Goal: Task Accomplishment & Management: Manage account settings

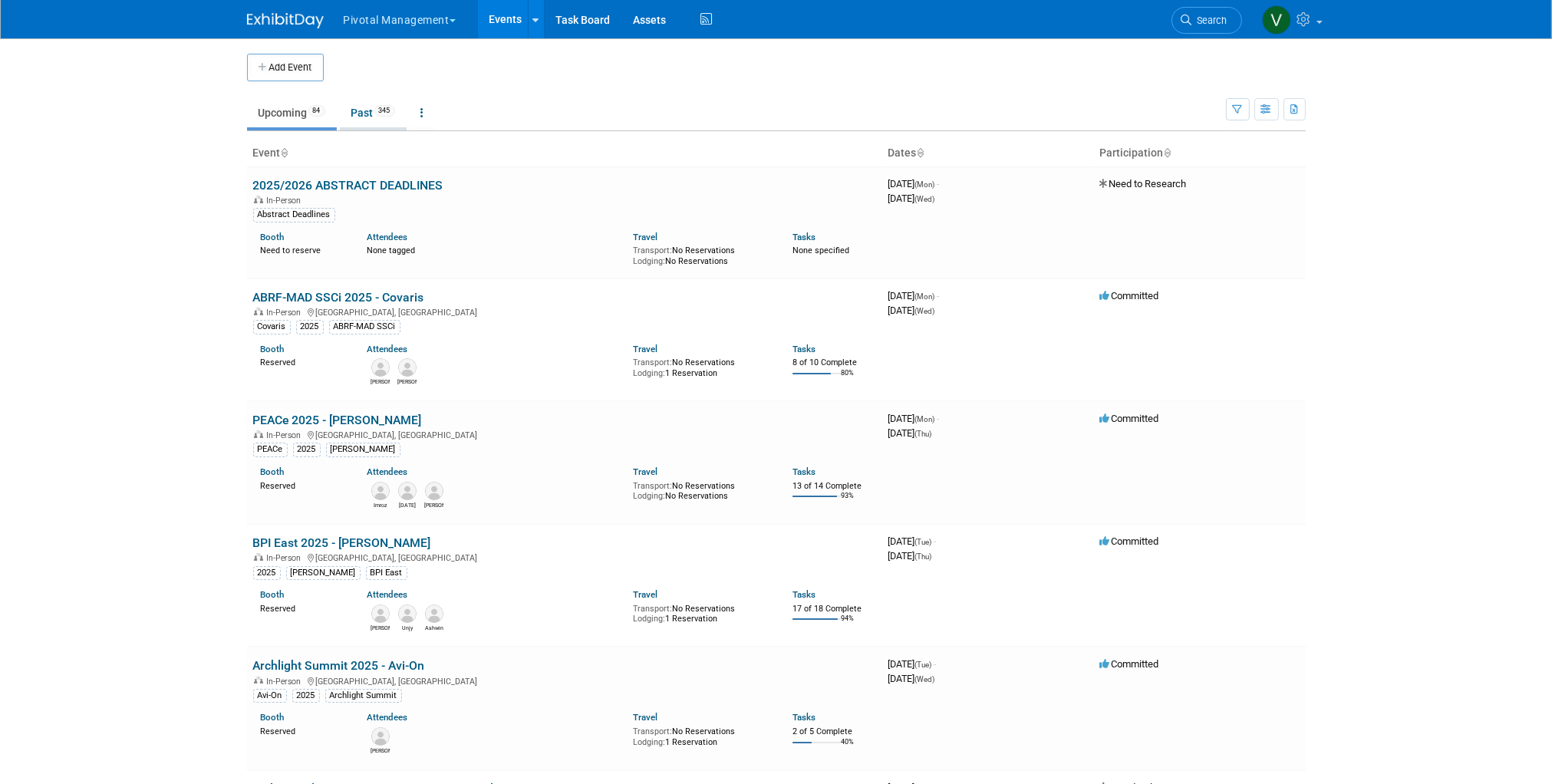
click at [371, 113] on link "Past 345" at bounding box center [373, 113] width 67 height 29
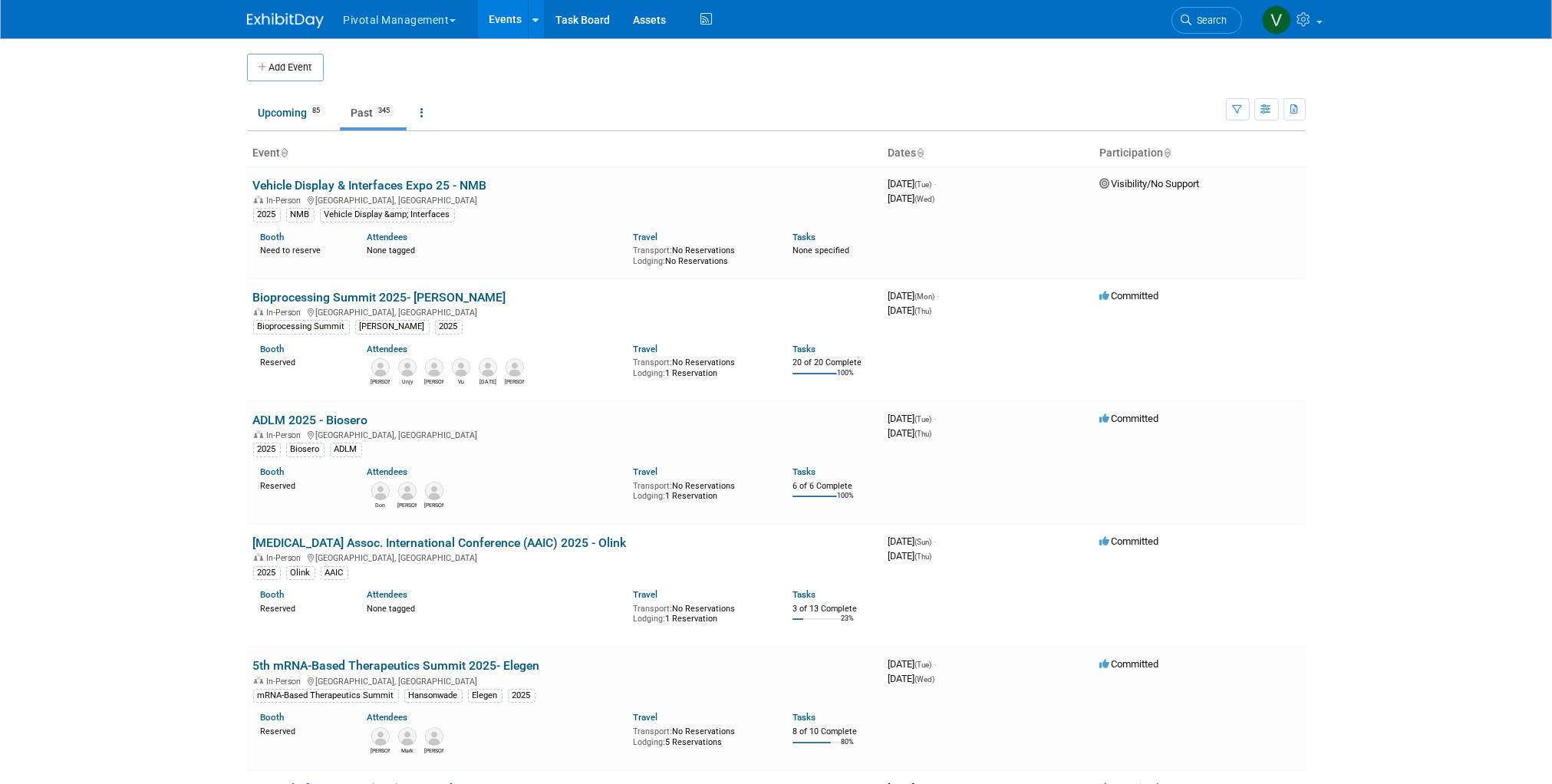
scroll to position [3035, 0]
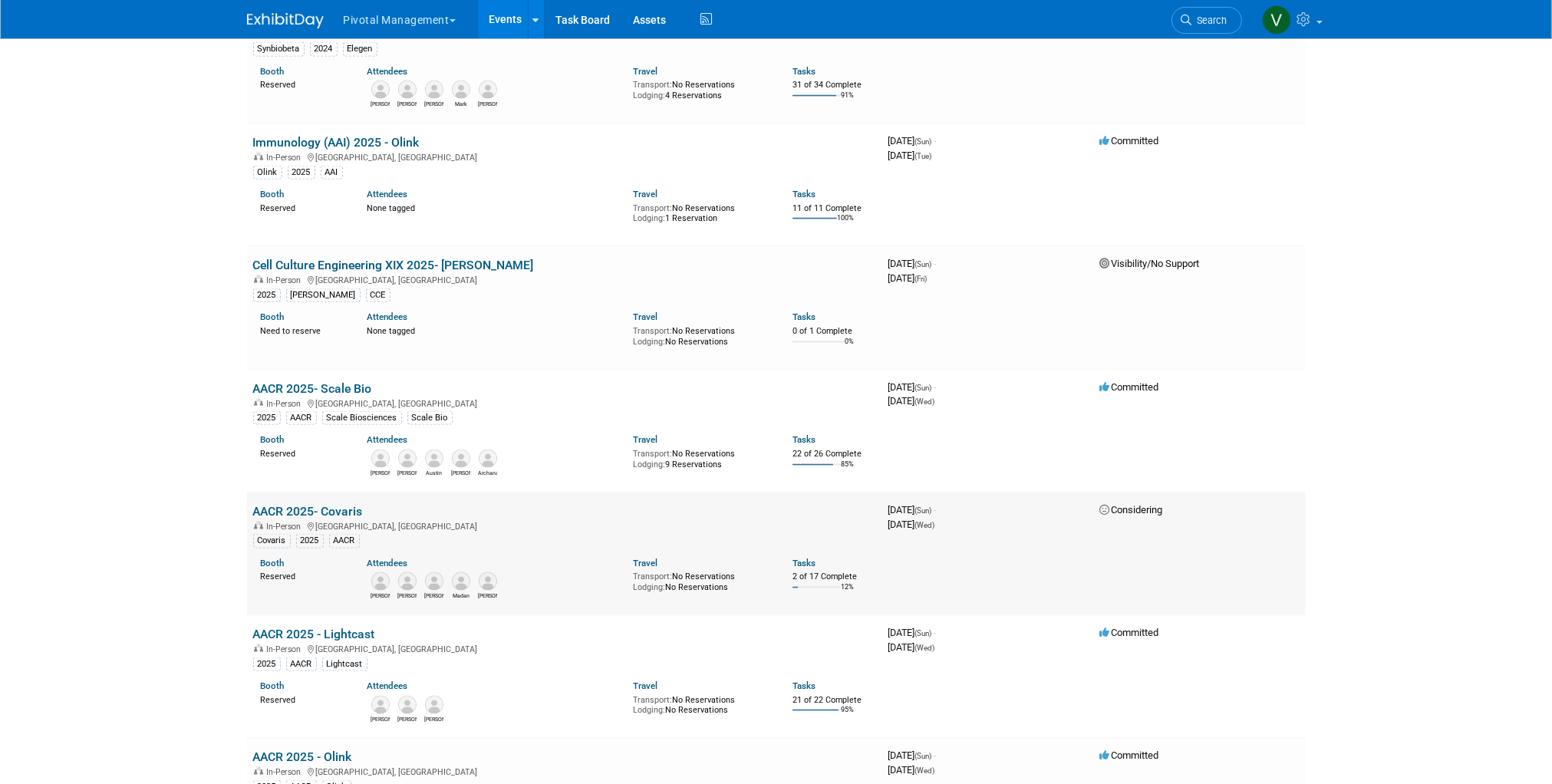
click at [340, 519] on link "AACR 2025- Covaris" at bounding box center [308, 512] width 110 height 15
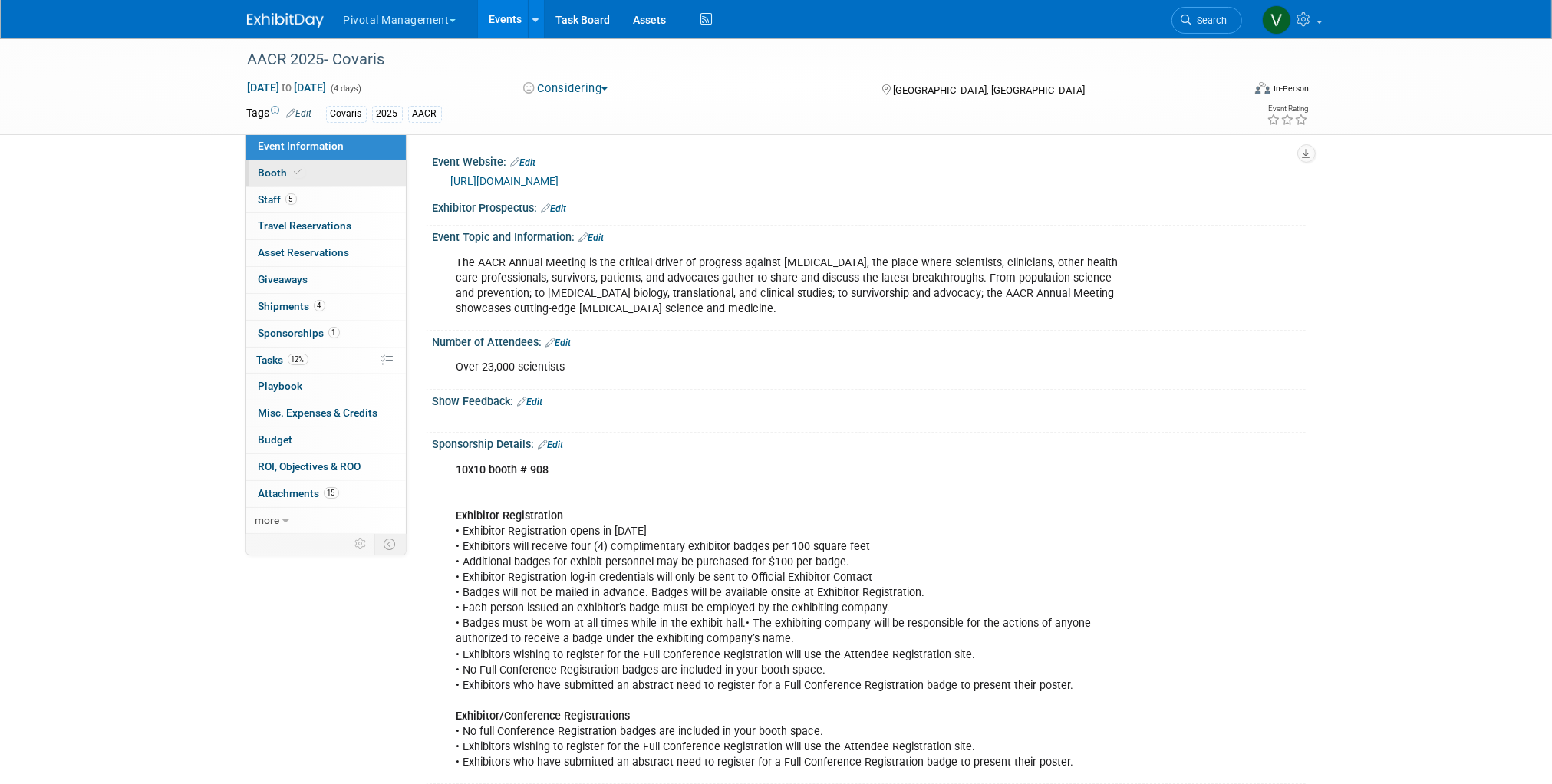
click at [295, 173] on icon at bounding box center [299, 172] width 8 height 8
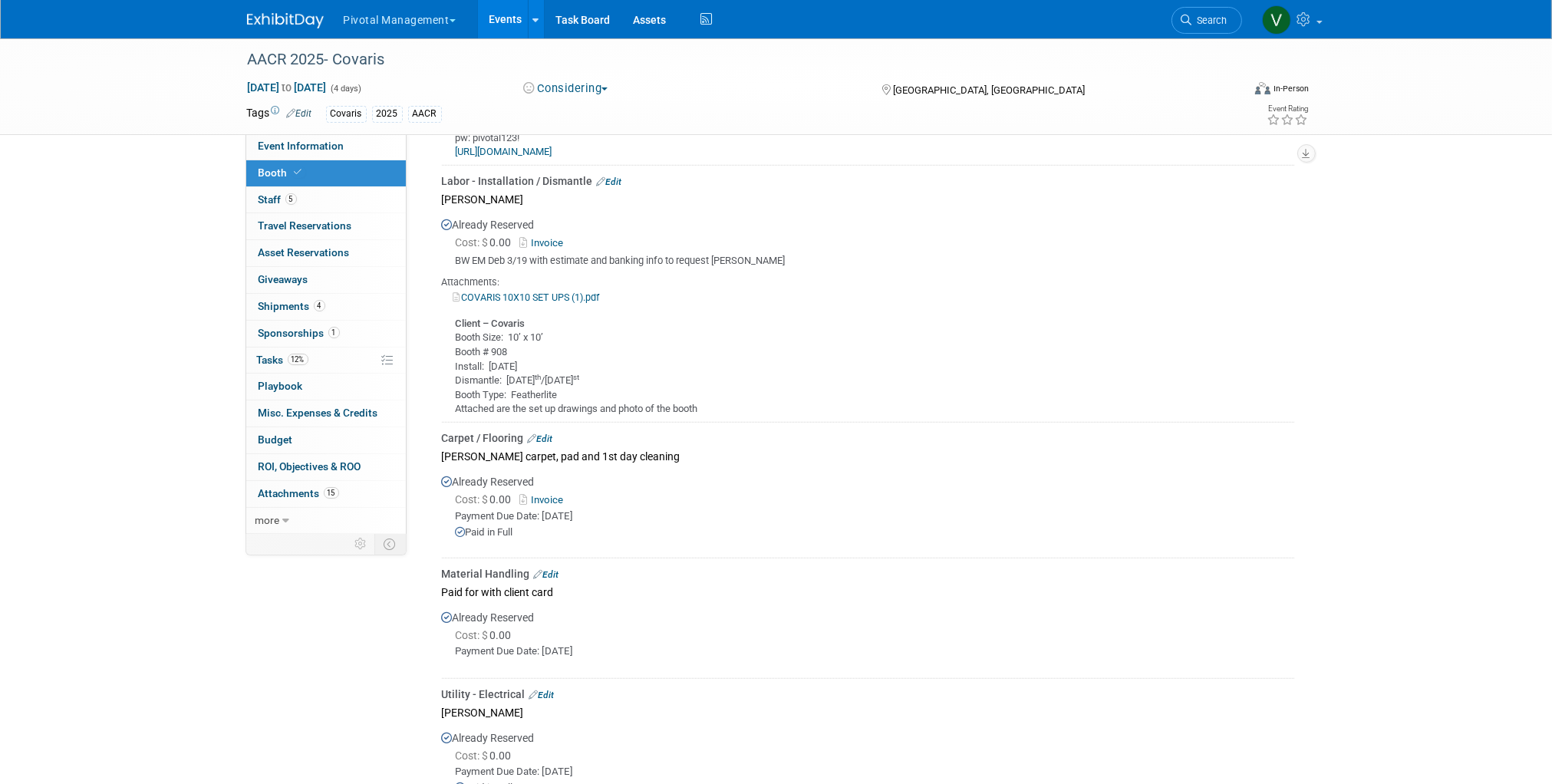
scroll to position [1510, 0]
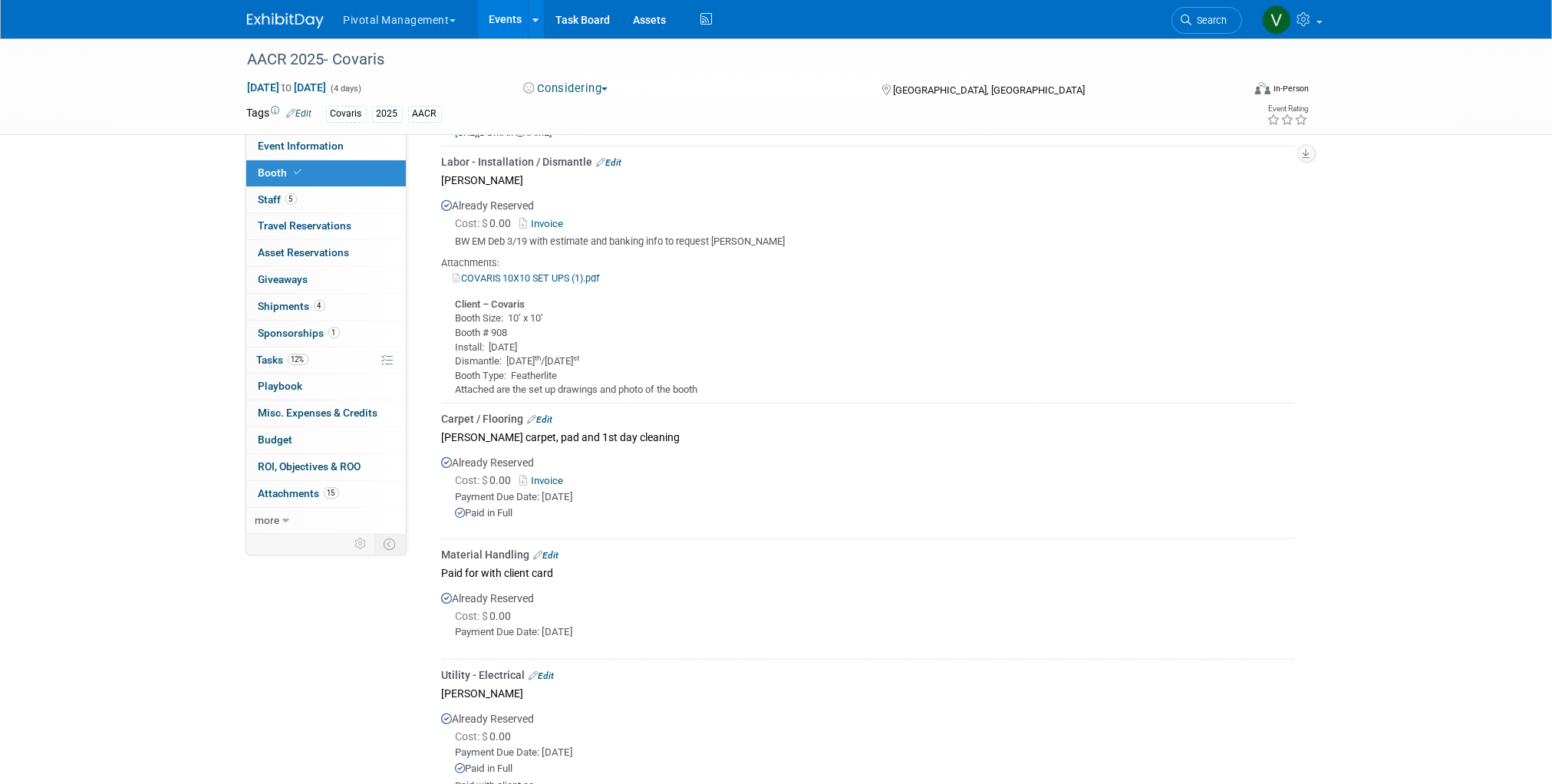
click at [546, 425] on link "Edit" at bounding box center [540, 419] width 25 height 10
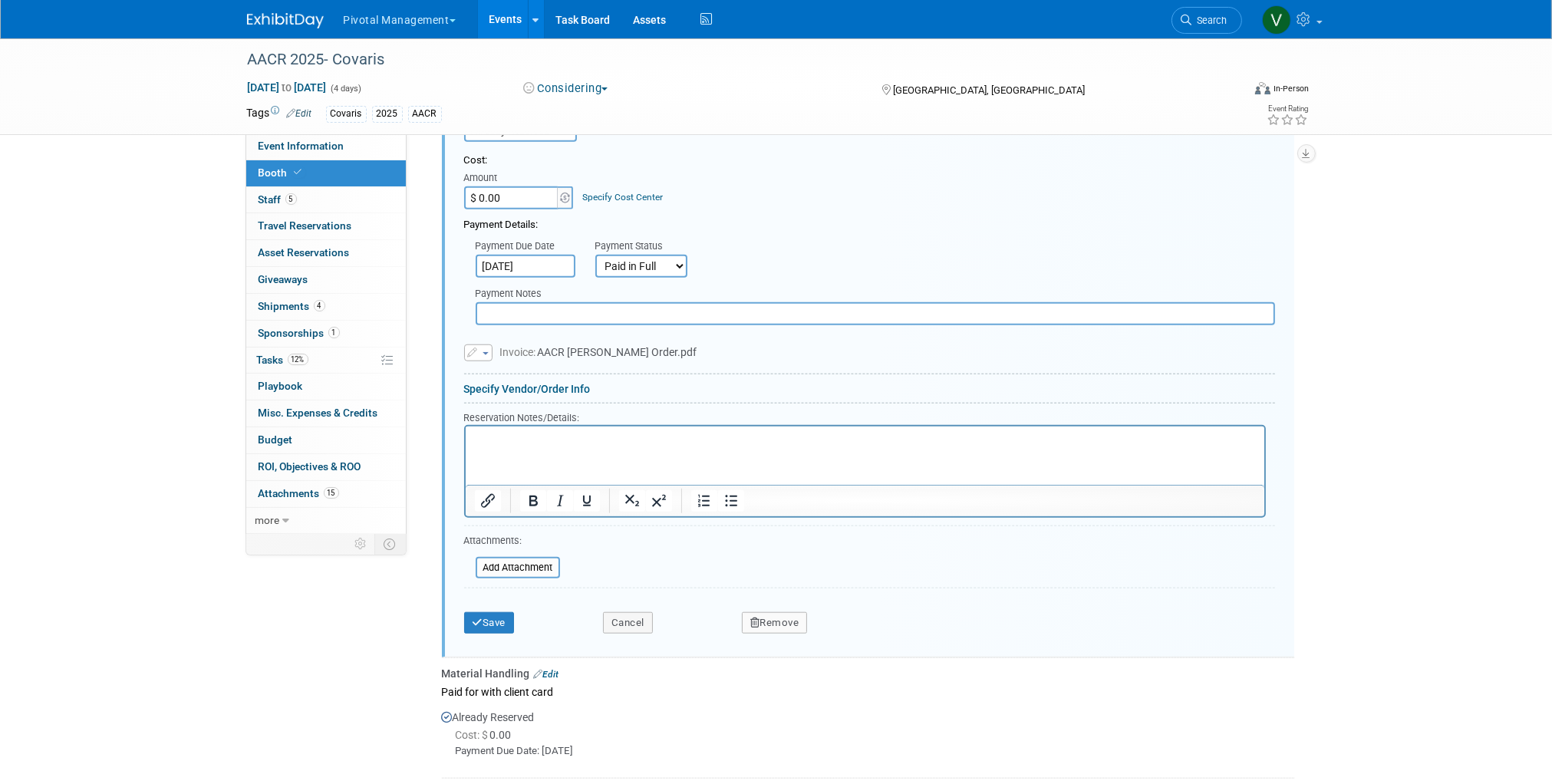
scroll to position [1985, 0]
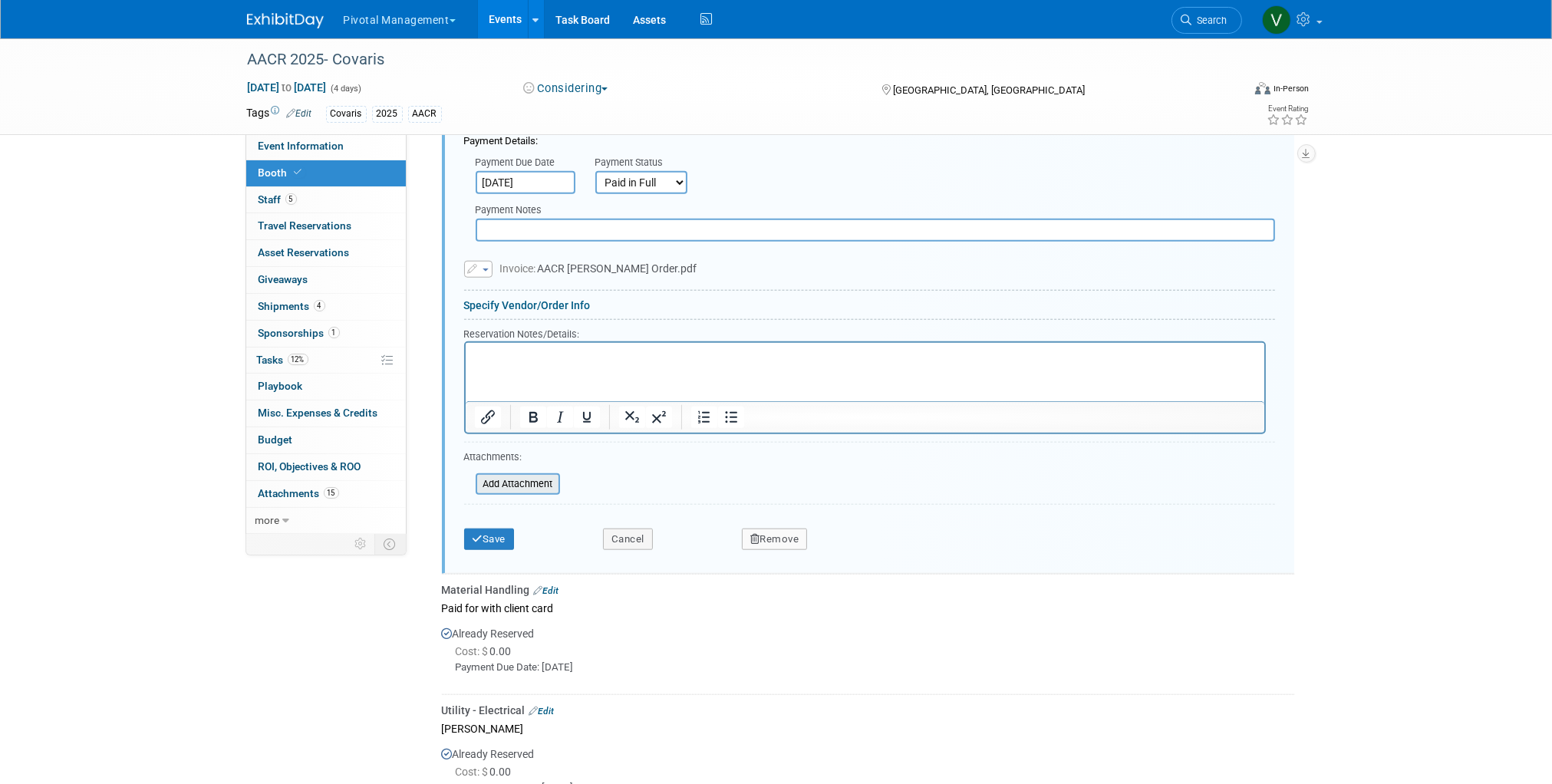
click at [529, 493] on input "file" at bounding box center [467, 483] width 183 height 19
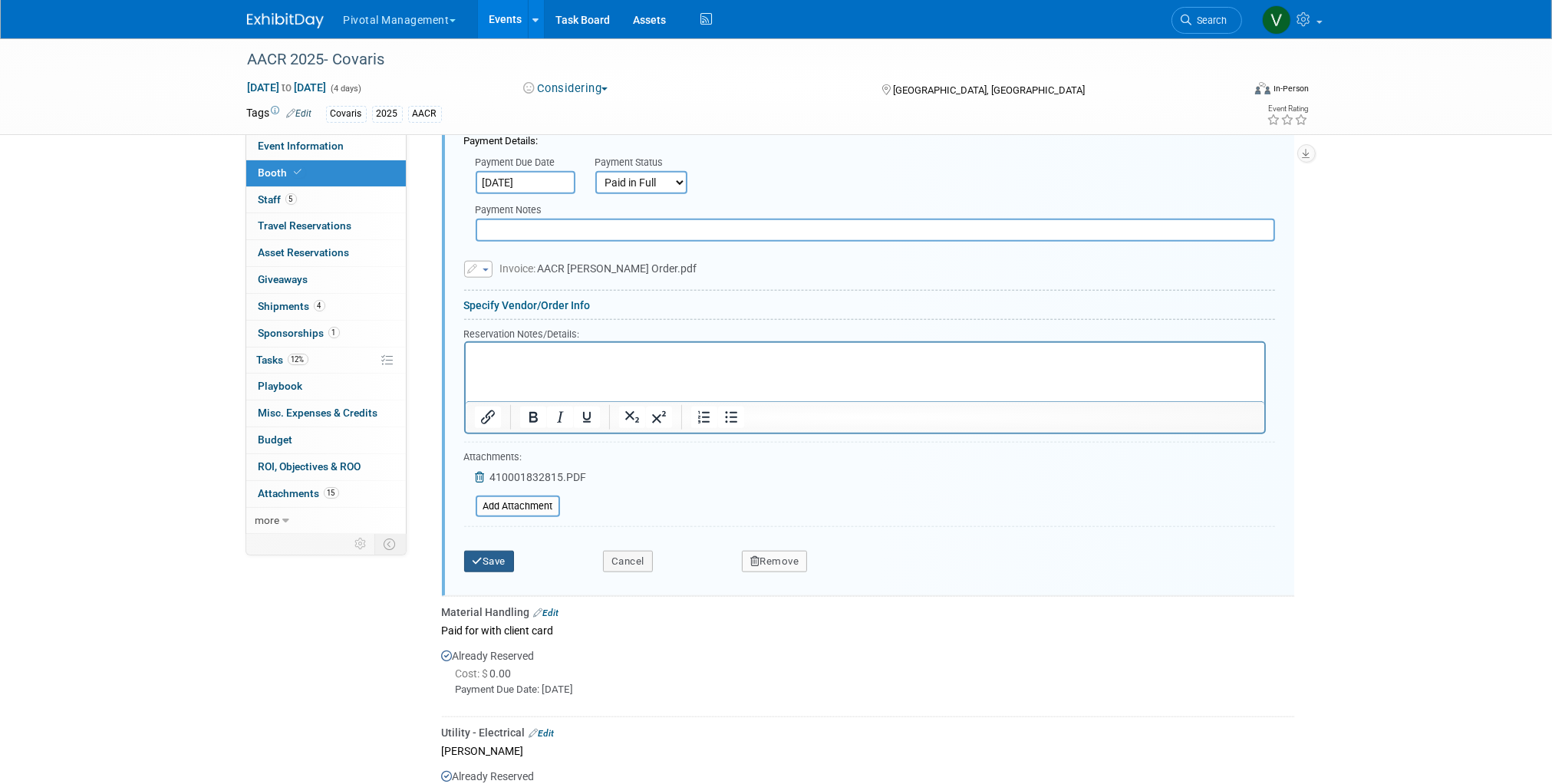
click at [485, 572] on button "Save" at bounding box center [489, 562] width 51 height 22
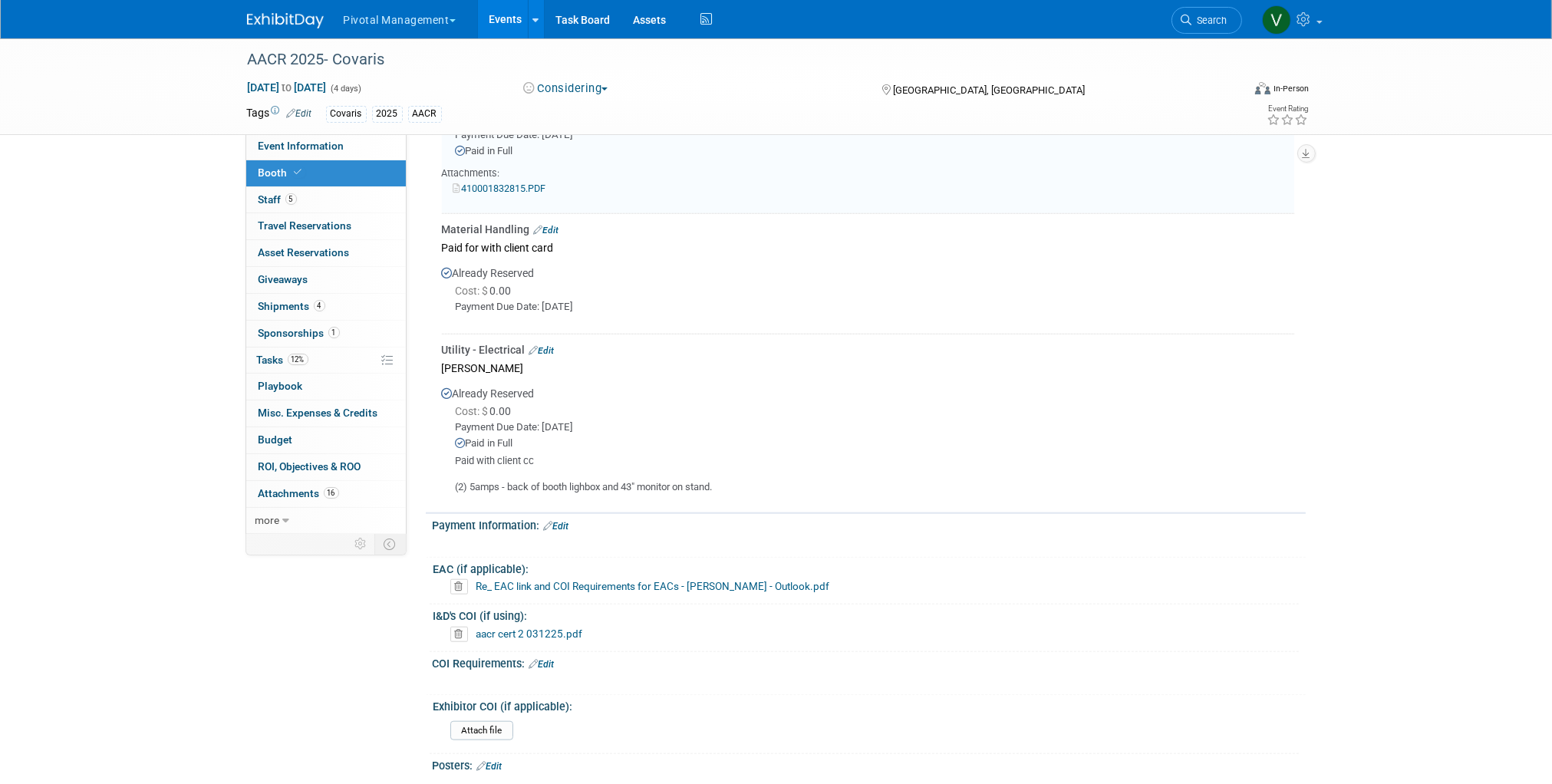
scroll to position [1770, 0]
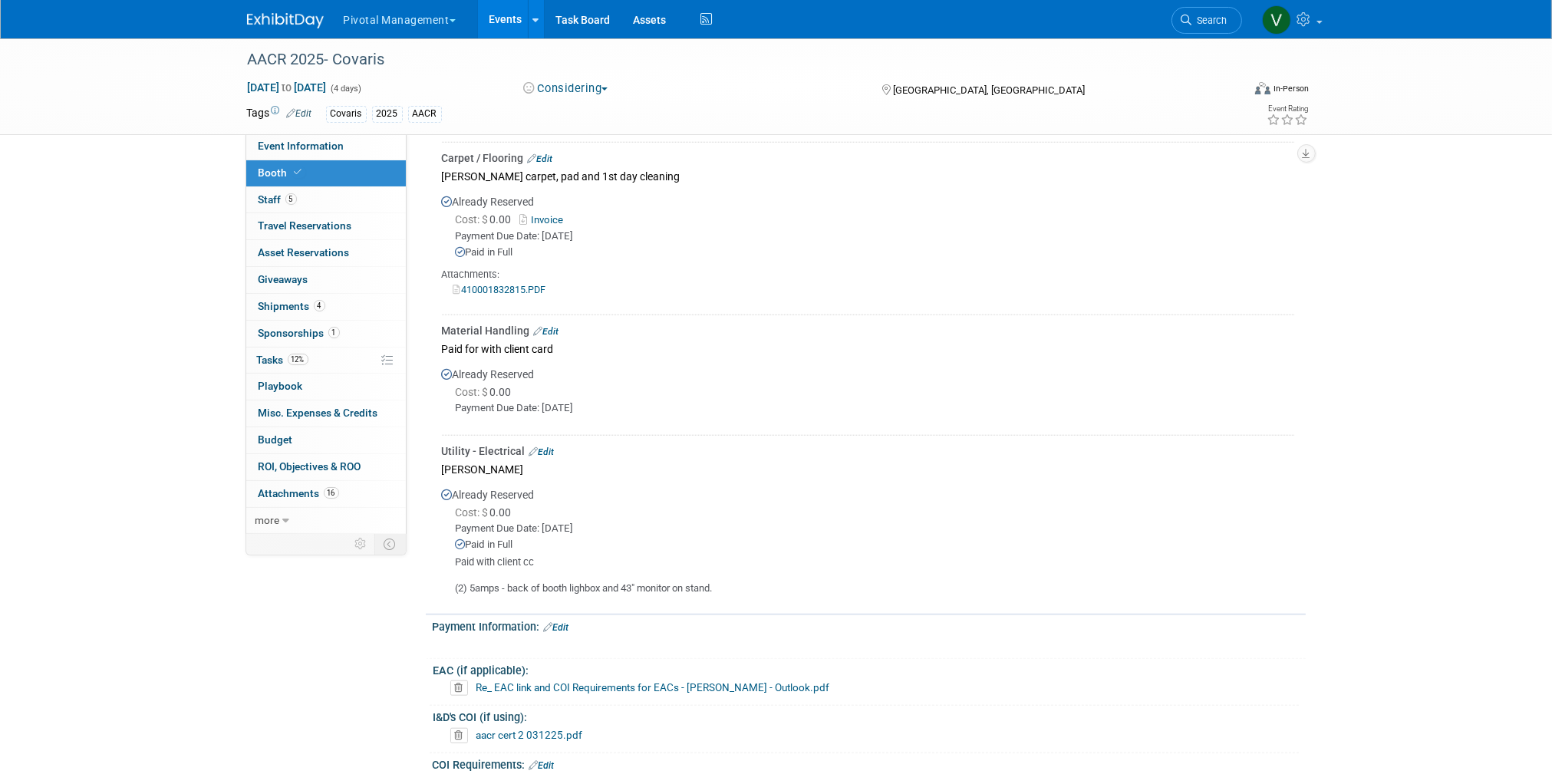
click at [553, 337] on link "Edit" at bounding box center [546, 331] width 25 height 10
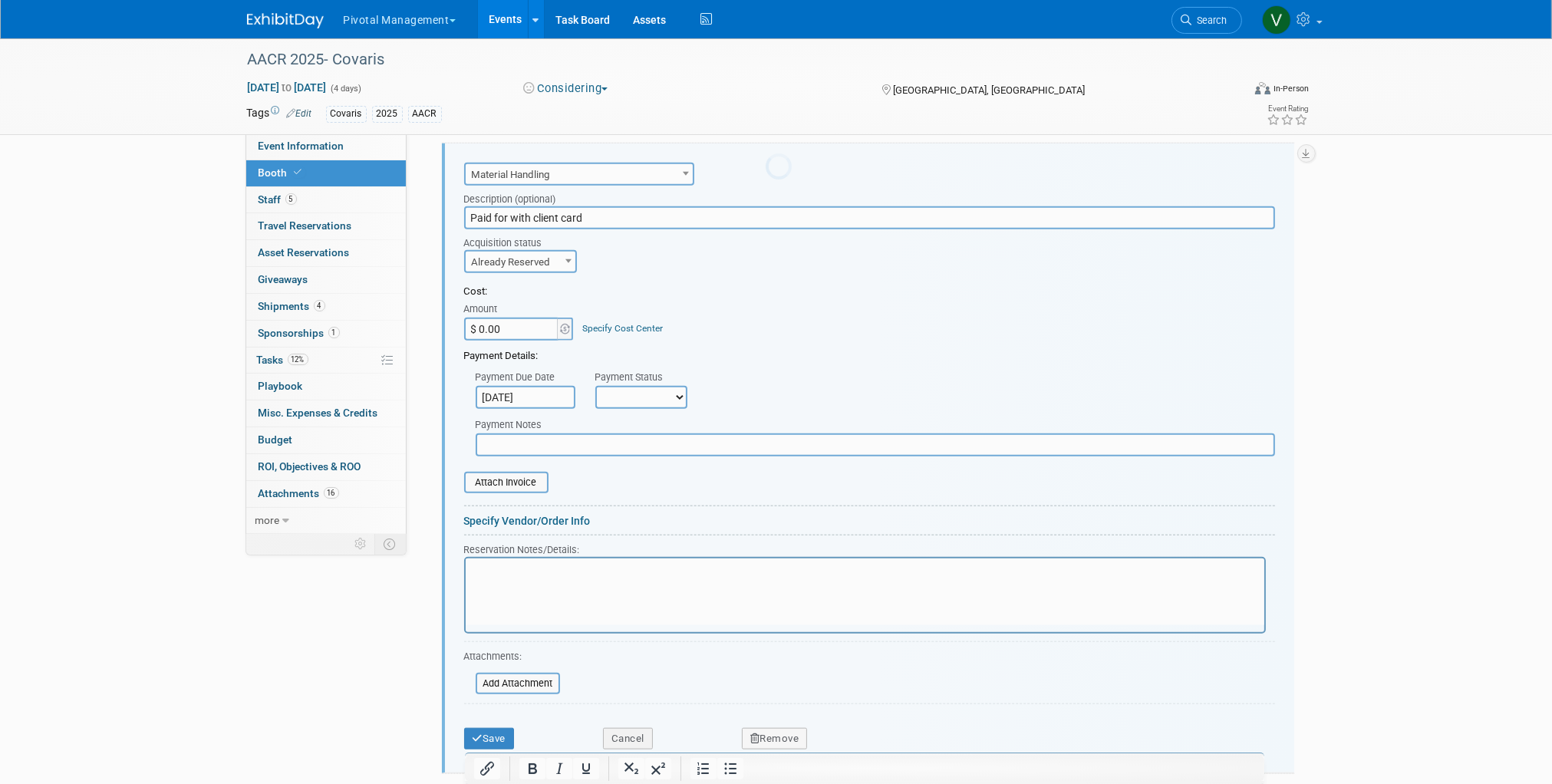
scroll to position [0, 0]
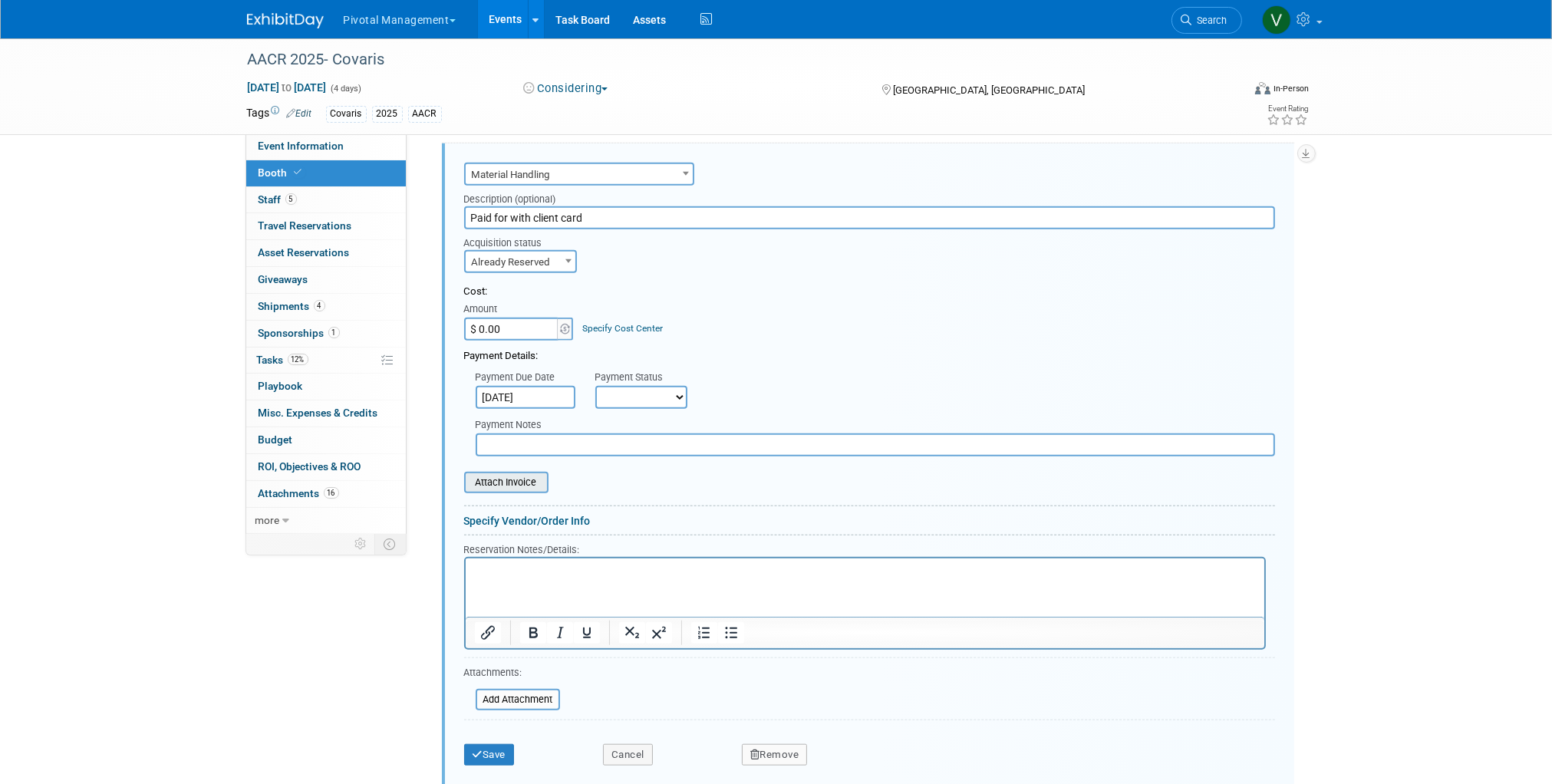
click at [526, 492] on input "file" at bounding box center [455, 482] width 183 height 19
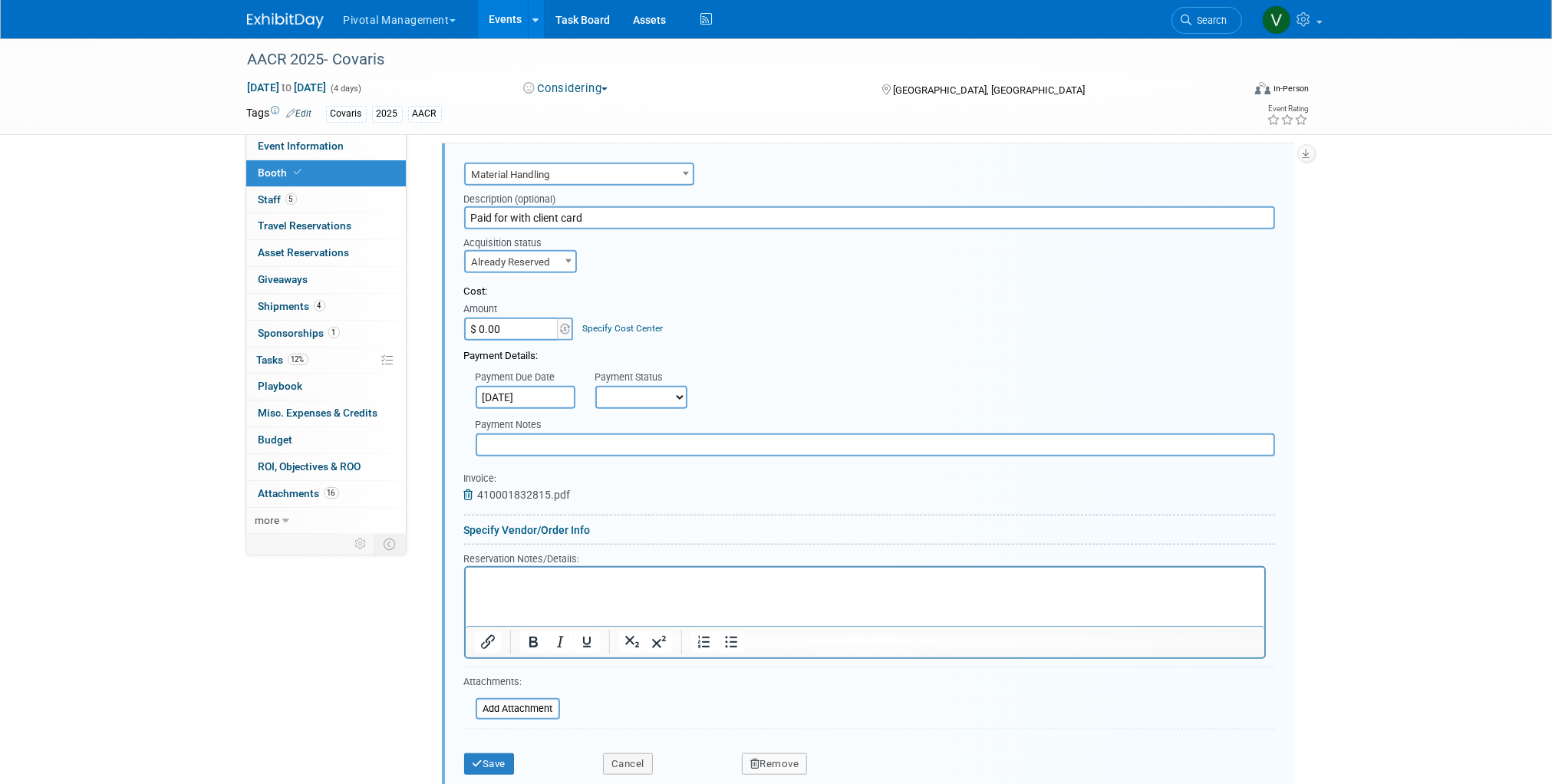
click at [465, 500] on icon at bounding box center [471, 494] width 14 height 10
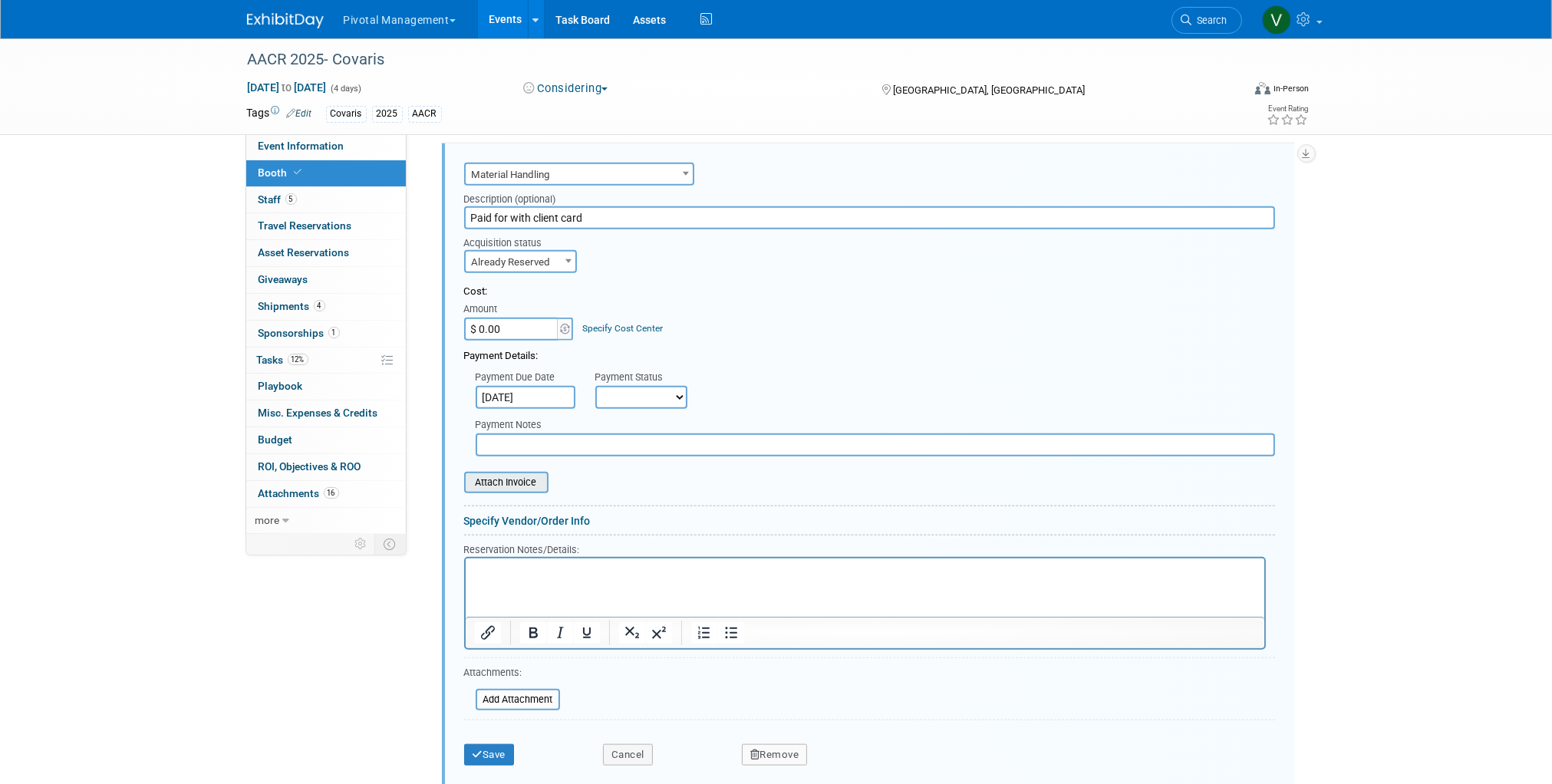
click at [521, 492] on input "file" at bounding box center [455, 482] width 183 height 19
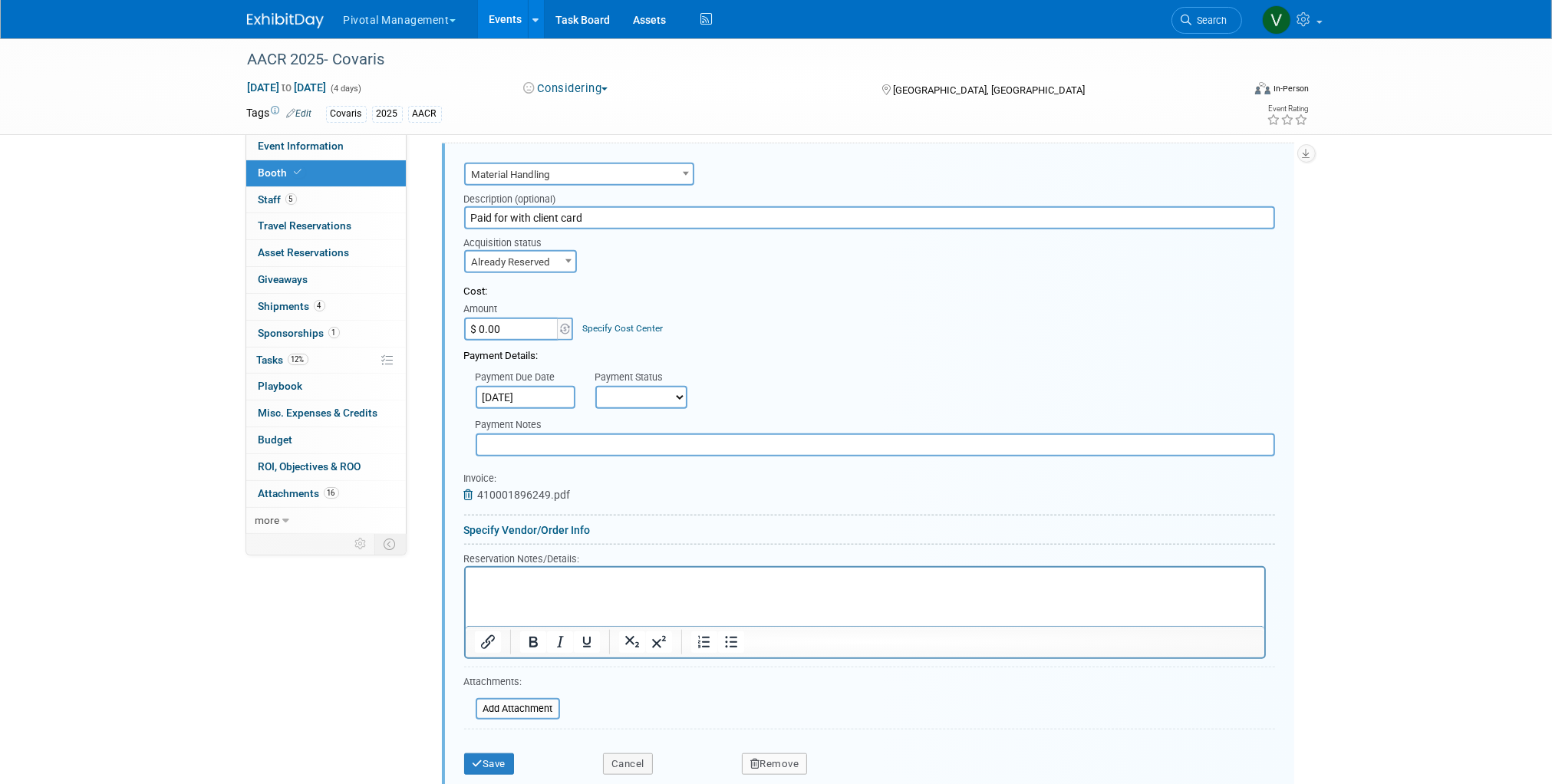
click at [525, 341] on input "$ 0.00" at bounding box center [512, 329] width 96 height 23
type input "$ 1,630.60"
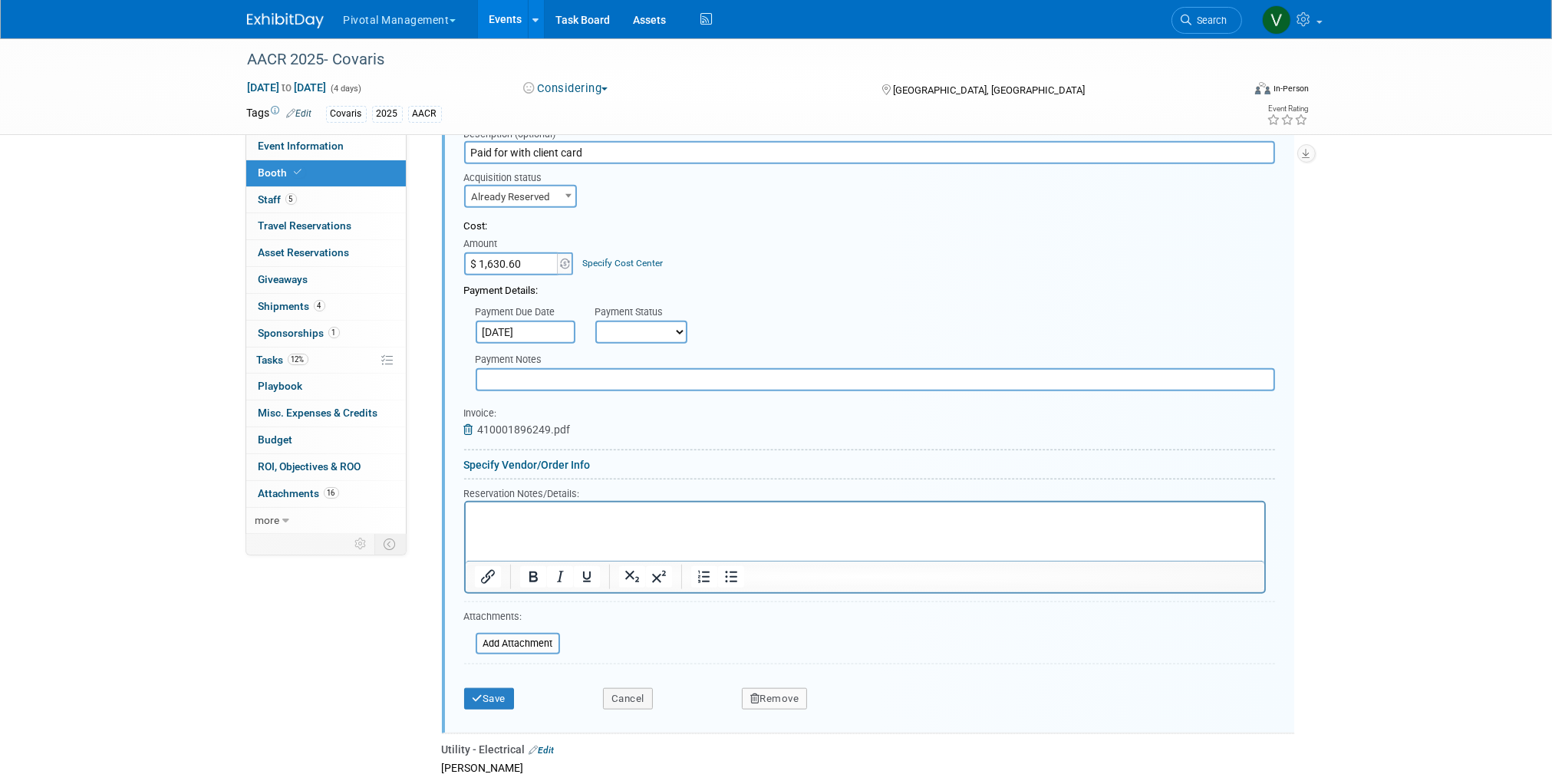
scroll to position [2009, 0]
click at [489, 709] on button "Save" at bounding box center [489, 698] width 51 height 22
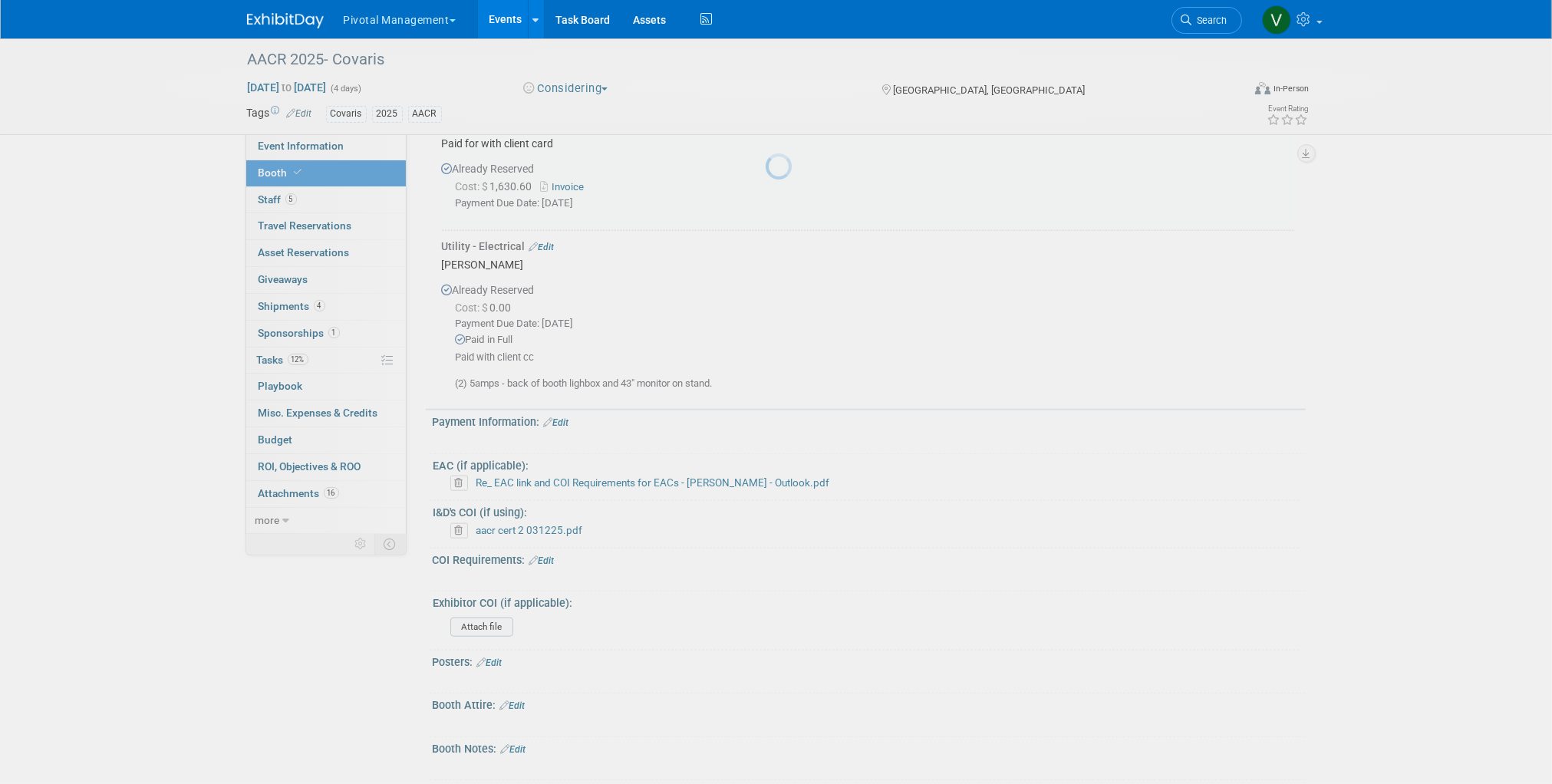
scroll to position [1943, 0]
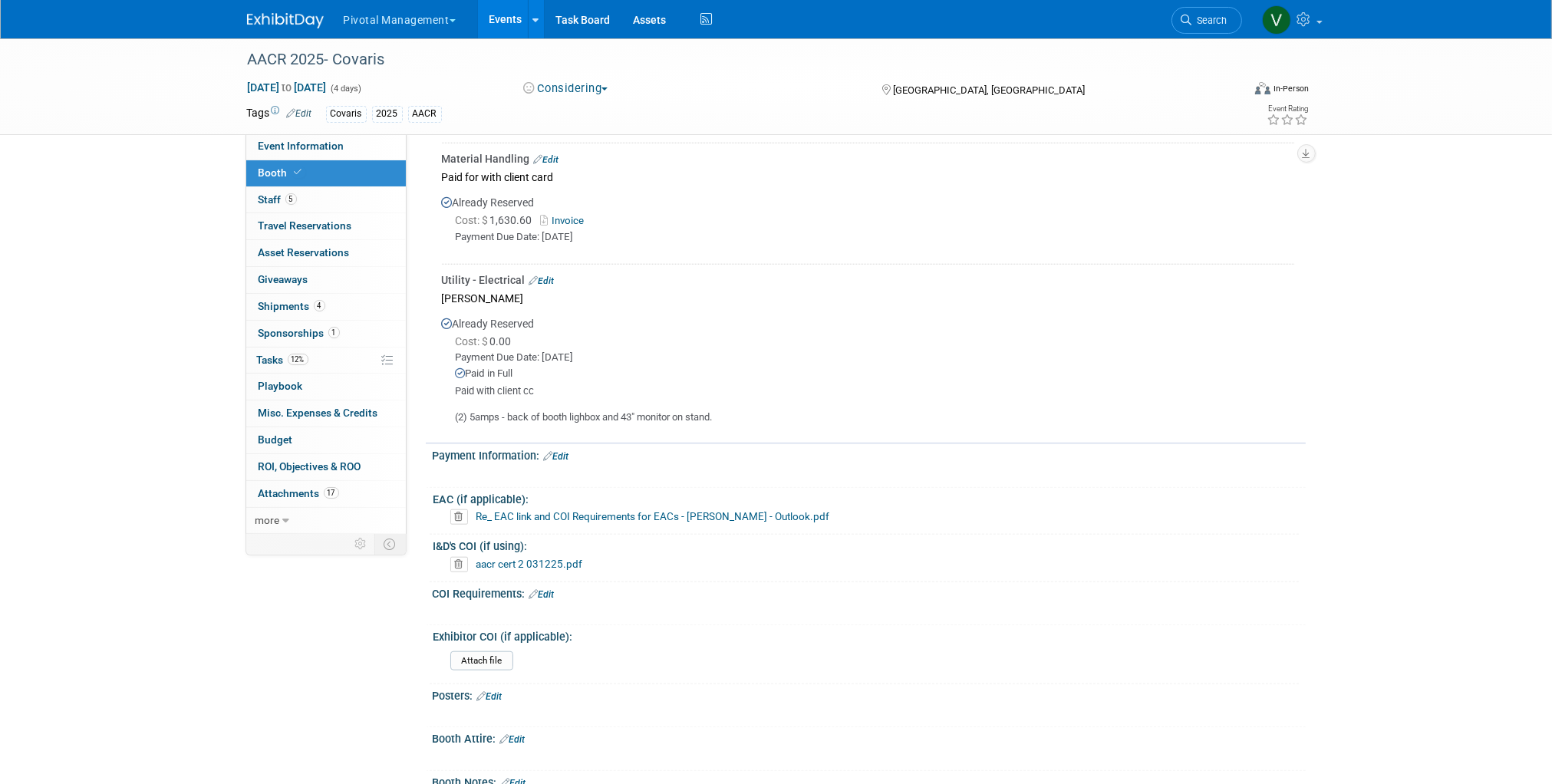
click at [550, 286] on link "Edit" at bounding box center [542, 280] width 25 height 10
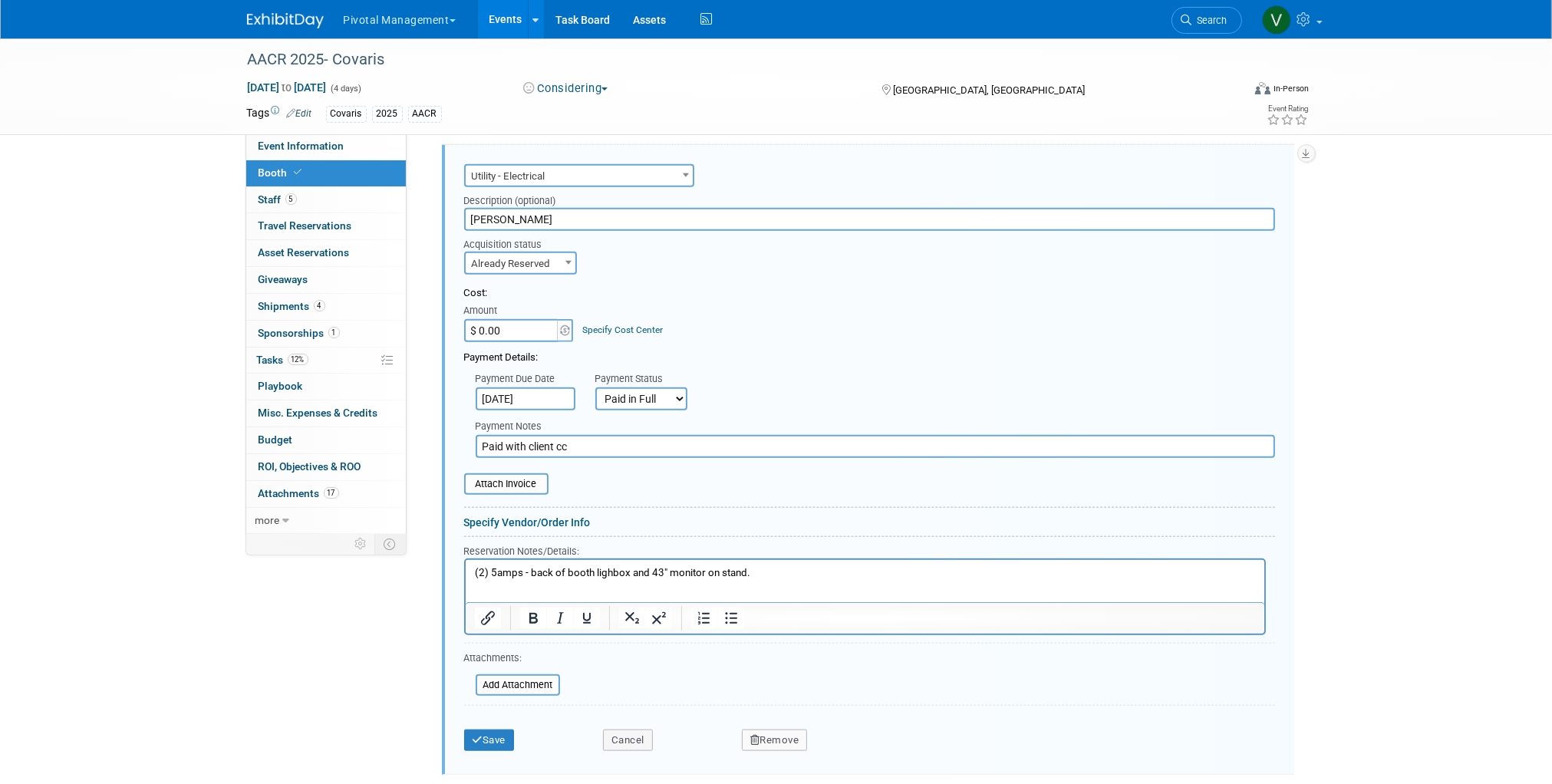
scroll to position [0, 0]
click at [521, 493] on input "file" at bounding box center [455, 483] width 183 height 19
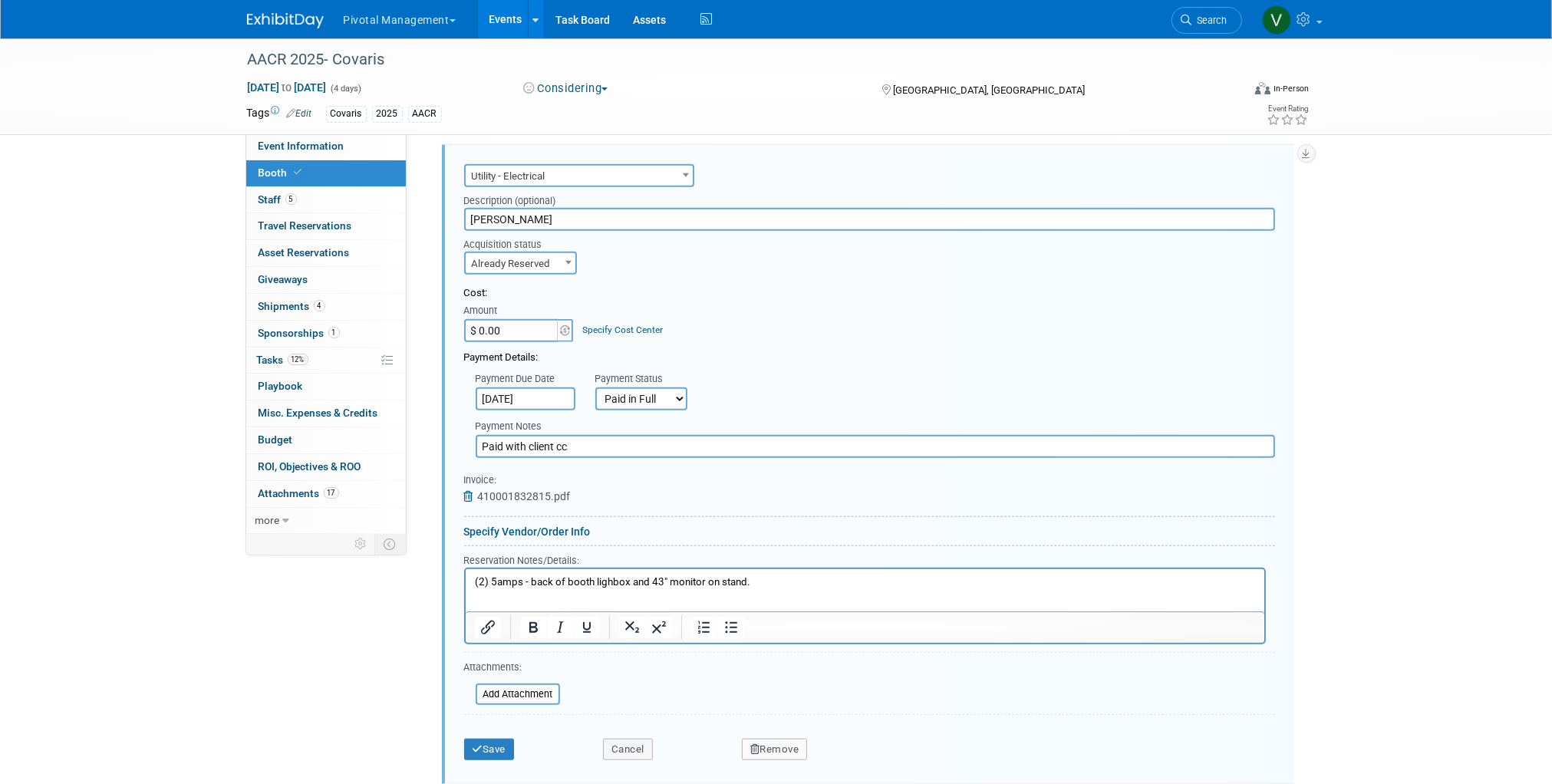
click at [788, 587] on p "(2) 5amps - back of booth lighbox and 43" monitor on stand." at bounding box center [864, 582] width 781 height 15
click at [527, 703] on input "file" at bounding box center [467, 694] width 183 height 19
click at [566, 596] on p "Labor" at bounding box center [864, 596] width 781 height 15
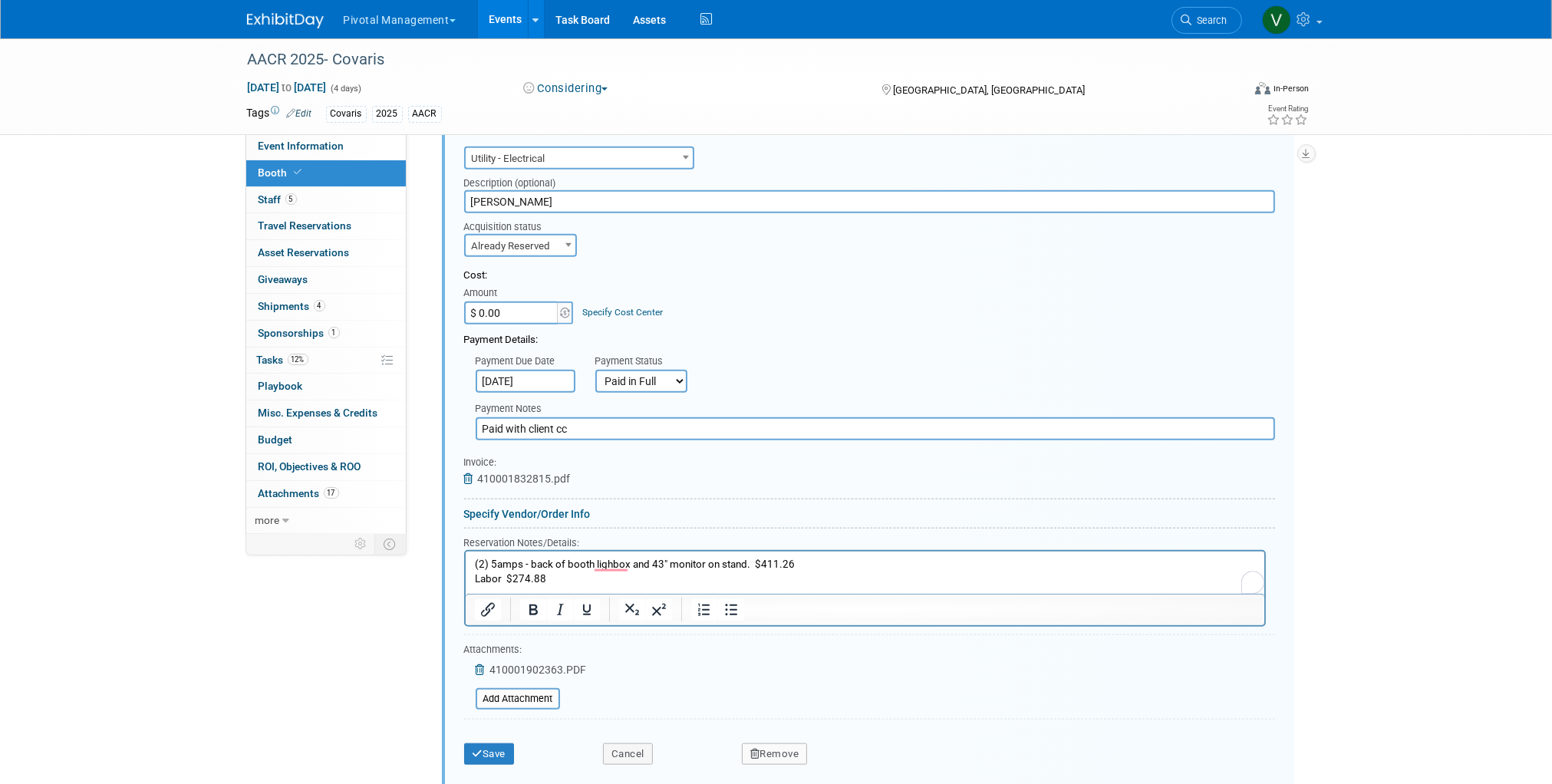
scroll to position [2101, 0]
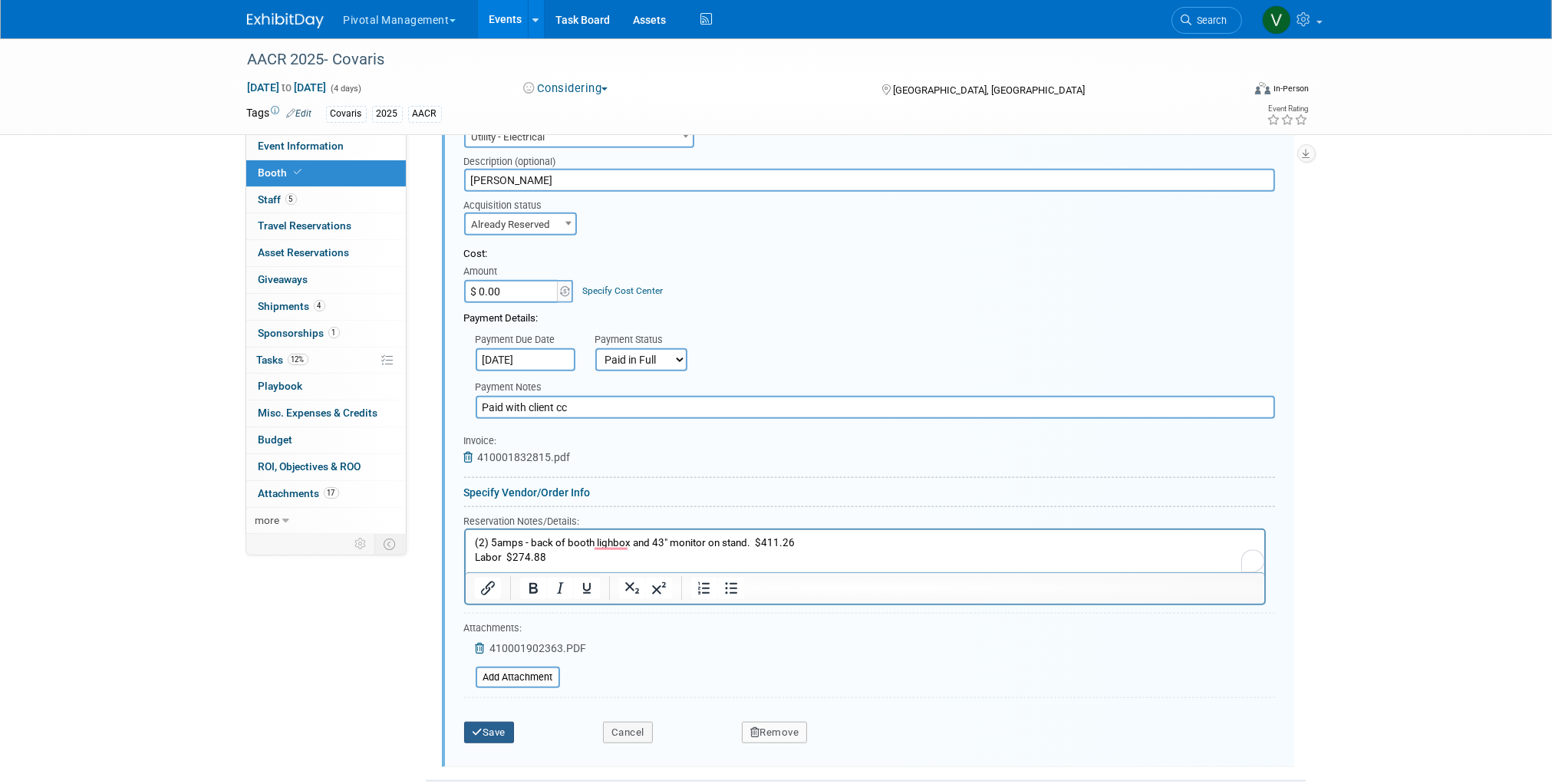
click at [491, 744] on button "Save" at bounding box center [489, 732] width 51 height 22
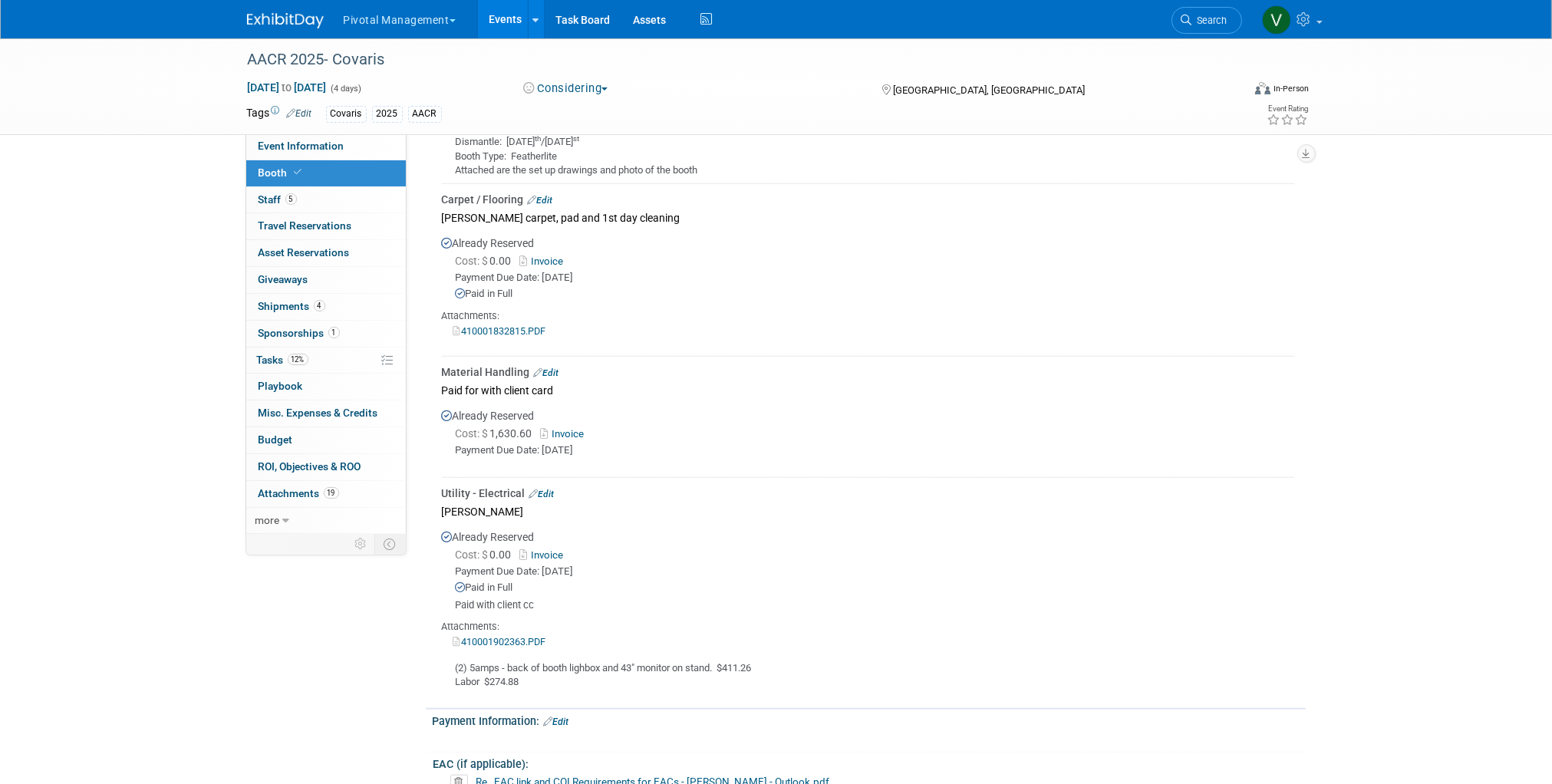
scroll to position [1728, 0]
click at [537, 338] on link "410001832815.PDF" at bounding box center [500, 332] width 93 height 11
click at [544, 206] on link "Edit" at bounding box center [540, 201] width 25 height 10
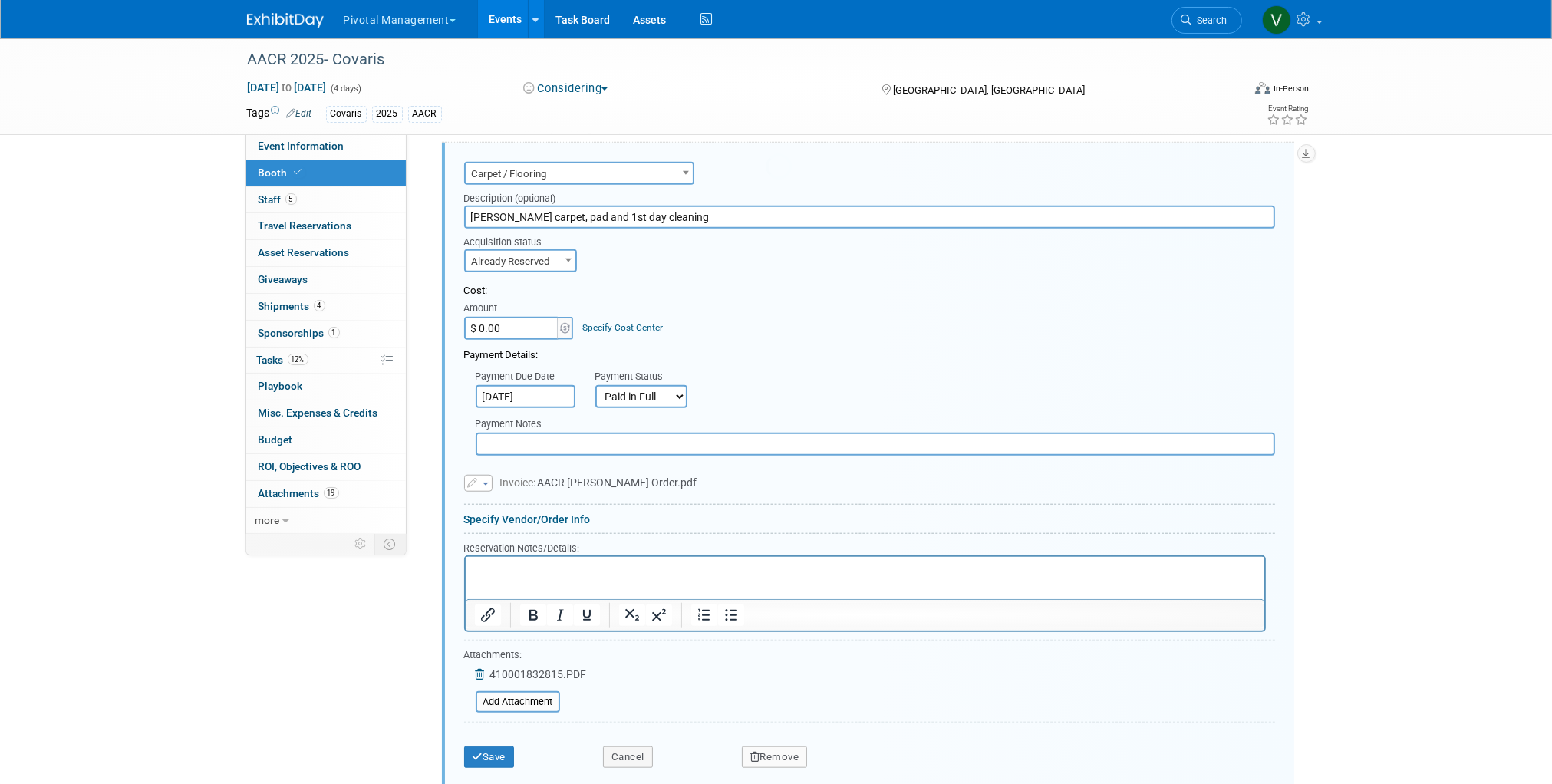
scroll to position [0, 0]
click at [524, 340] on input "$ 0.00" at bounding box center [512, 328] width 96 height 23
type input "$ 699.30"
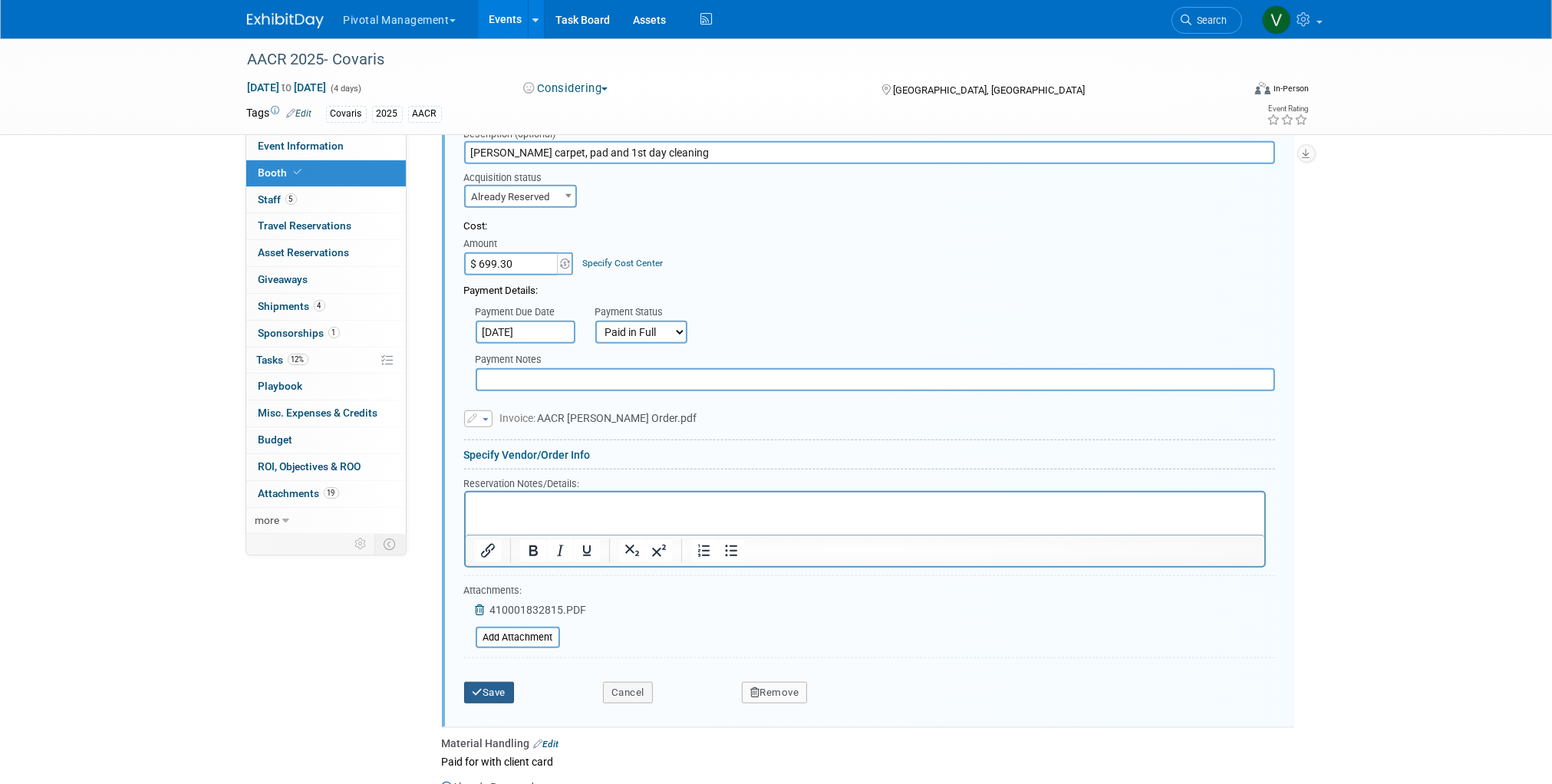
click at [496, 703] on button "Save" at bounding box center [489, 692] width 51 height 22
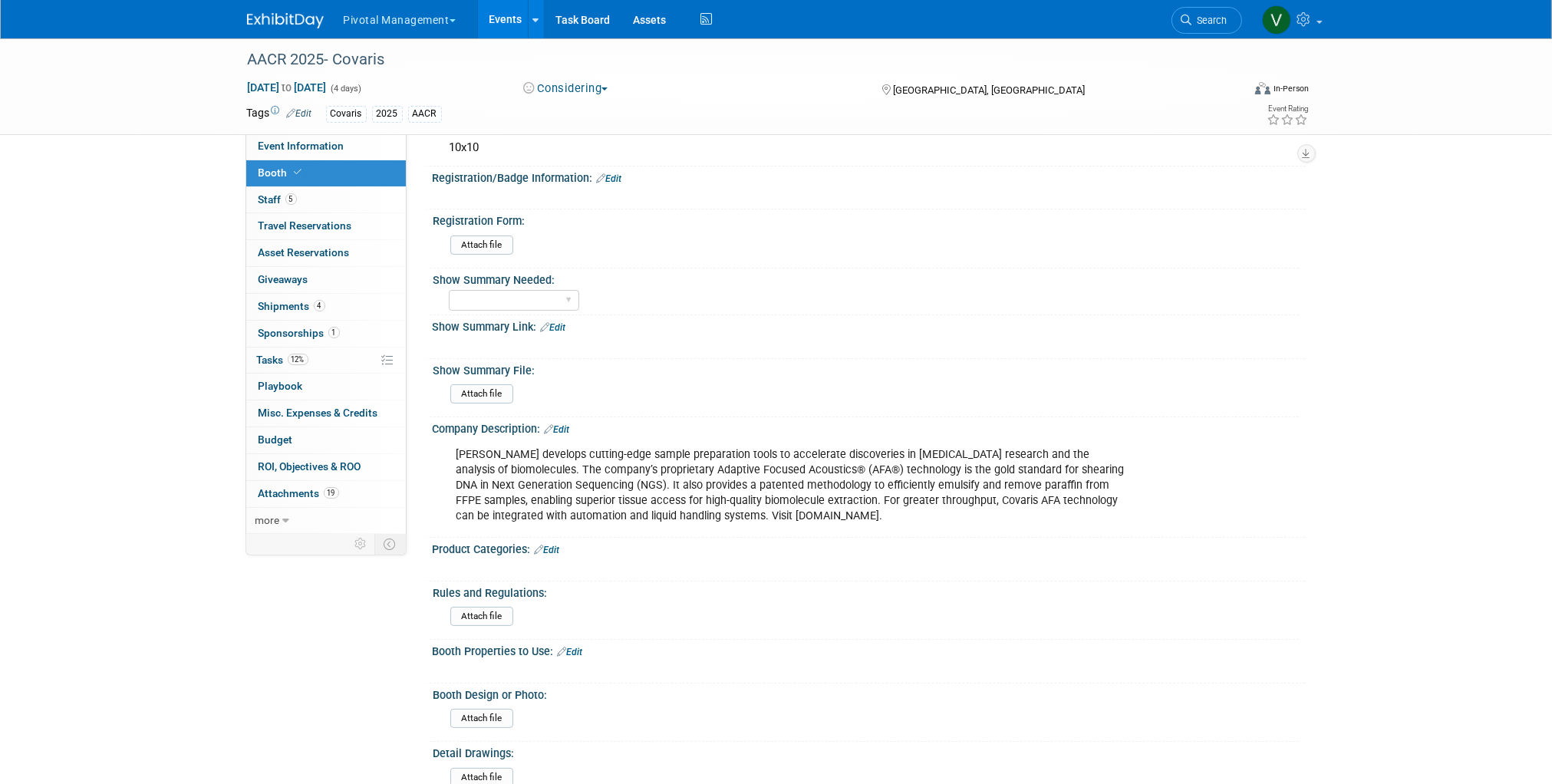
scroll to position [831, 0]
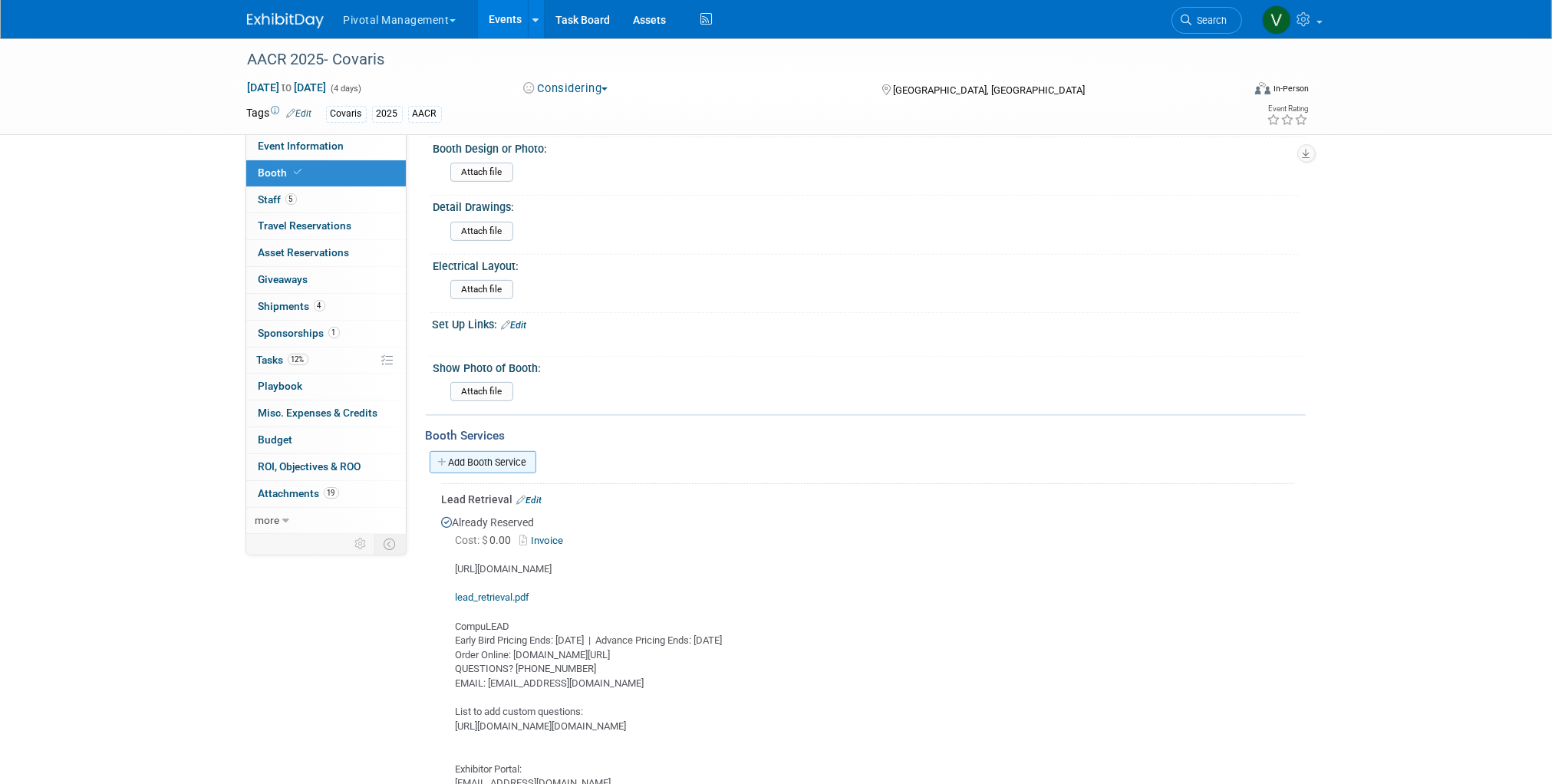
click at [506, 452] on link "Add Booth Service" at bounding box center [483, 463] width 106 height 23
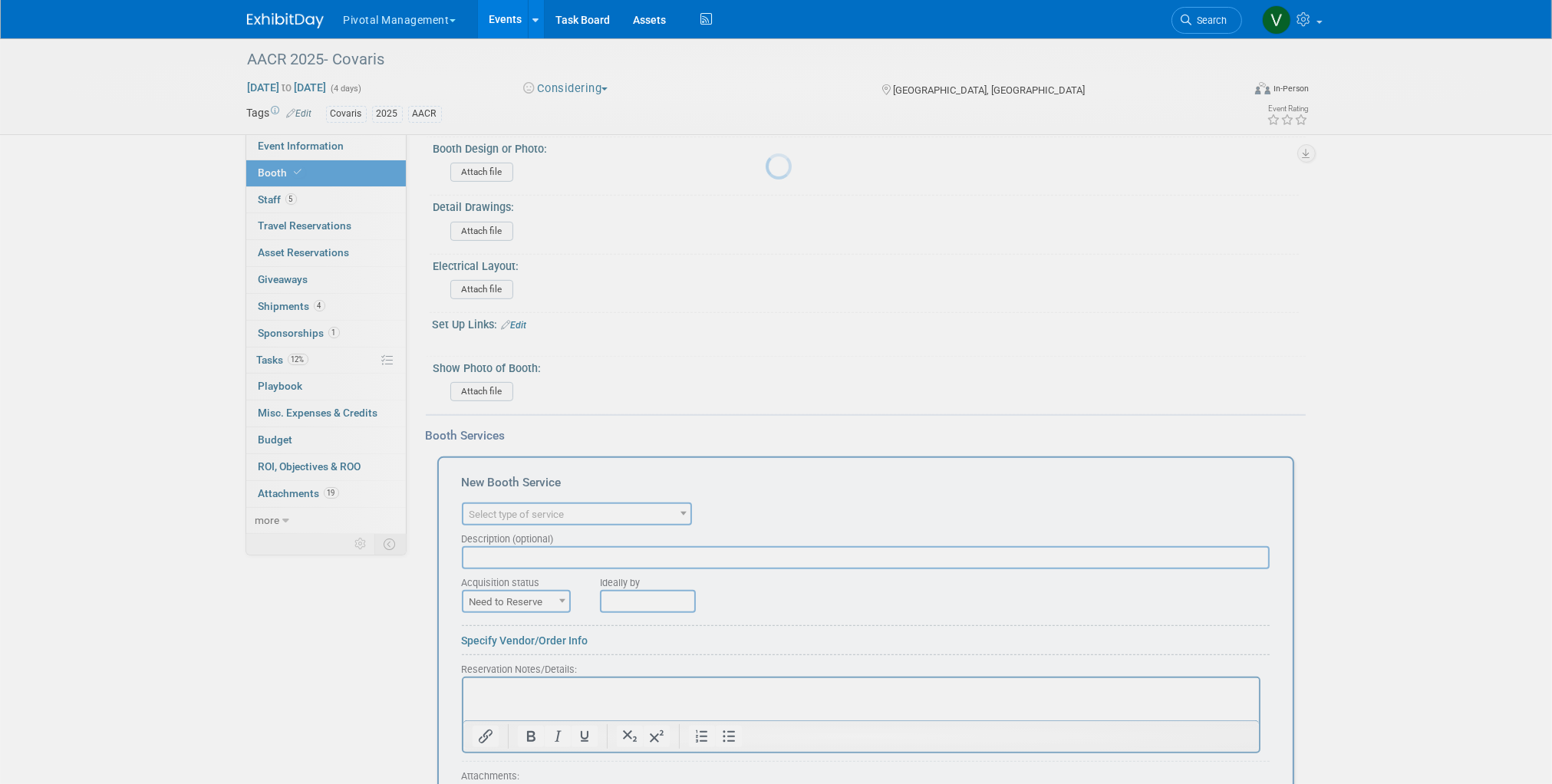
scroll to position [0, 0]
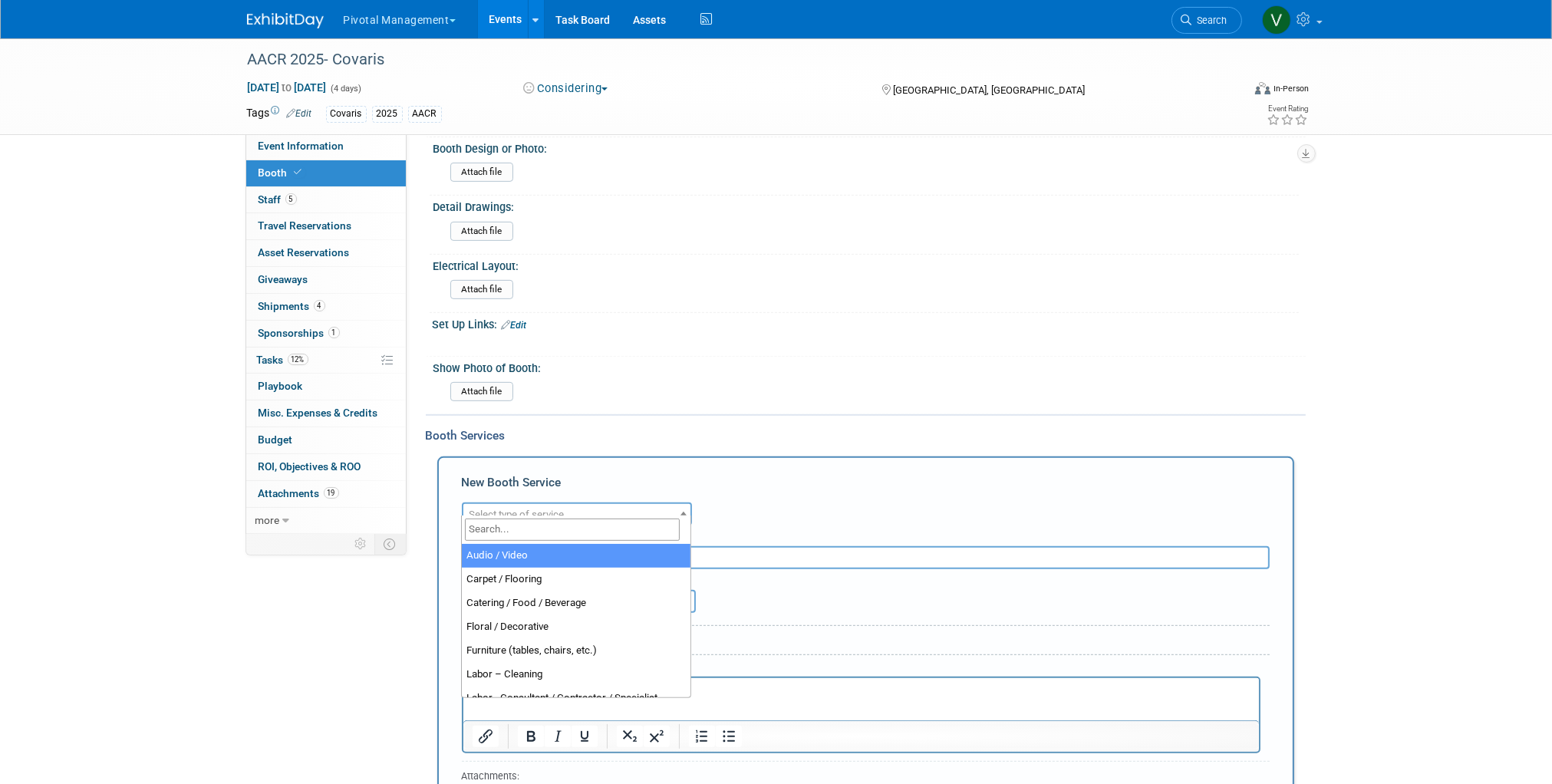
click at [522, 509] on span "Select type of service" at bounding box center [517, 514] width 95 height 11
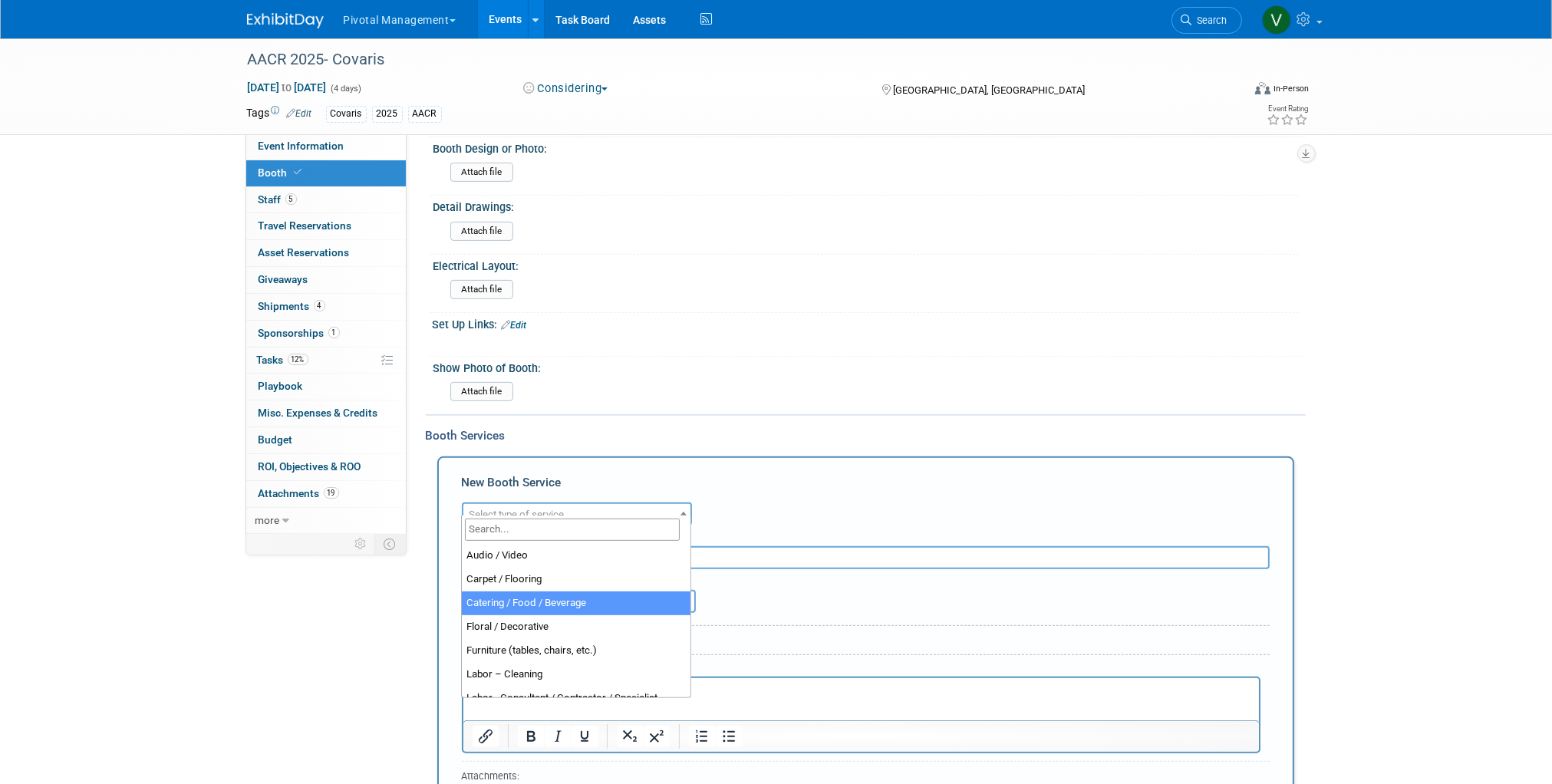
scroll to position [7, 0]
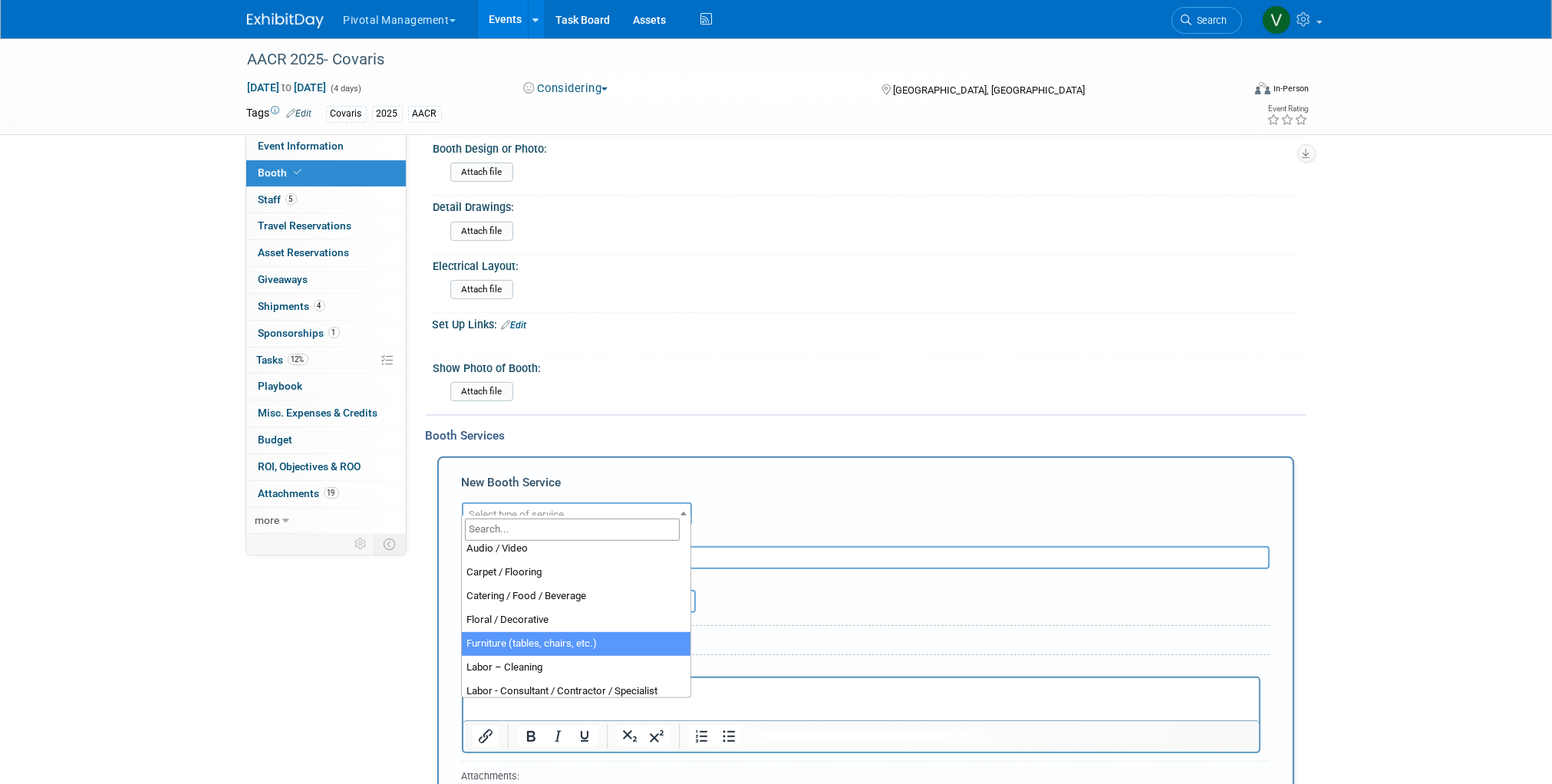
select select "6"
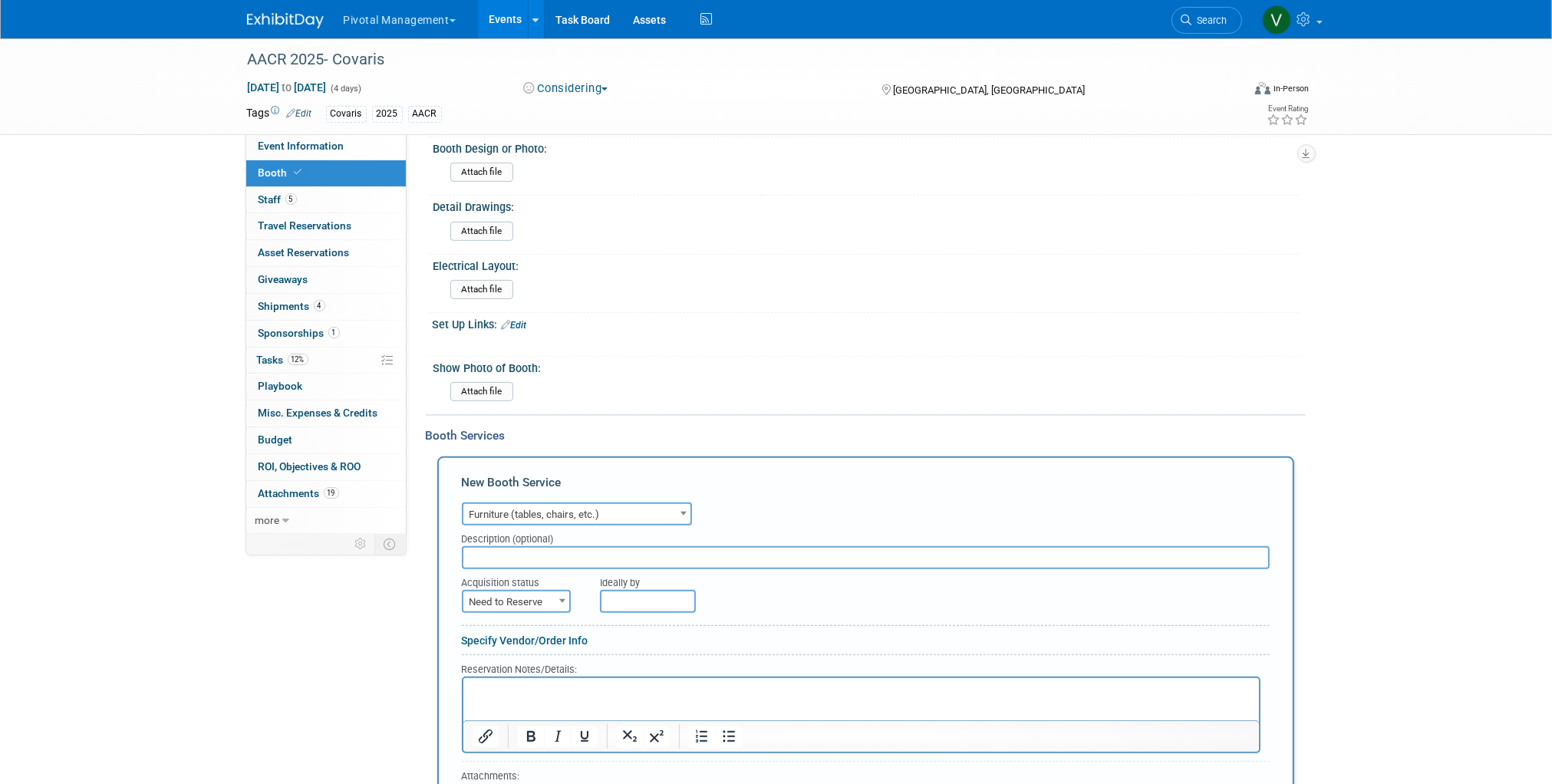
click at [539, 546] on input "text" at bounding box center [865, 558] width 808 height 23
type input "trashcan"
click at [513, 596] on span "Need to Reserve" at bounding box center [516, 602] width 106 height 22
select select "2"
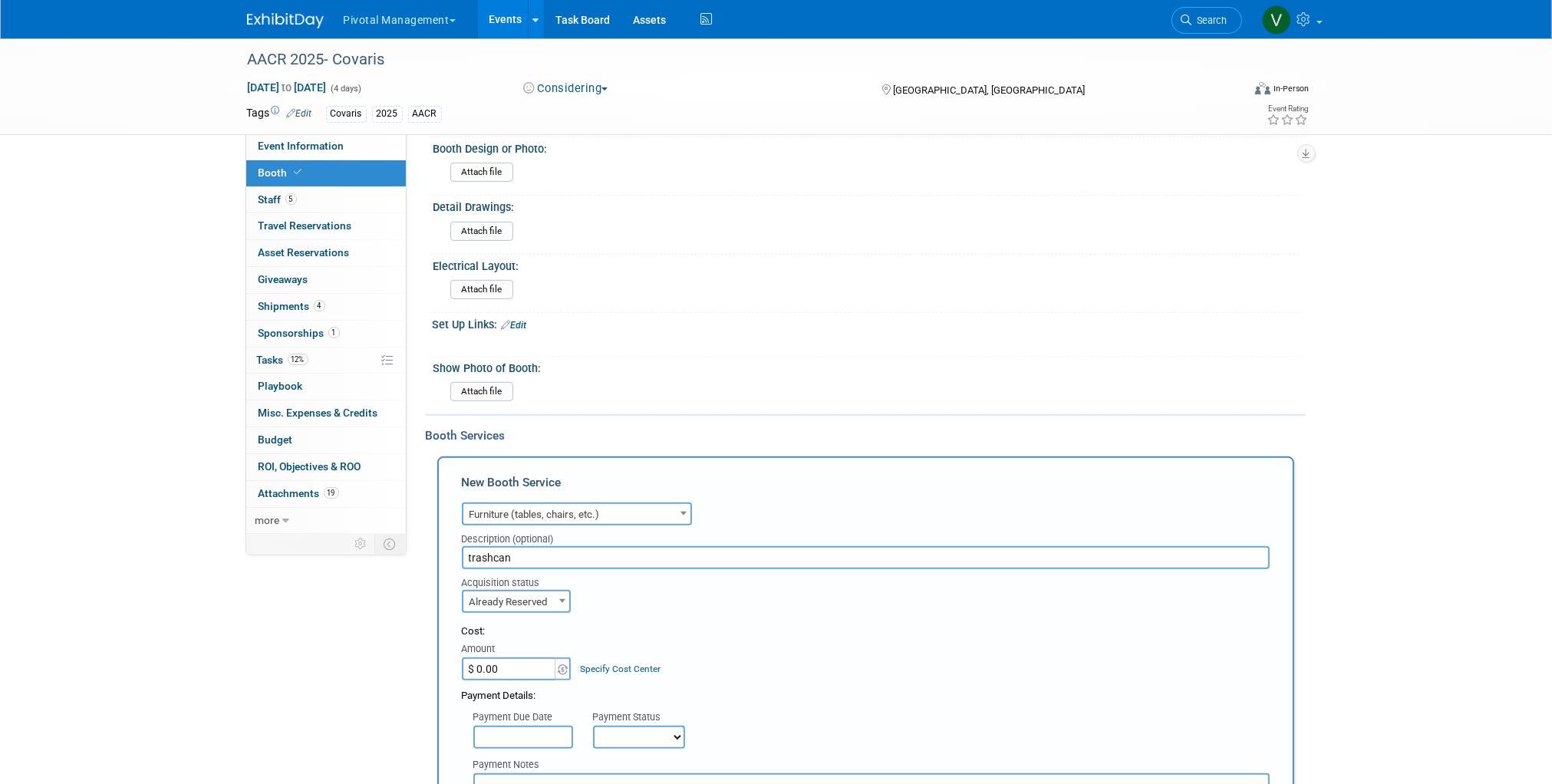
click at [500, 657] on input "$ 0.00" at bounding box center [509, 669] width 96 height 23
type input "$ 36.63"
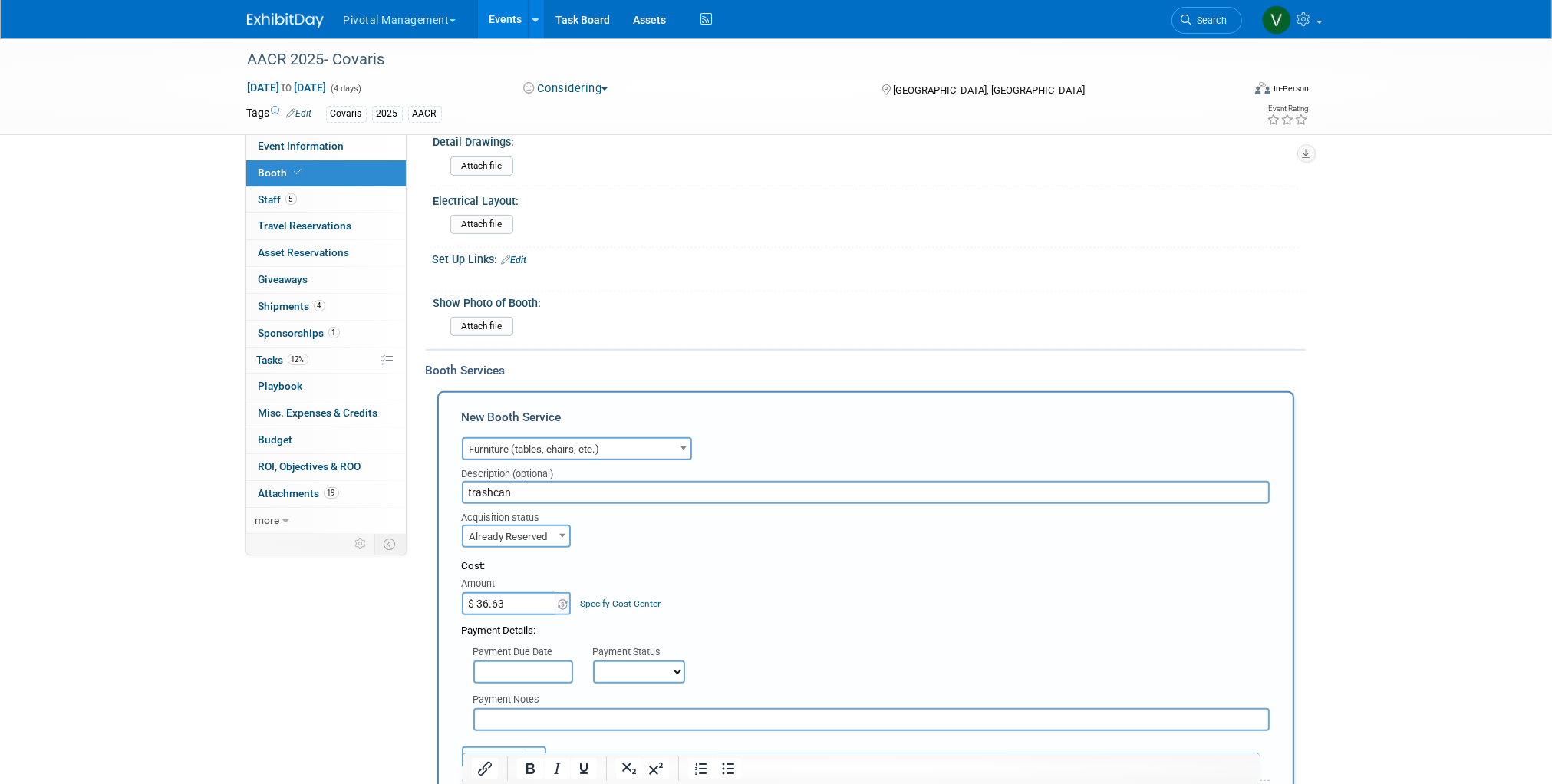
scroll to position [966, 0]
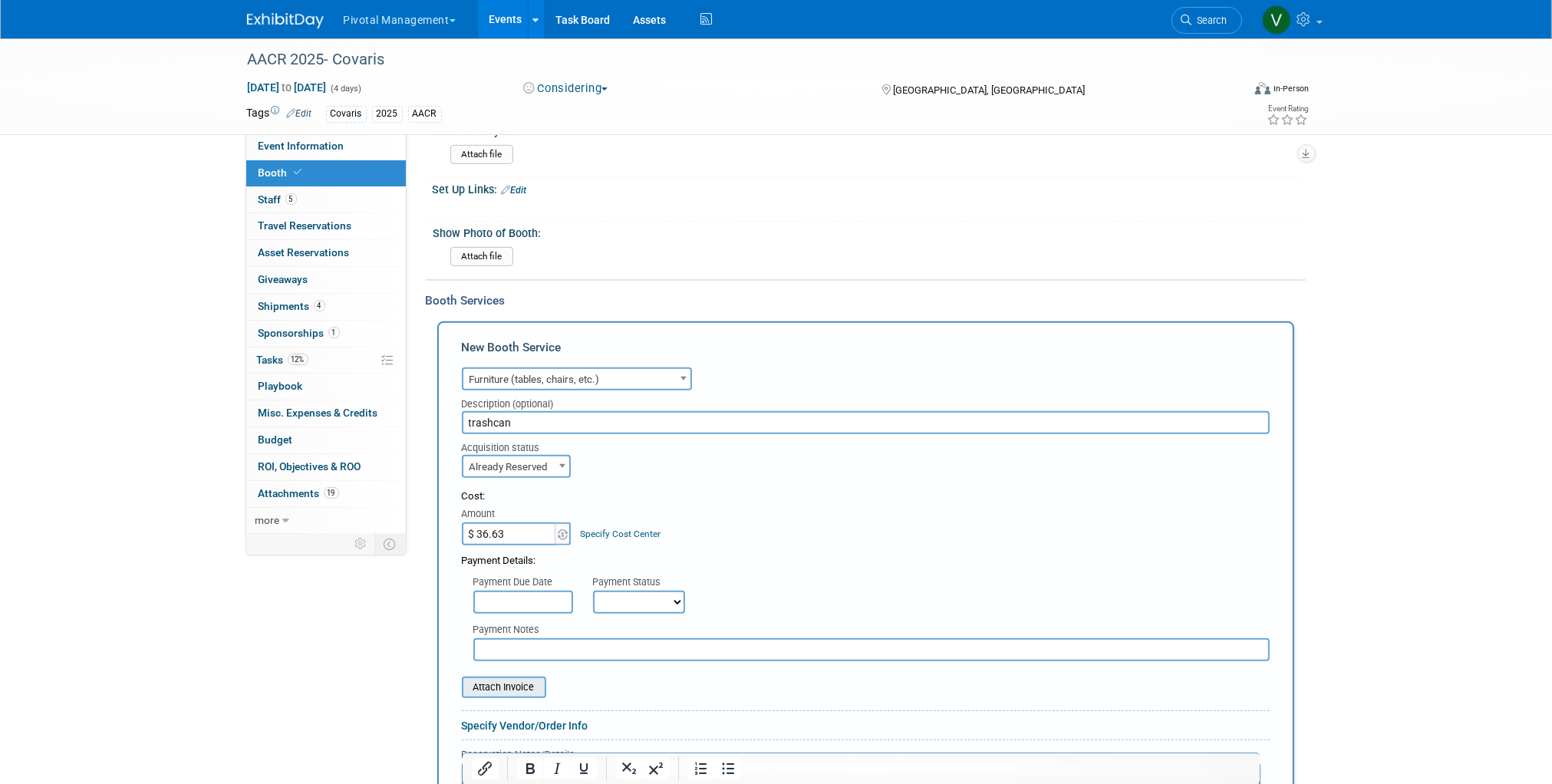
click at [500, 681] on input "file" at bounding box center [453, 687] width 183 height 19
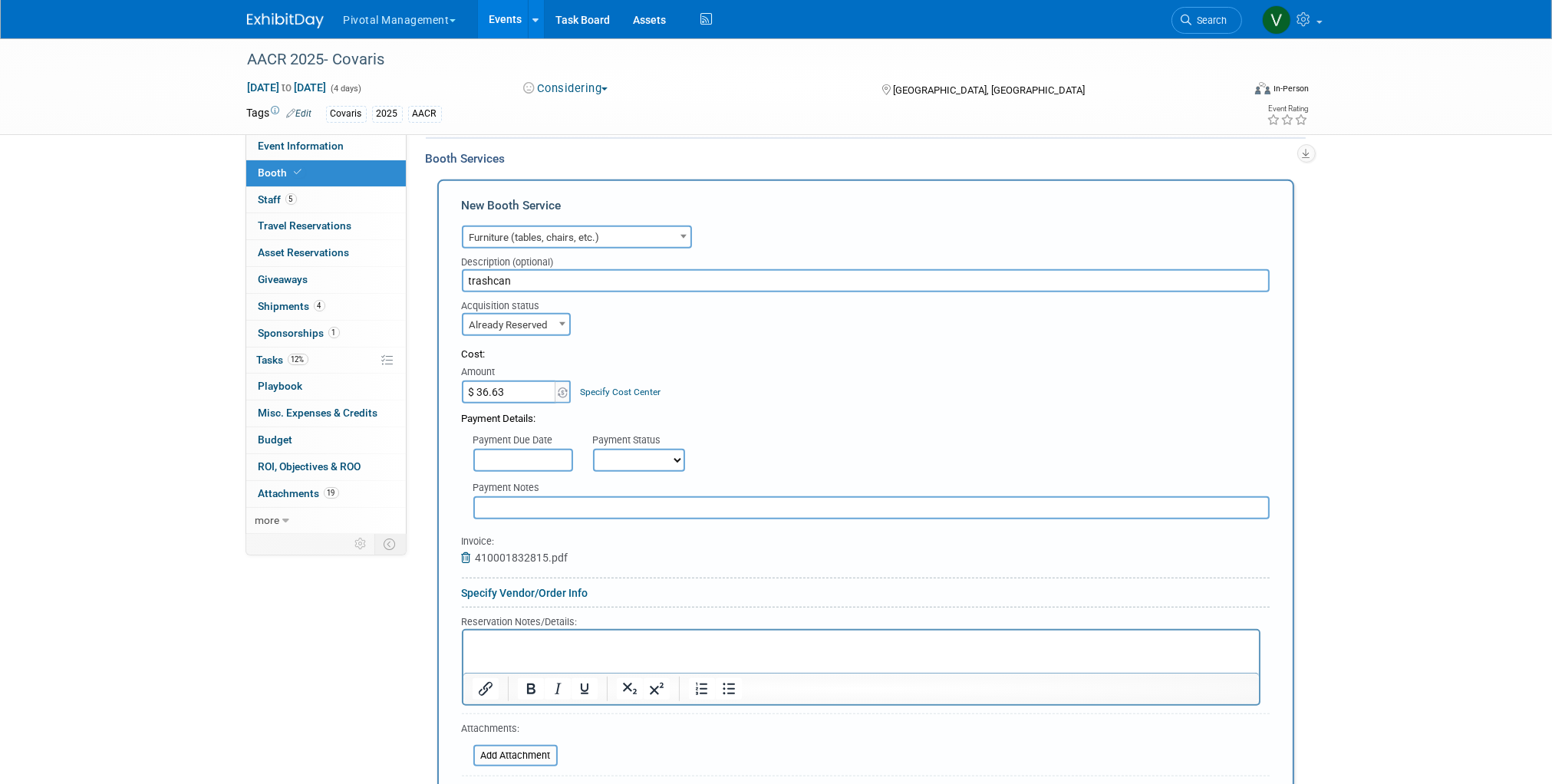
scroll to position [1176, 0]
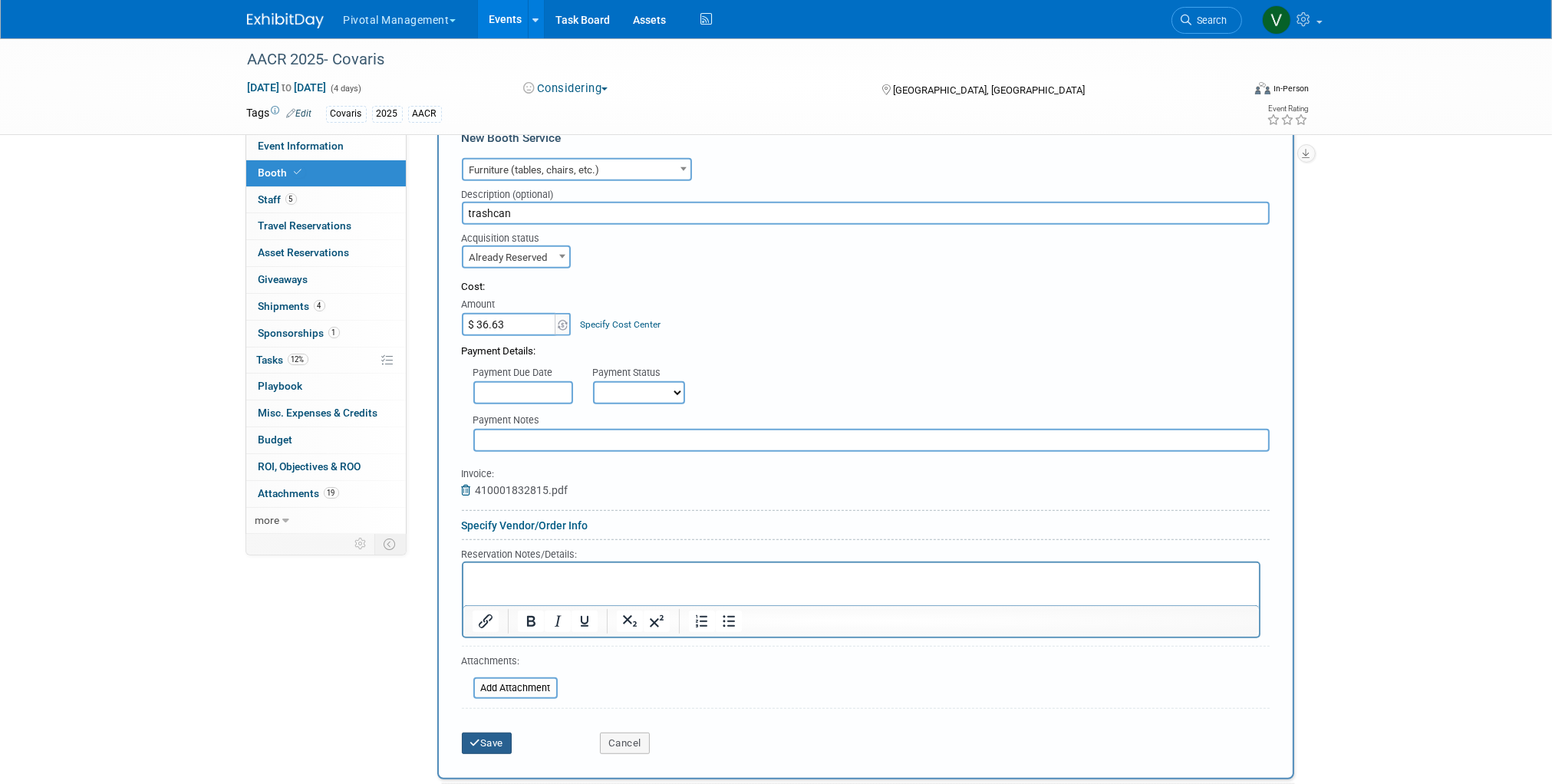
click at [492, 732] on button "Save" at bounding box center [487, 743] width 51 height 22
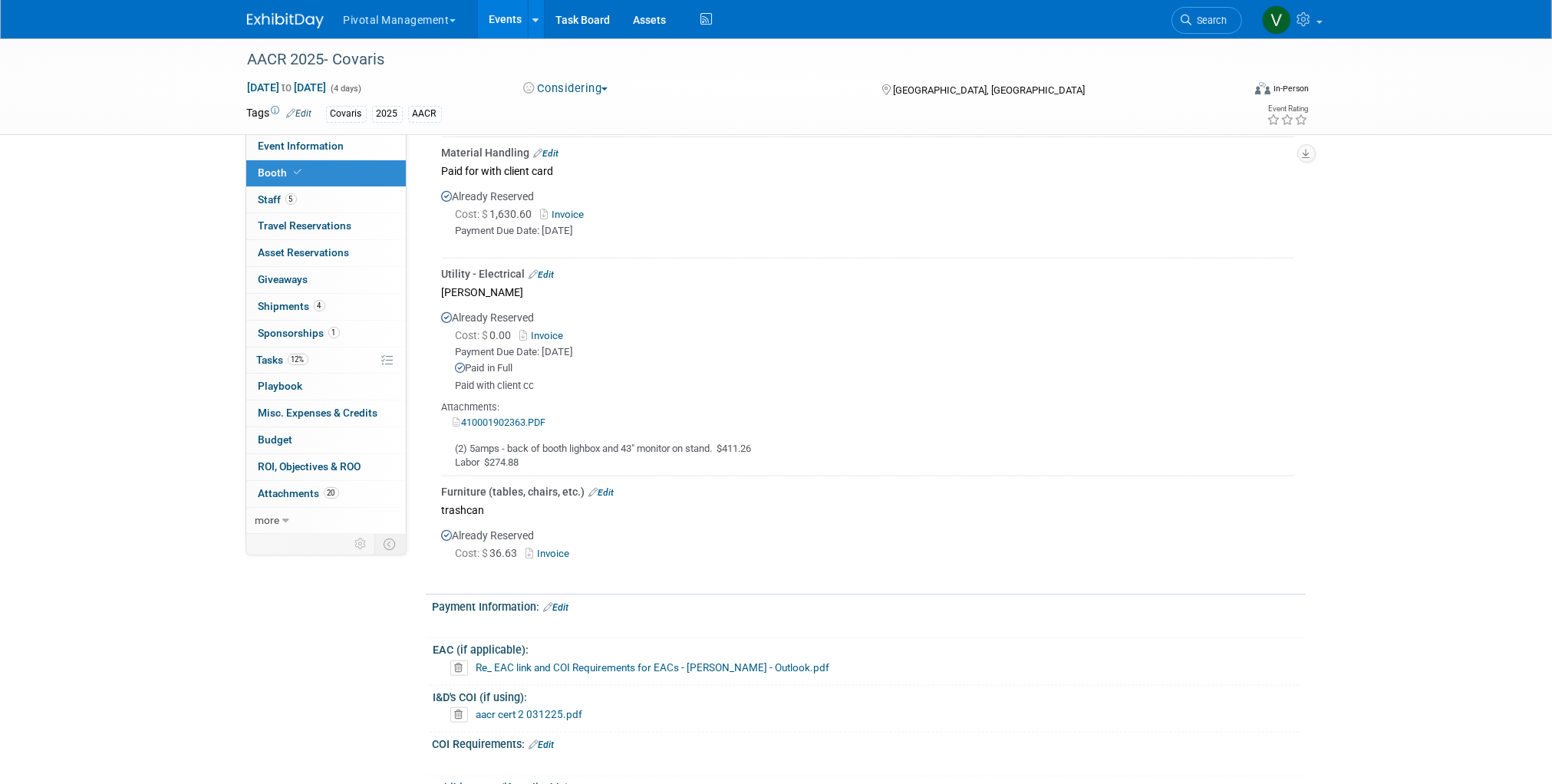
scroll to position [1871, 0]
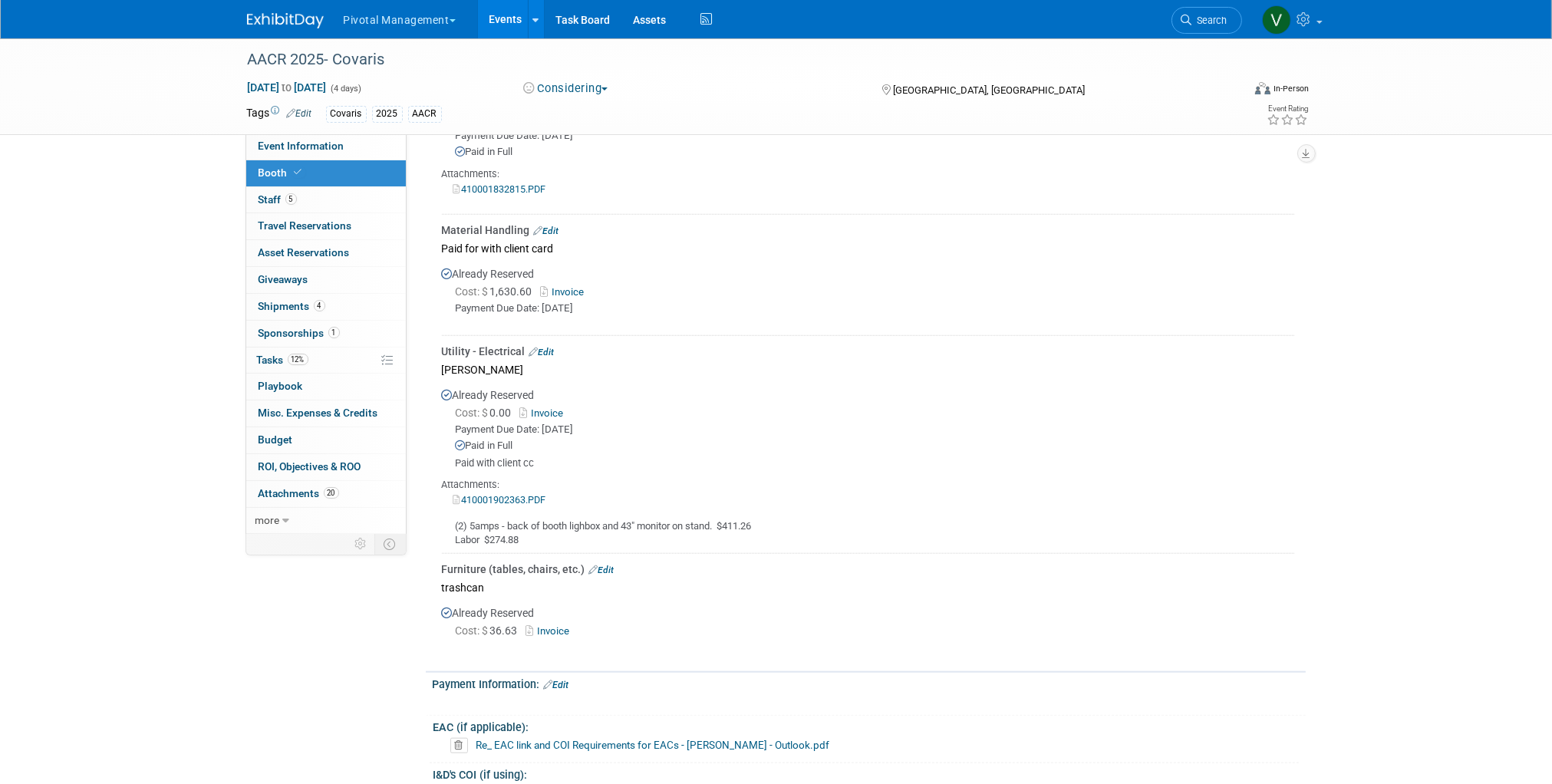
click at [550, 358] on link "Edit" at bounding box center [542, 351] width 25 height 10
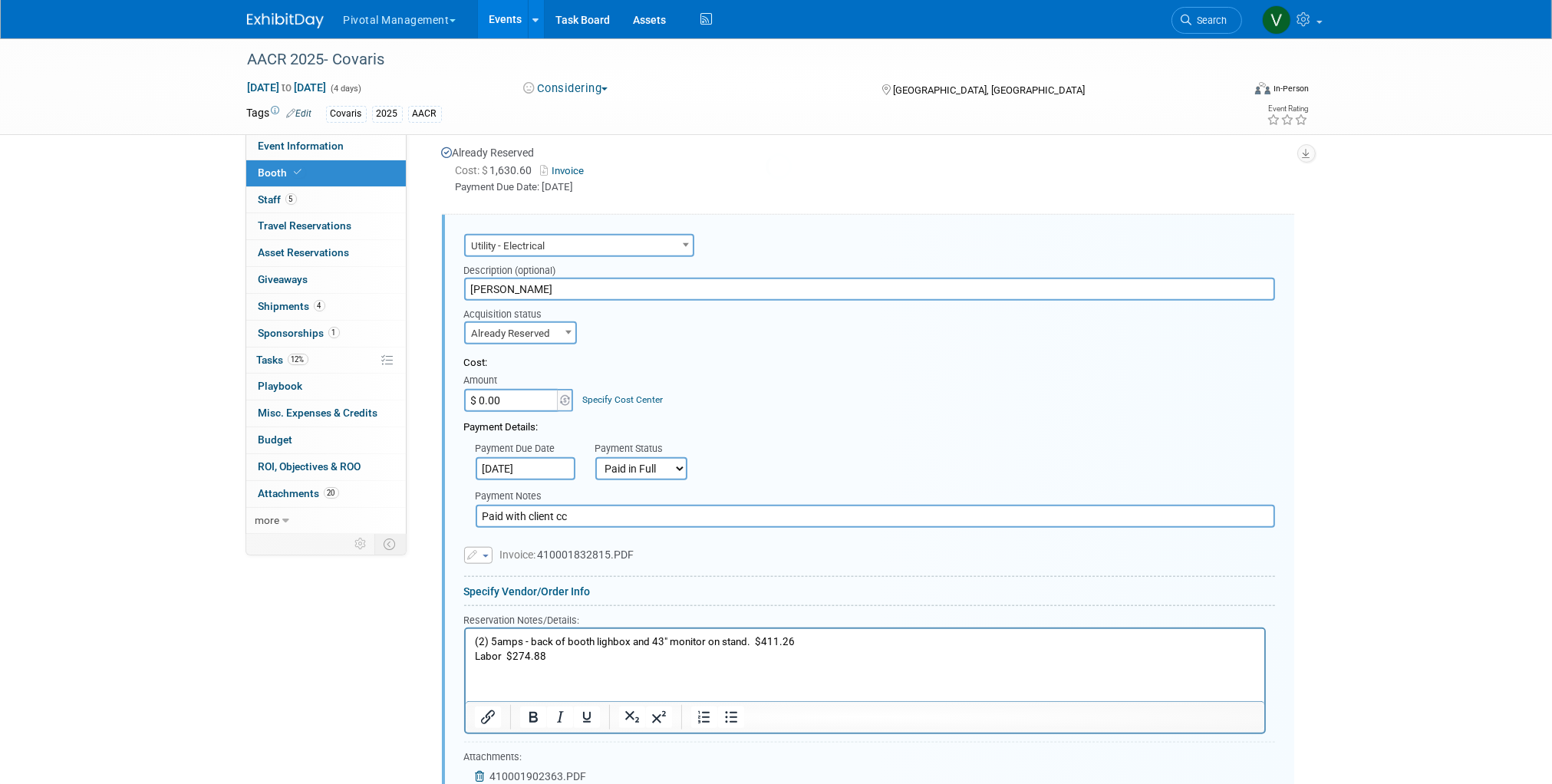
scroll to position [2062, 0]
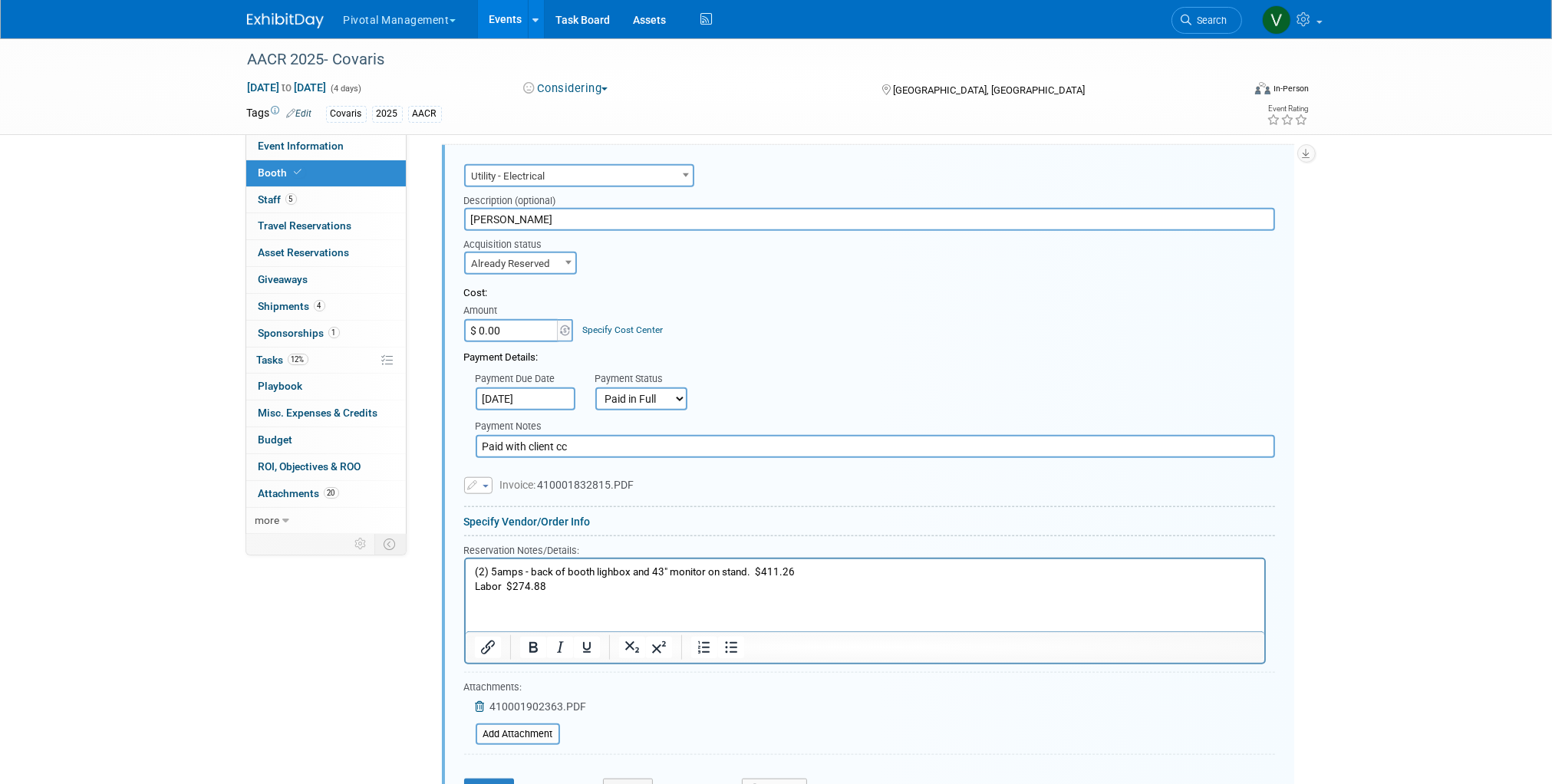
click at [517, 342] on input "$ 0.00" at bounding box center [512, 330] width 96 height 23
type input "$ 686.14"
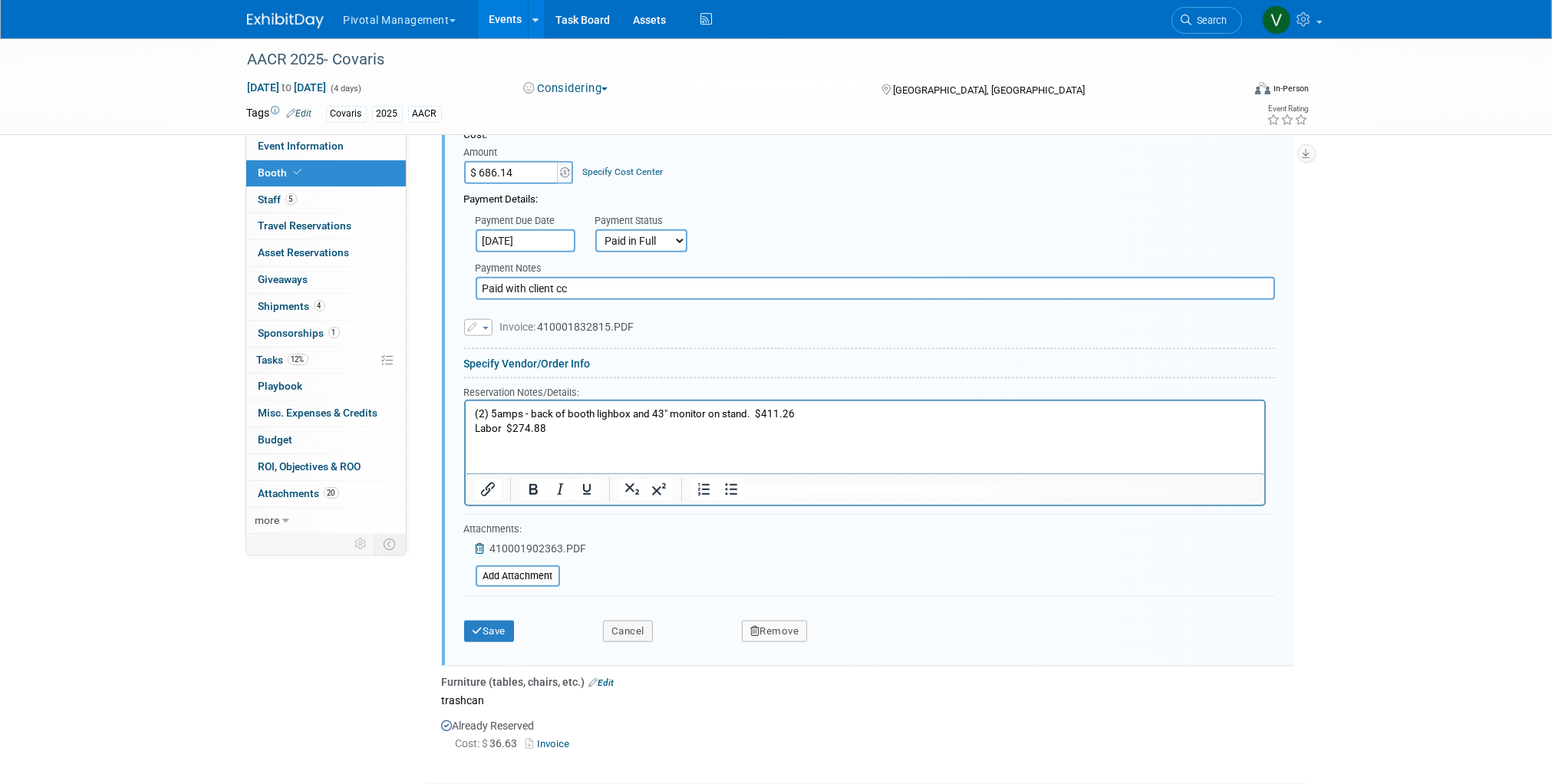
scroll to position [2314, 0]
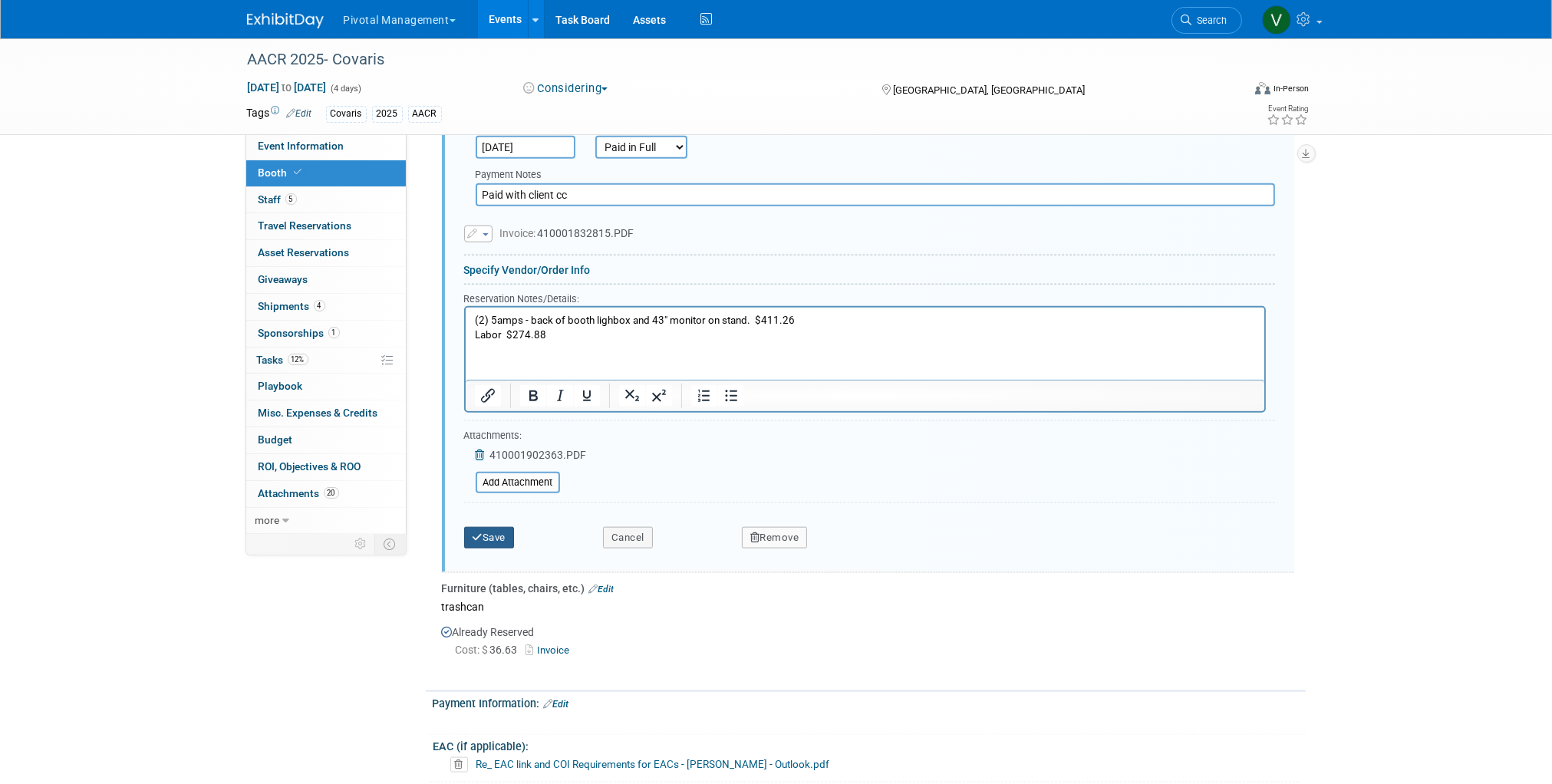
click at [504, 549] on button "Save" at bounding box center [489, 537] width 51 height 22
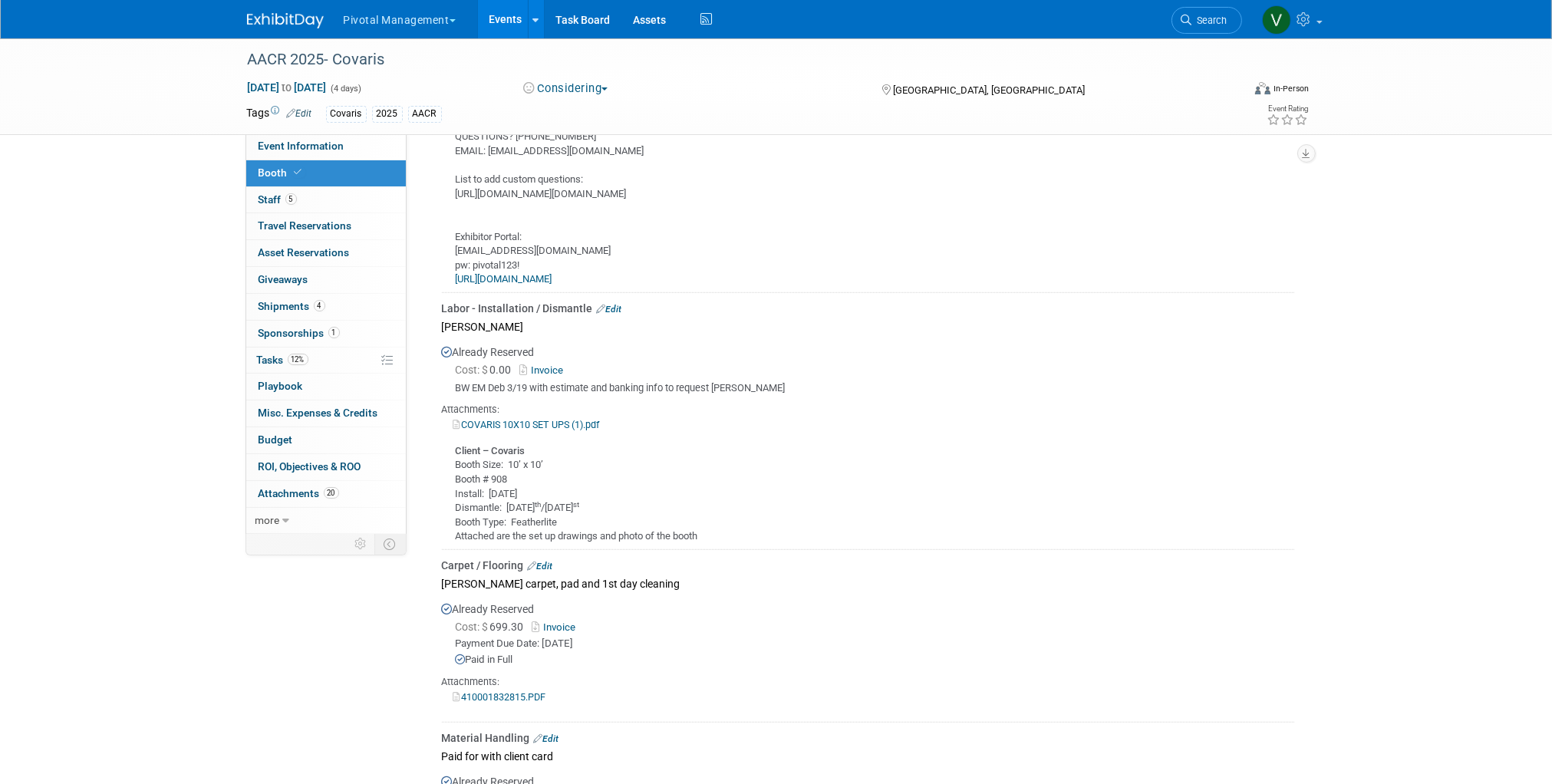
scroll to position [1430, 0]
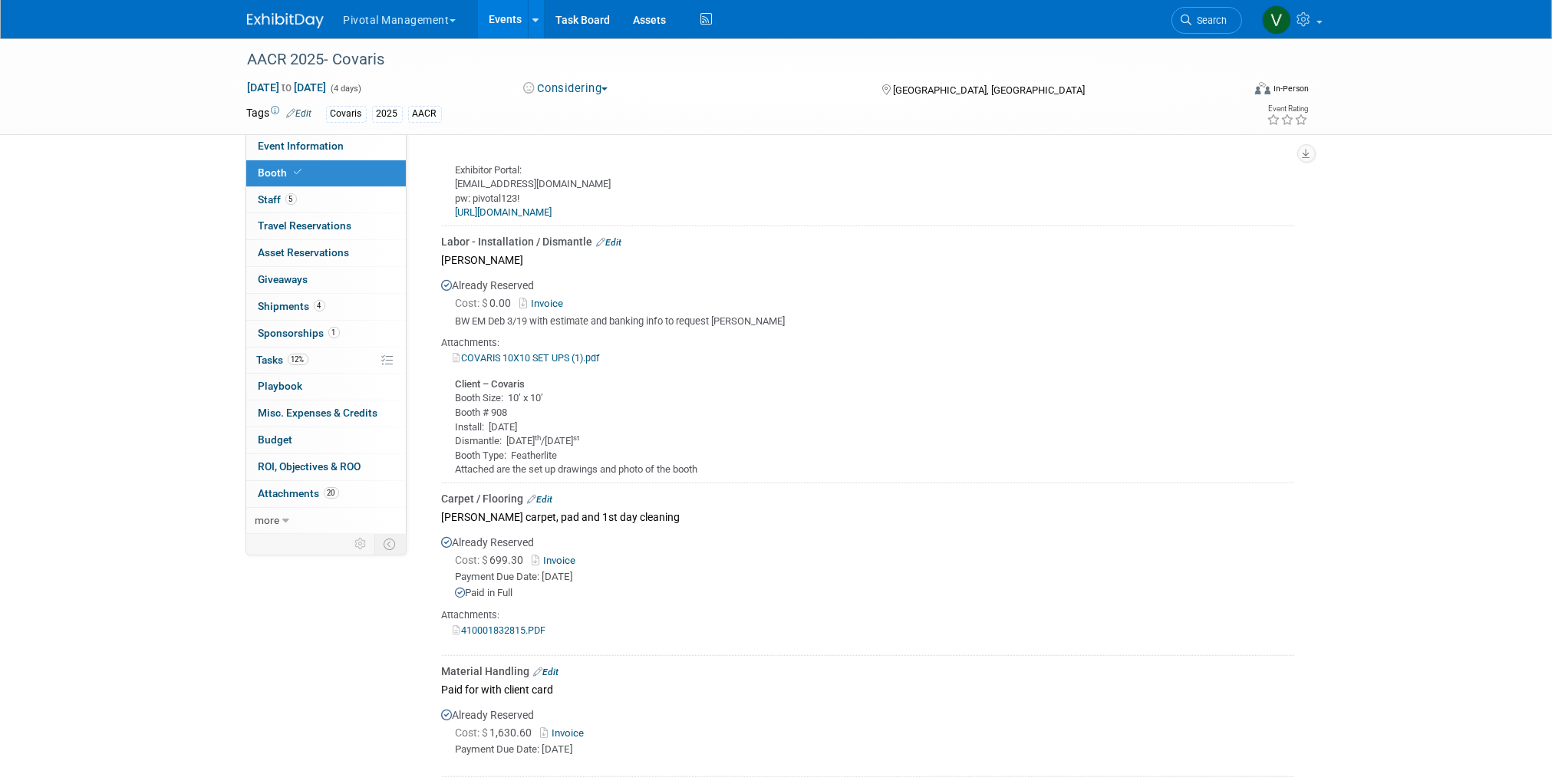
click at [549, 504] on link "Edit" at bounding box center [540, 499] width 25 height 10
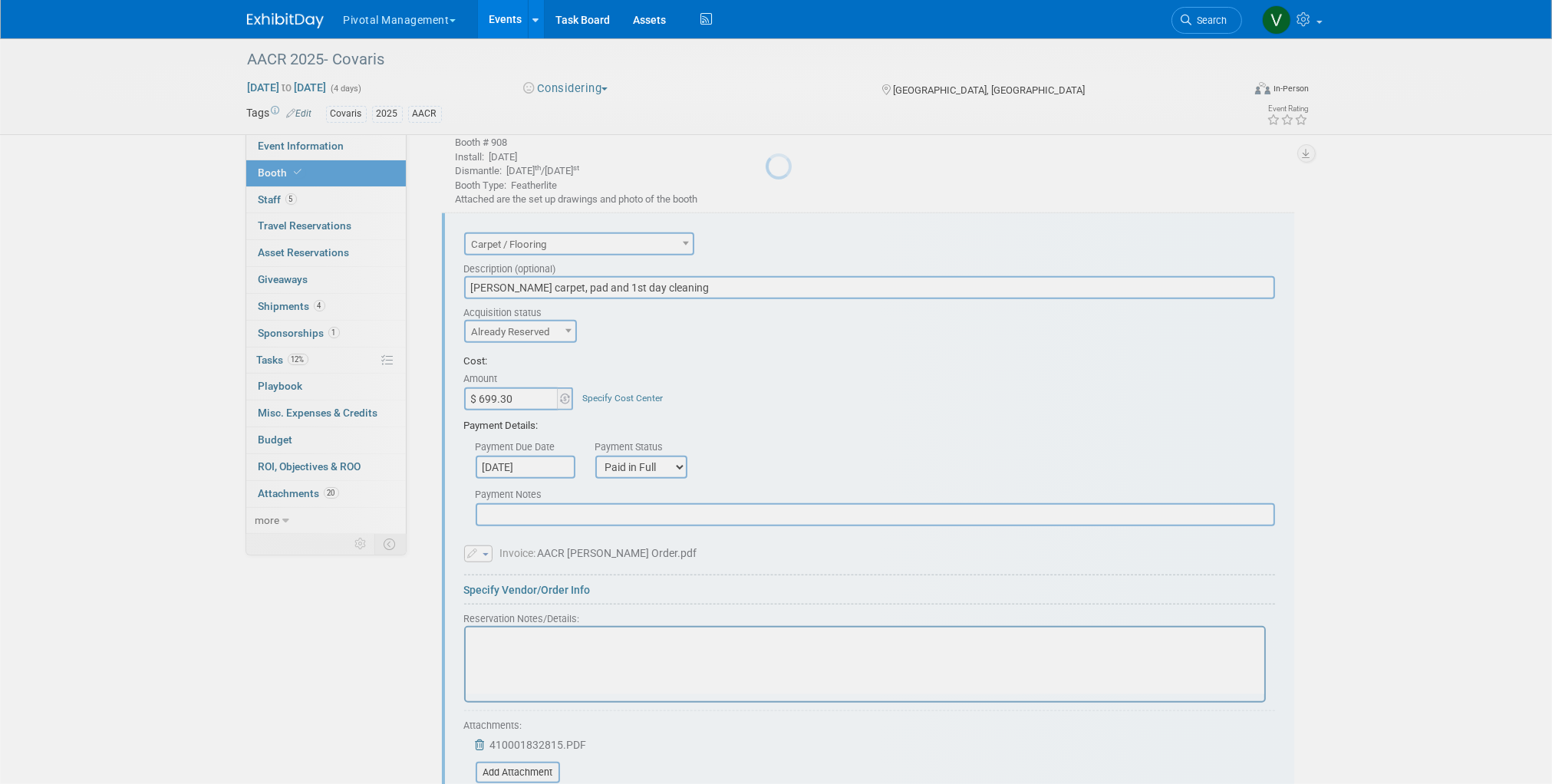
scroll to position [0, 0]
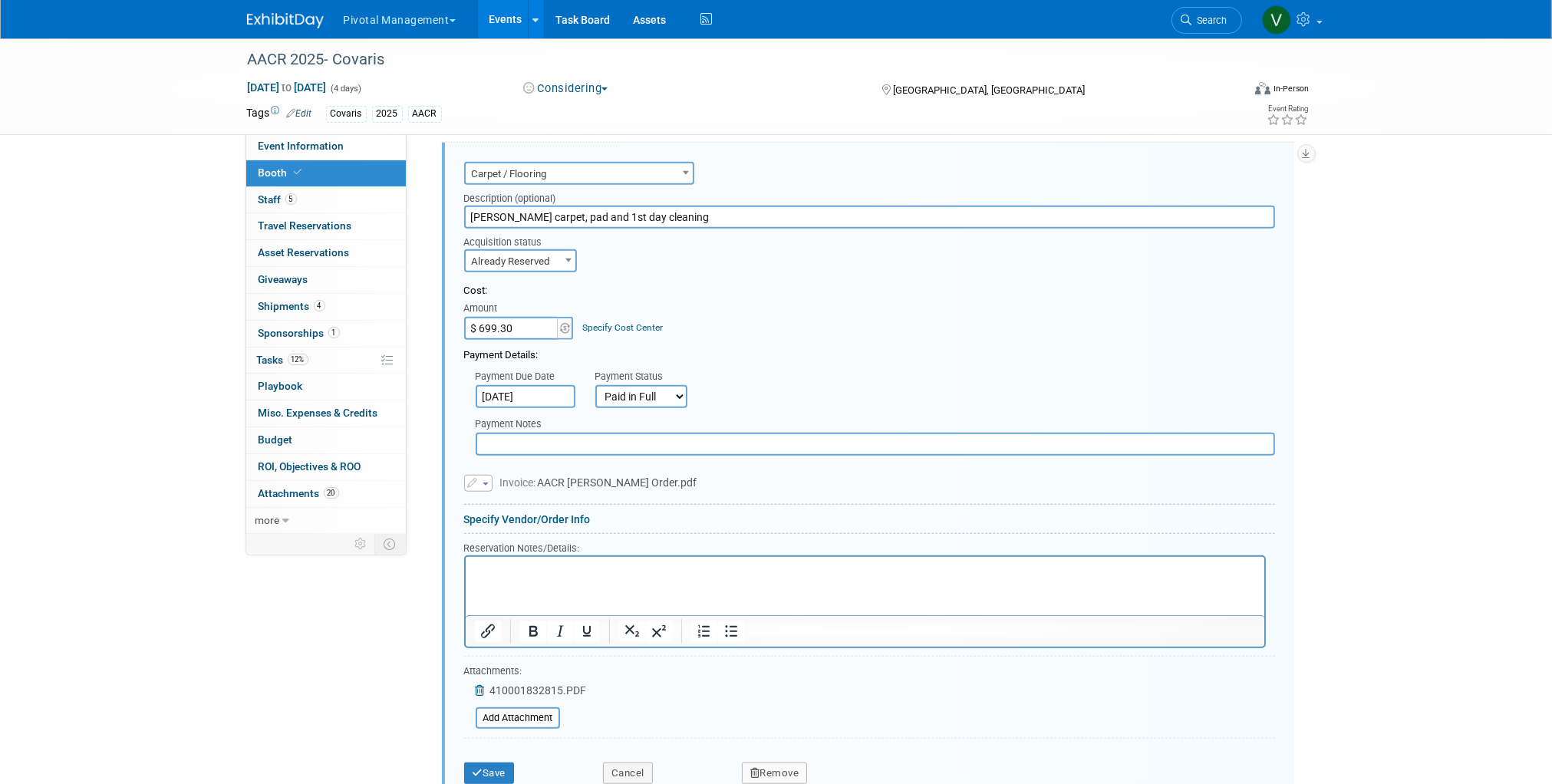
drag, startPoint x: 568, startPoint y: 247, endPoint x: 712, endPoint y: 252, distance: 144.1
click at [712, 229] on input "Freeman carpet, pad and 1st day cleaning" at bounding box center [869, 217] width 811 height 23
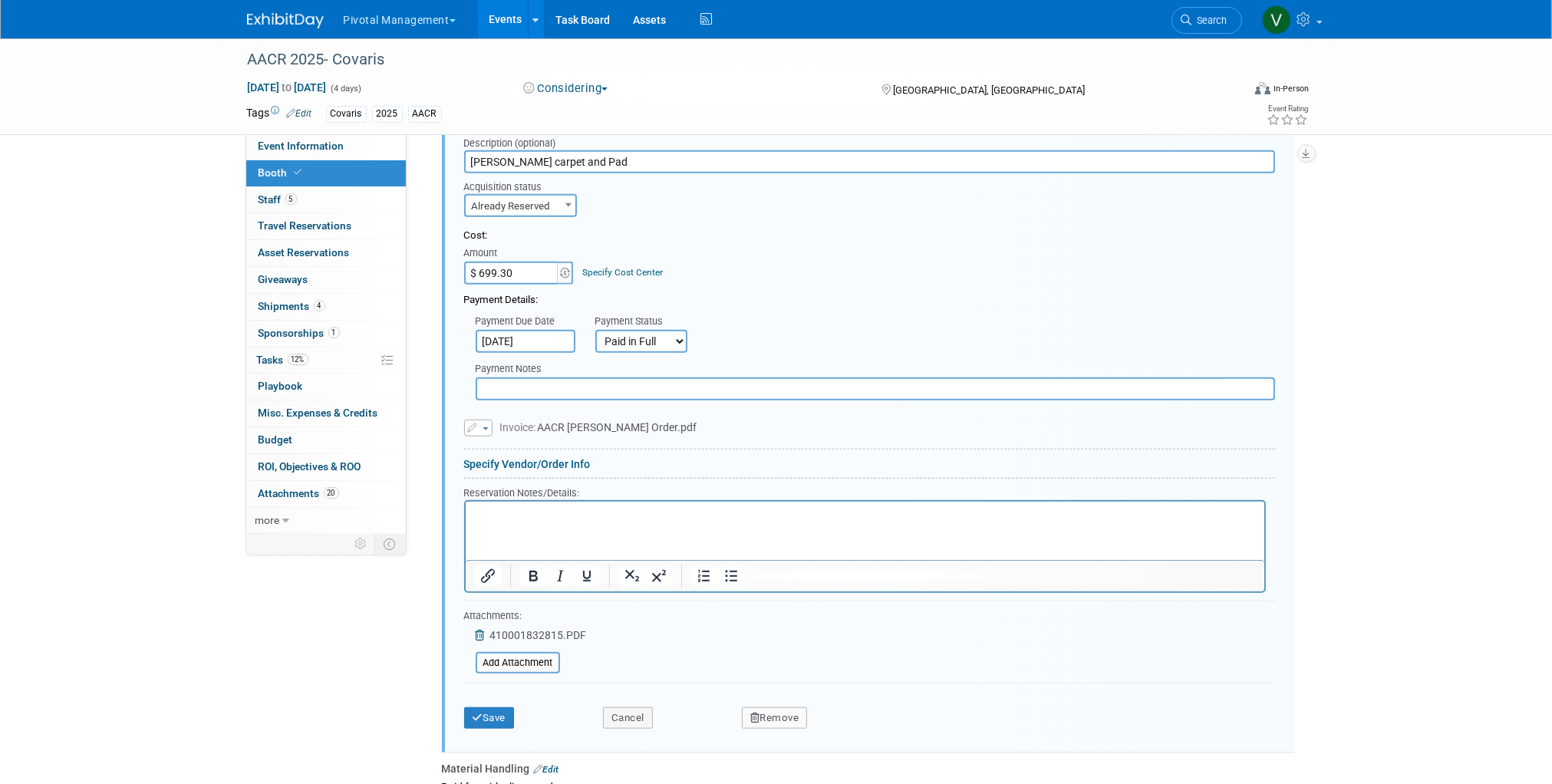
scroll to position [1903, 0]
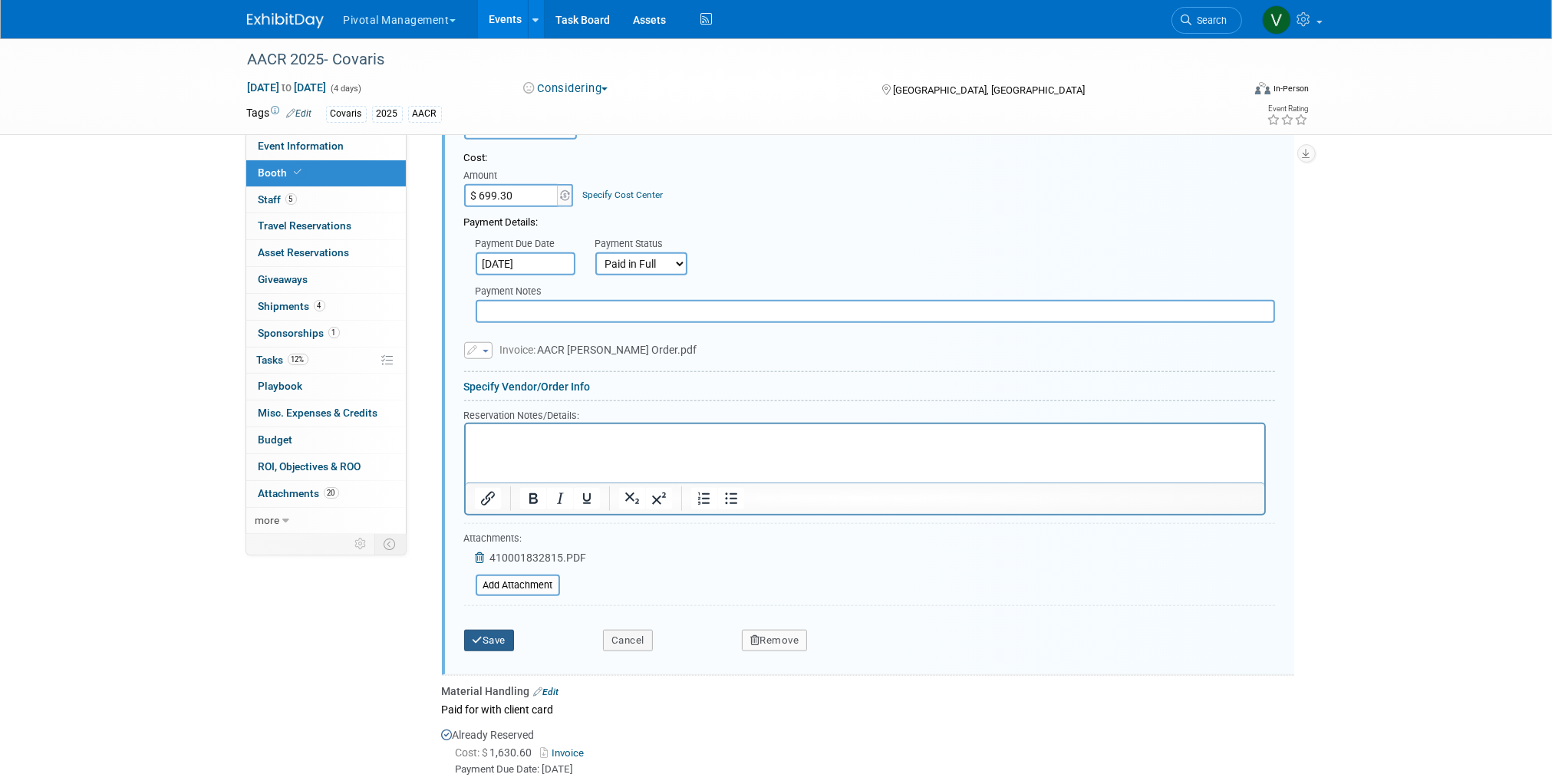
type input "Freeman carpet and Pad"
click at [500, 651] on button "Save" at bounding box center [489, 641] width 51 height 22
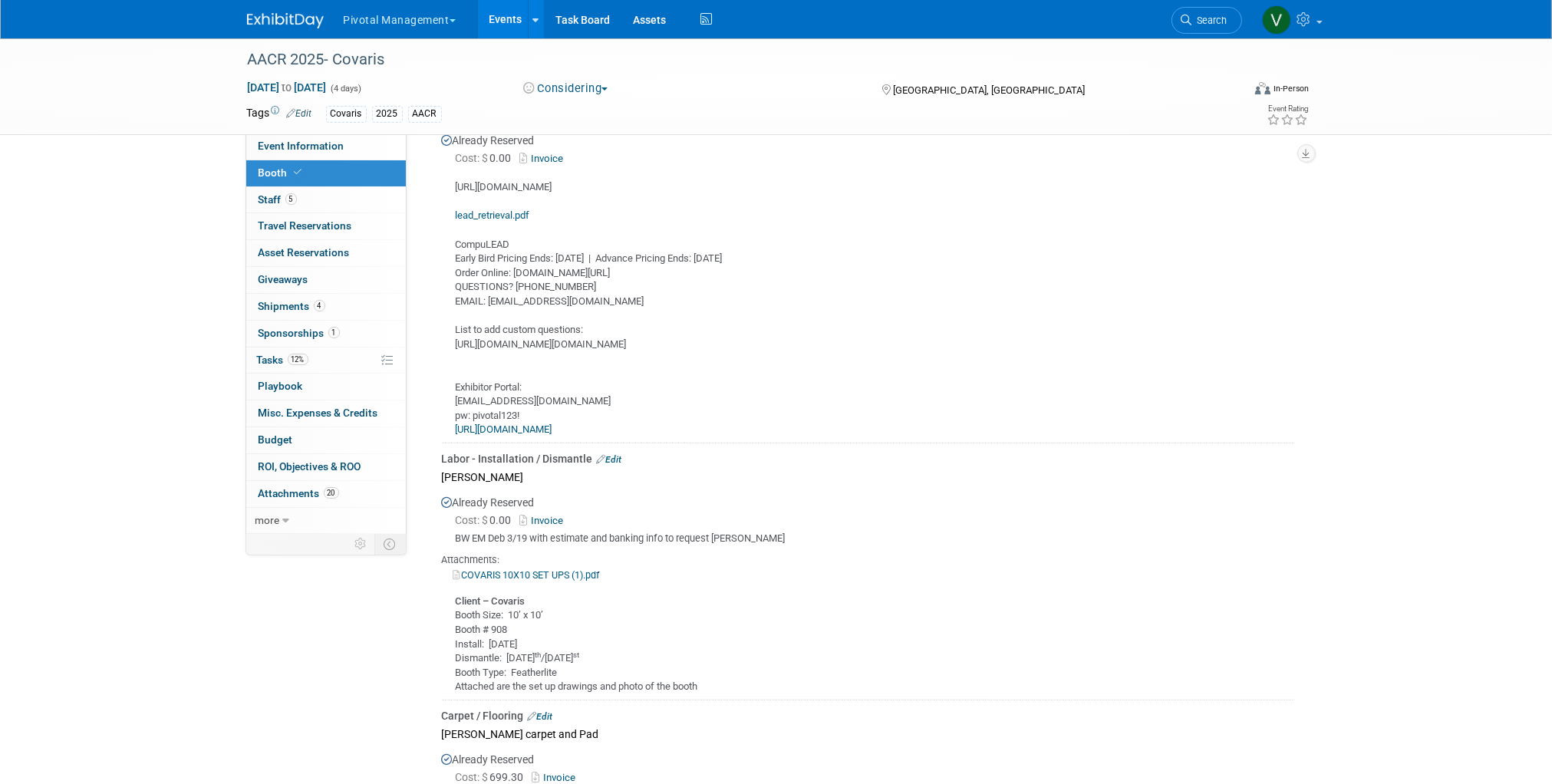
scroll to position [1000, 0]
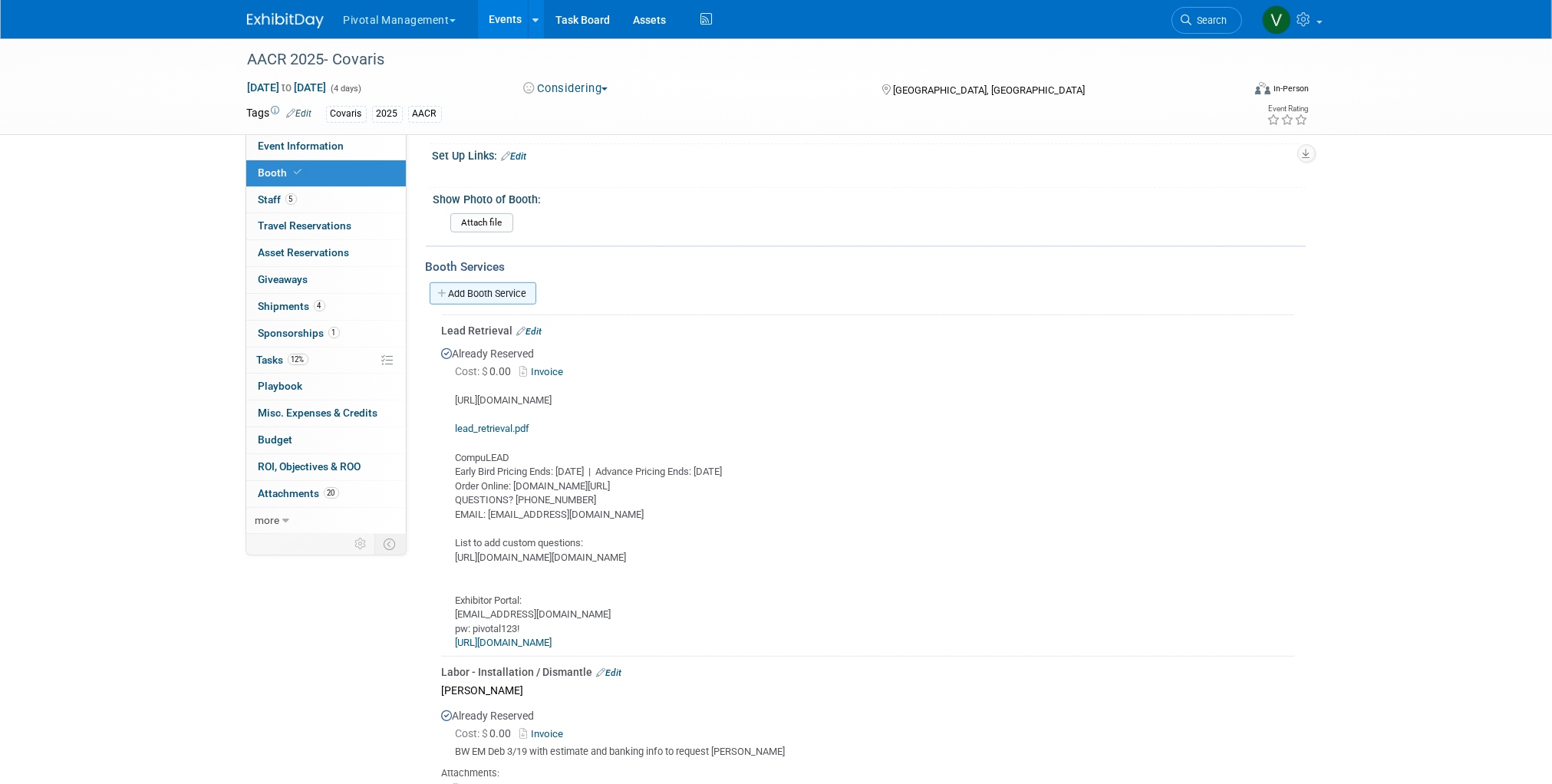
click at [513, 282] on link "Add Booth Service" at bounding box center [483, 293] width 106 height 23
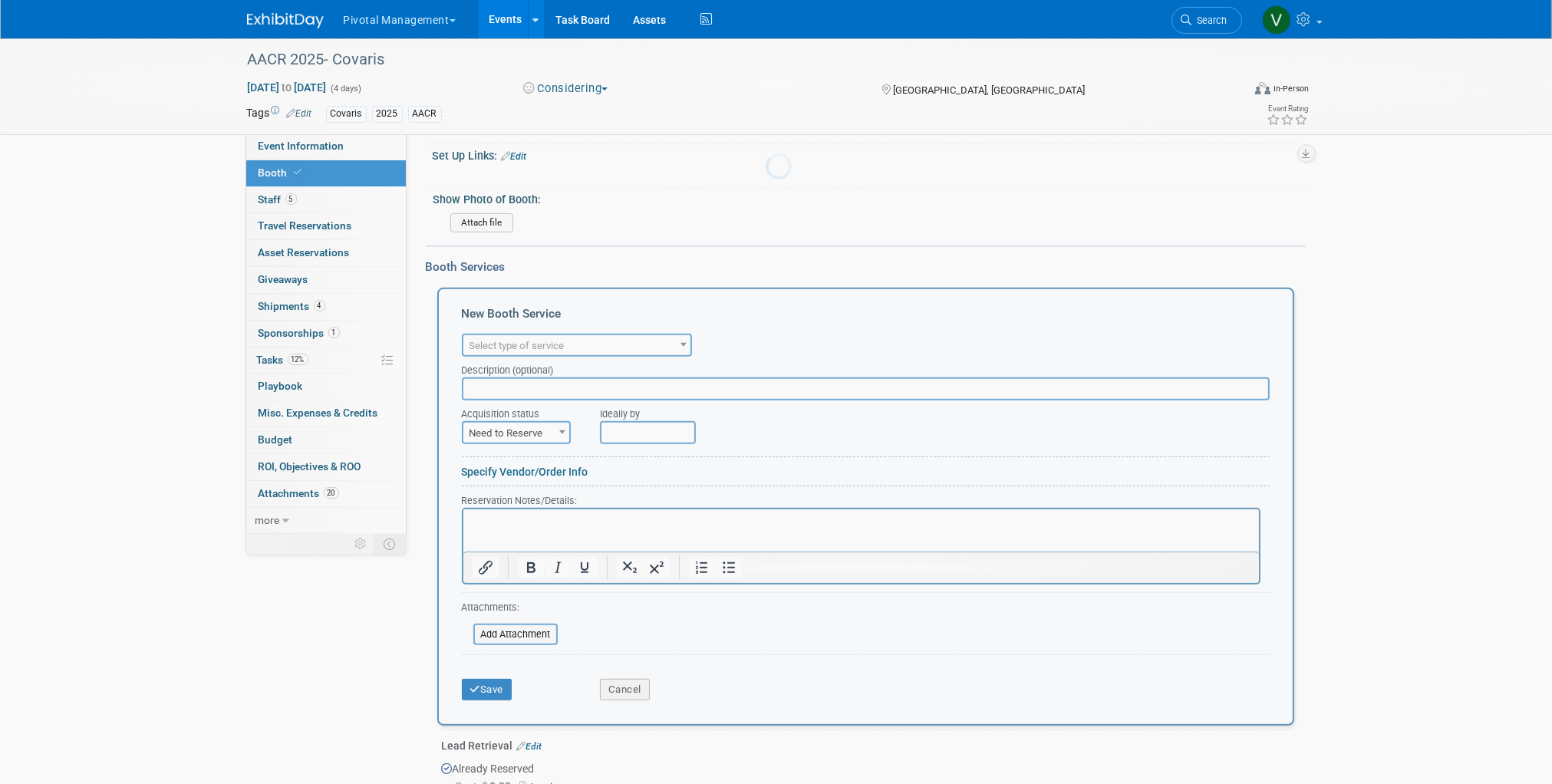
scroll to position [0, 0]
click at [530, 335] on span "Select type of service" at bounding box center [577, 346] width 227 height 22
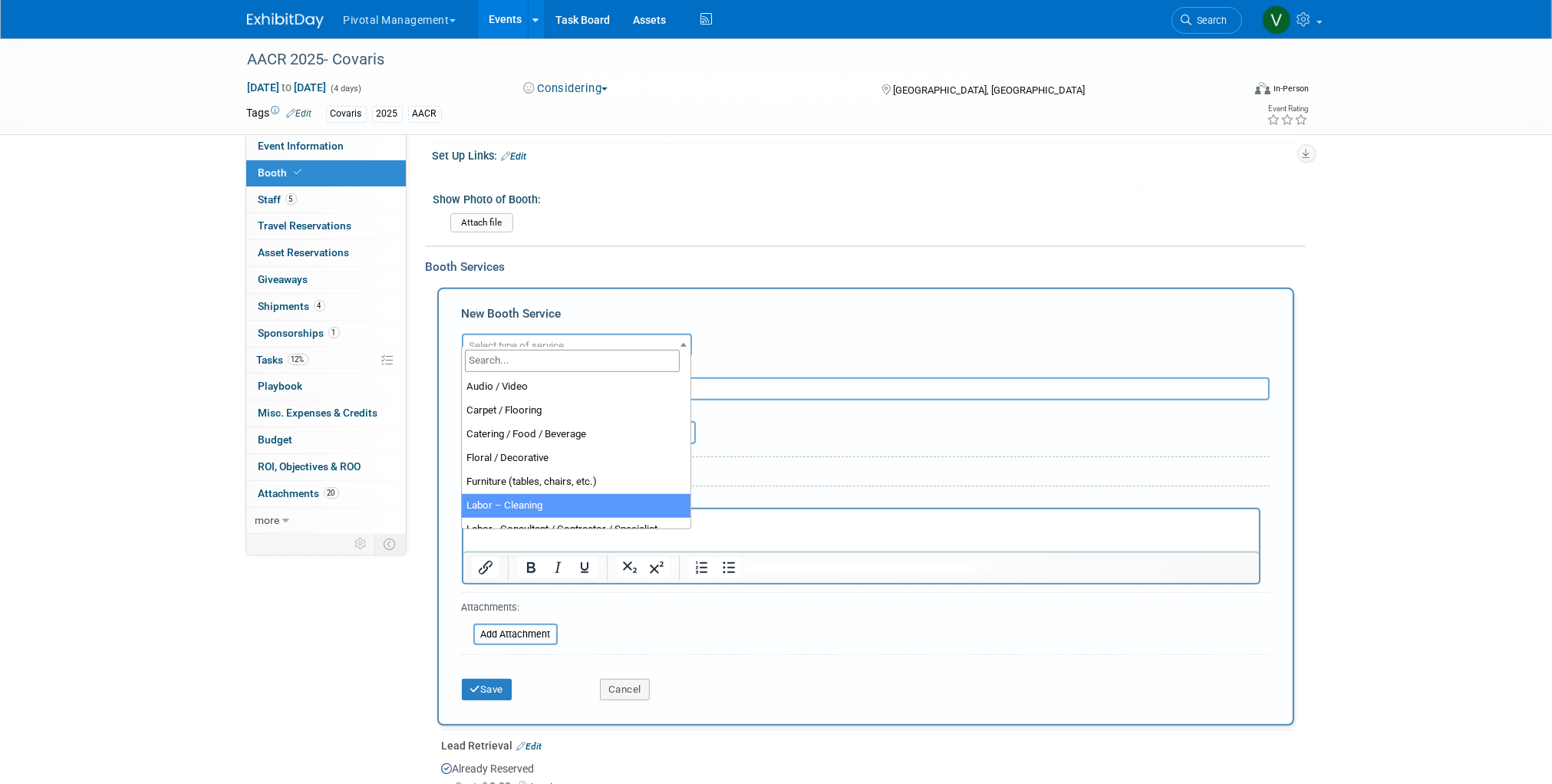
select select "14"
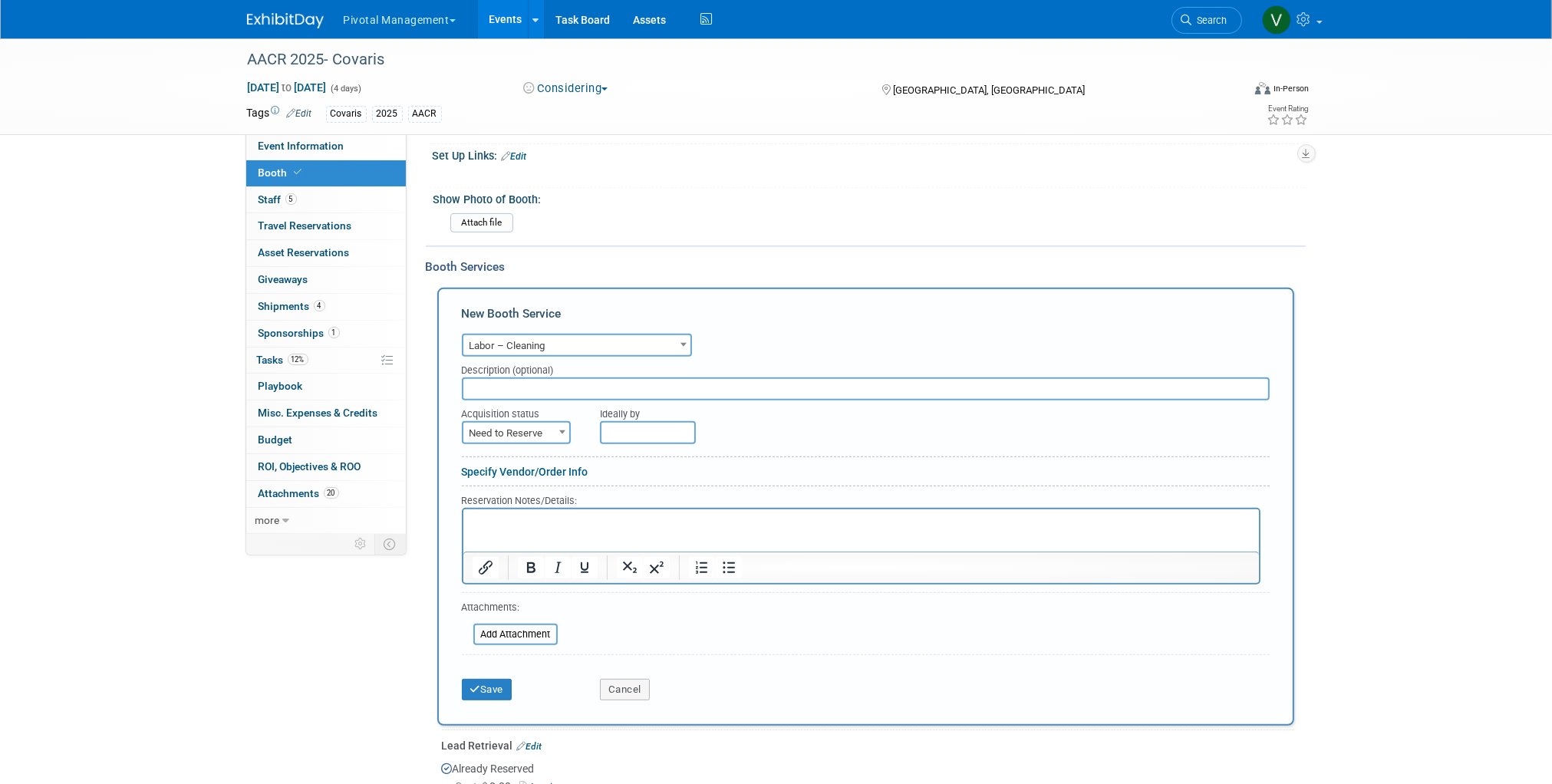
click at [553, 377] on input "text" at bounding box center [865, 388] width 808 height 23
type input "1st Day of Booth Cleaning"
click at [515, 426] on span "Need to Reserve" at bounding box center [516, 433] width 106 height 22
select select "2"
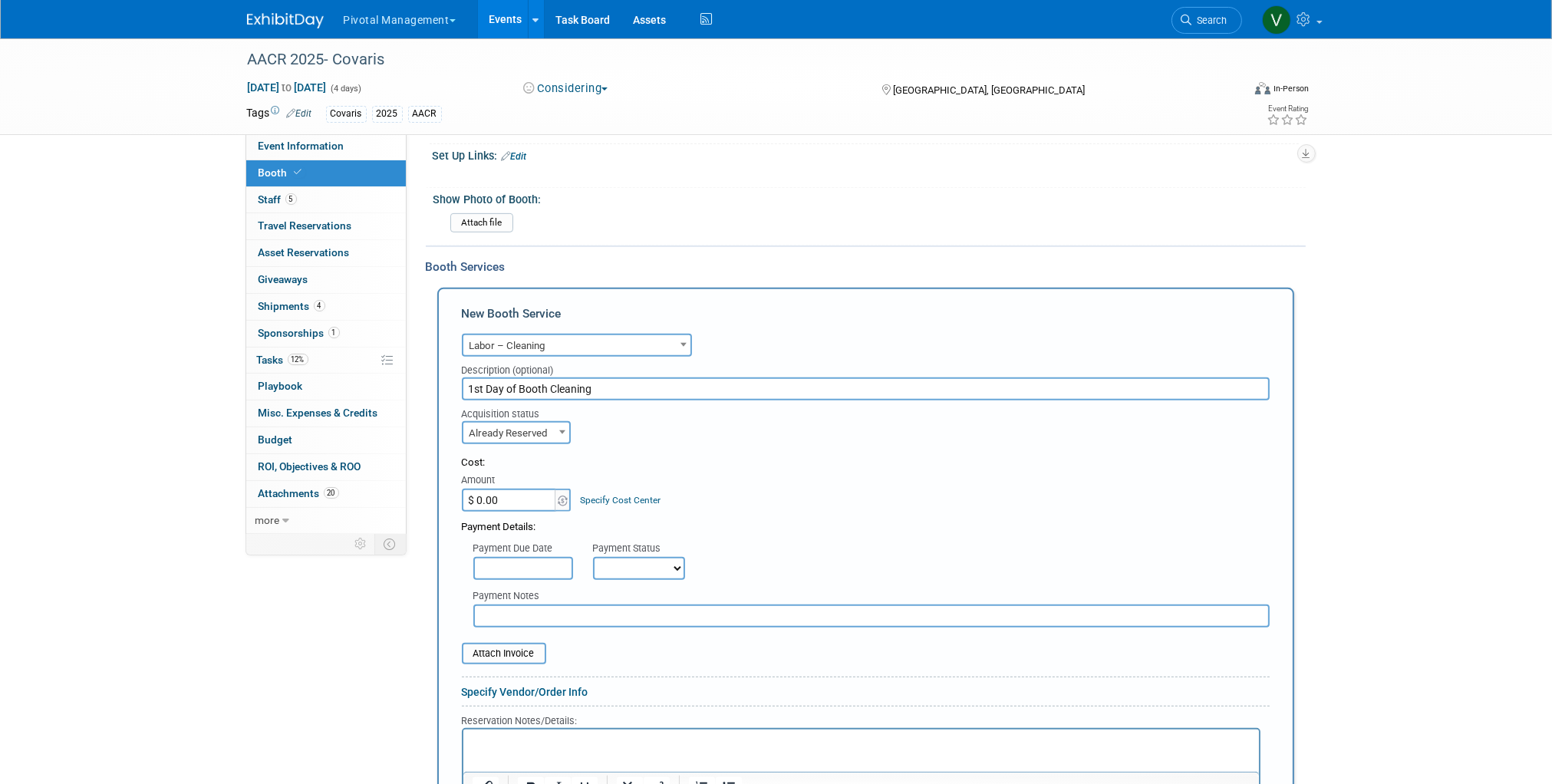
click at [496, 488] on input "$ 0.00" at bounding box center [509, 500] width 96 height 23
type input "$ 100.00"
click at [502, 645] on input "file" at bounding box center [453, 653] width 183 height 19
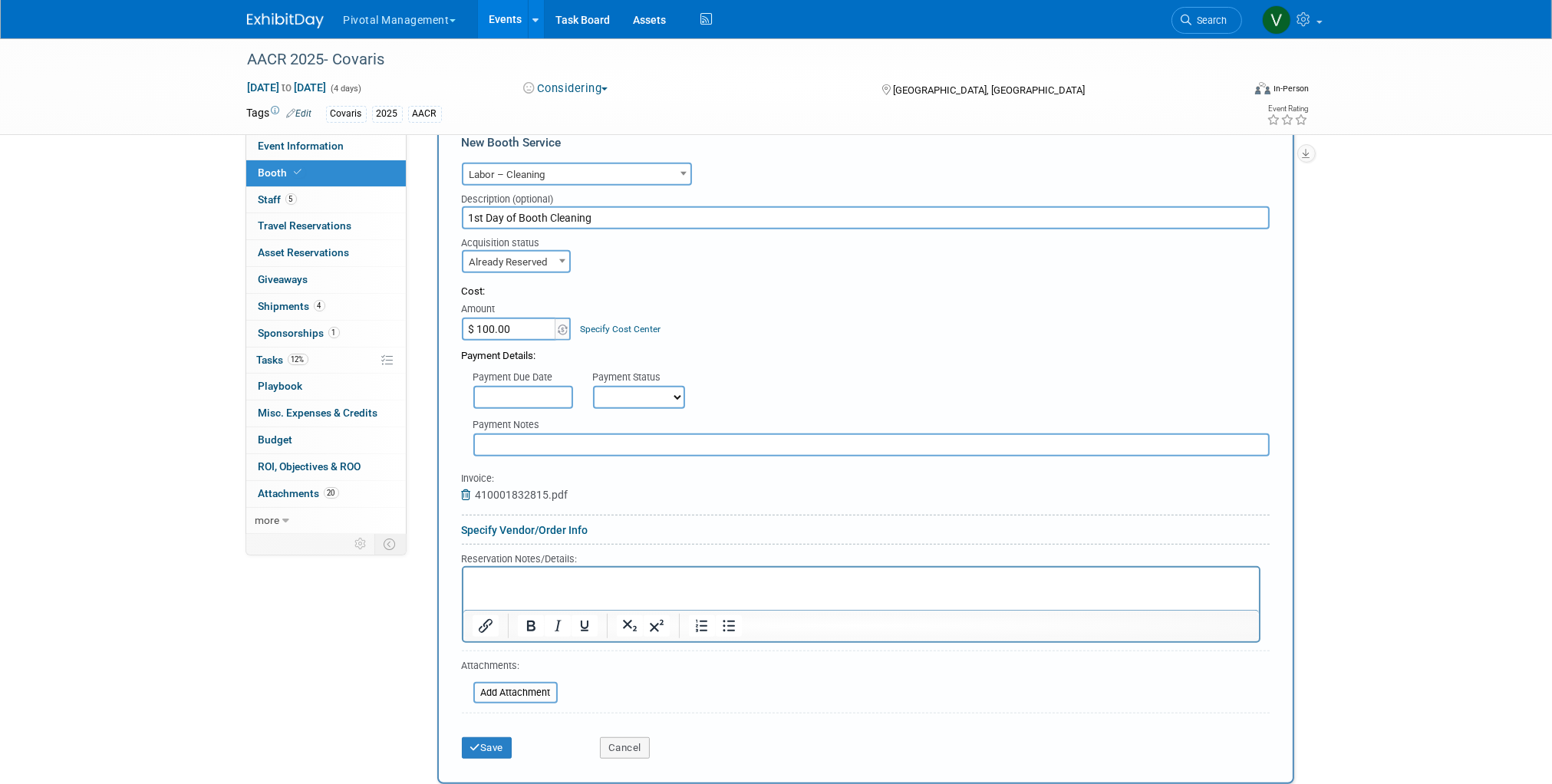
scroll to position [1239, 0]
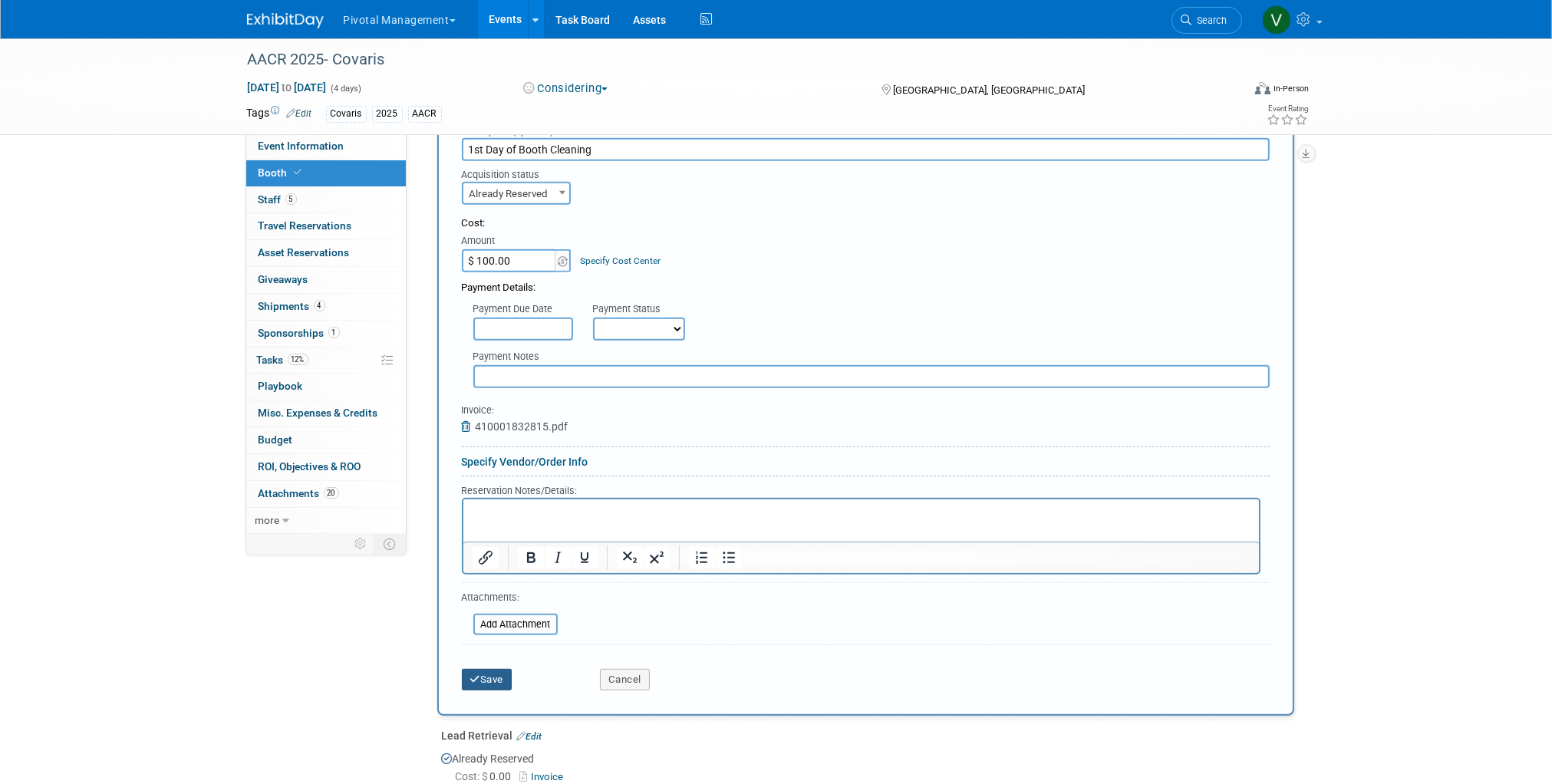
click at [491, 669] on button "Save" at bounding box center [487, 679] width 51 height 22
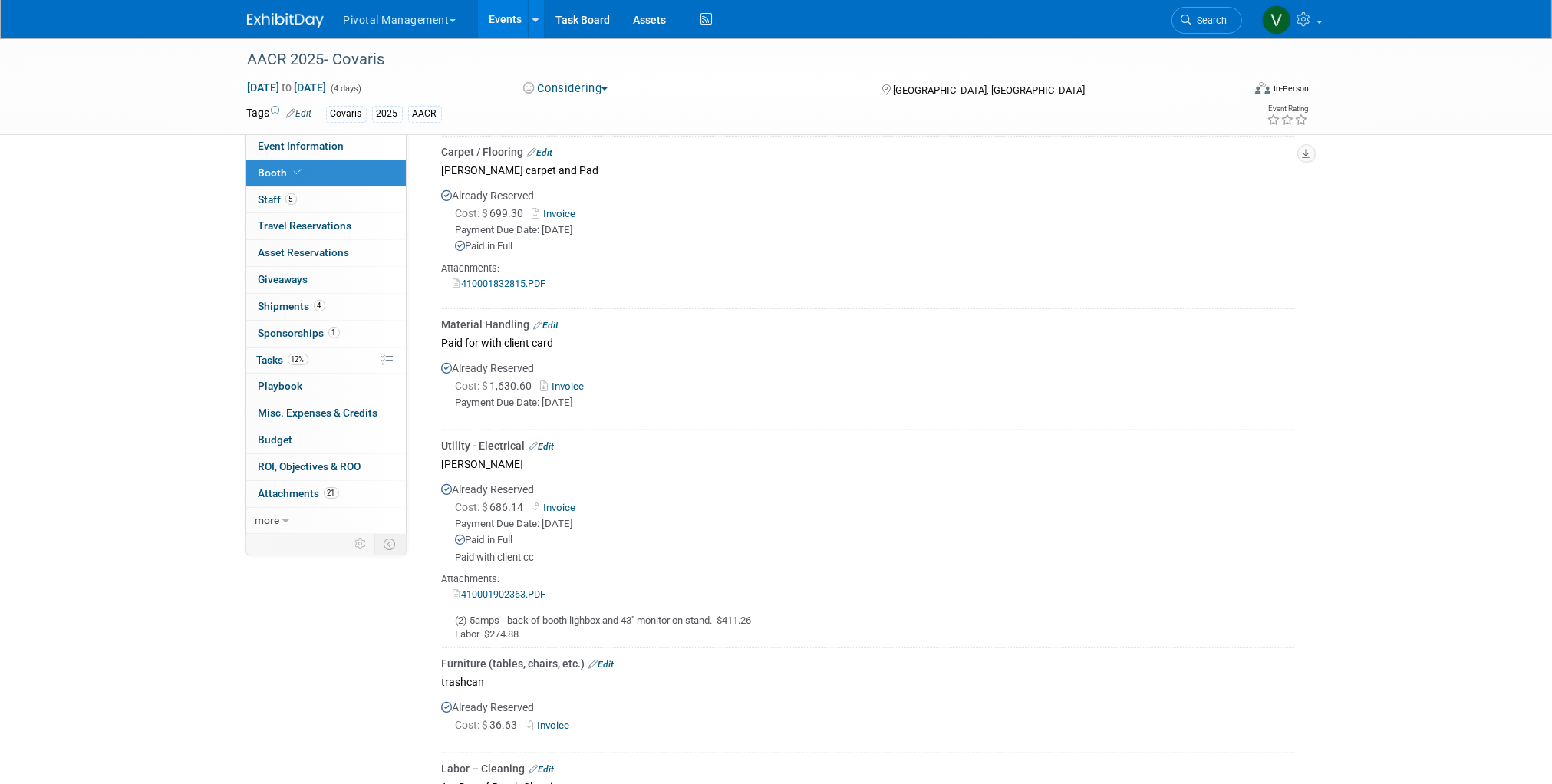
scroll to position [1707, 0]
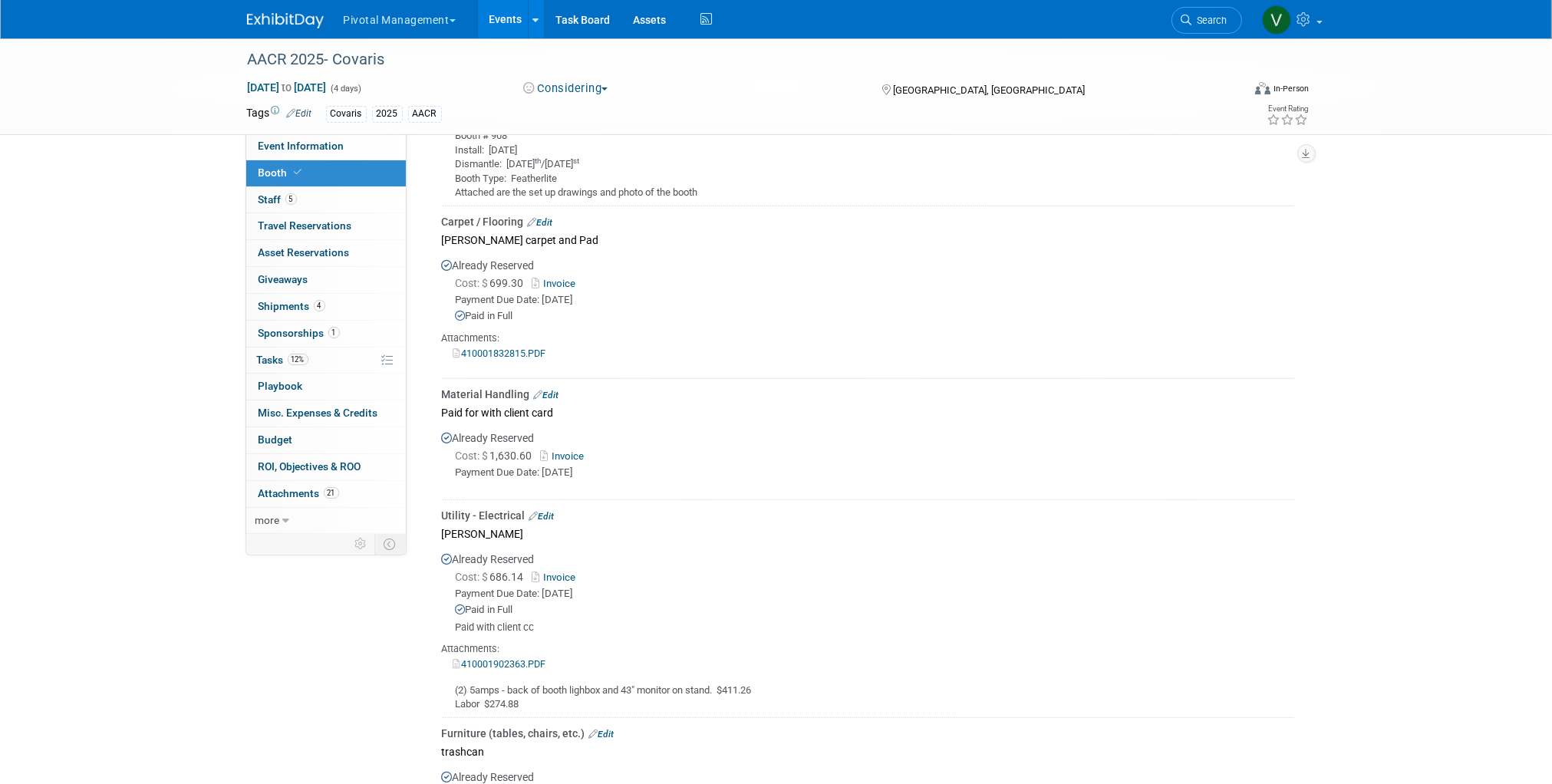
click at [554, 400] on link "Edit" at bounding box center [546, 395] width 25 height 10
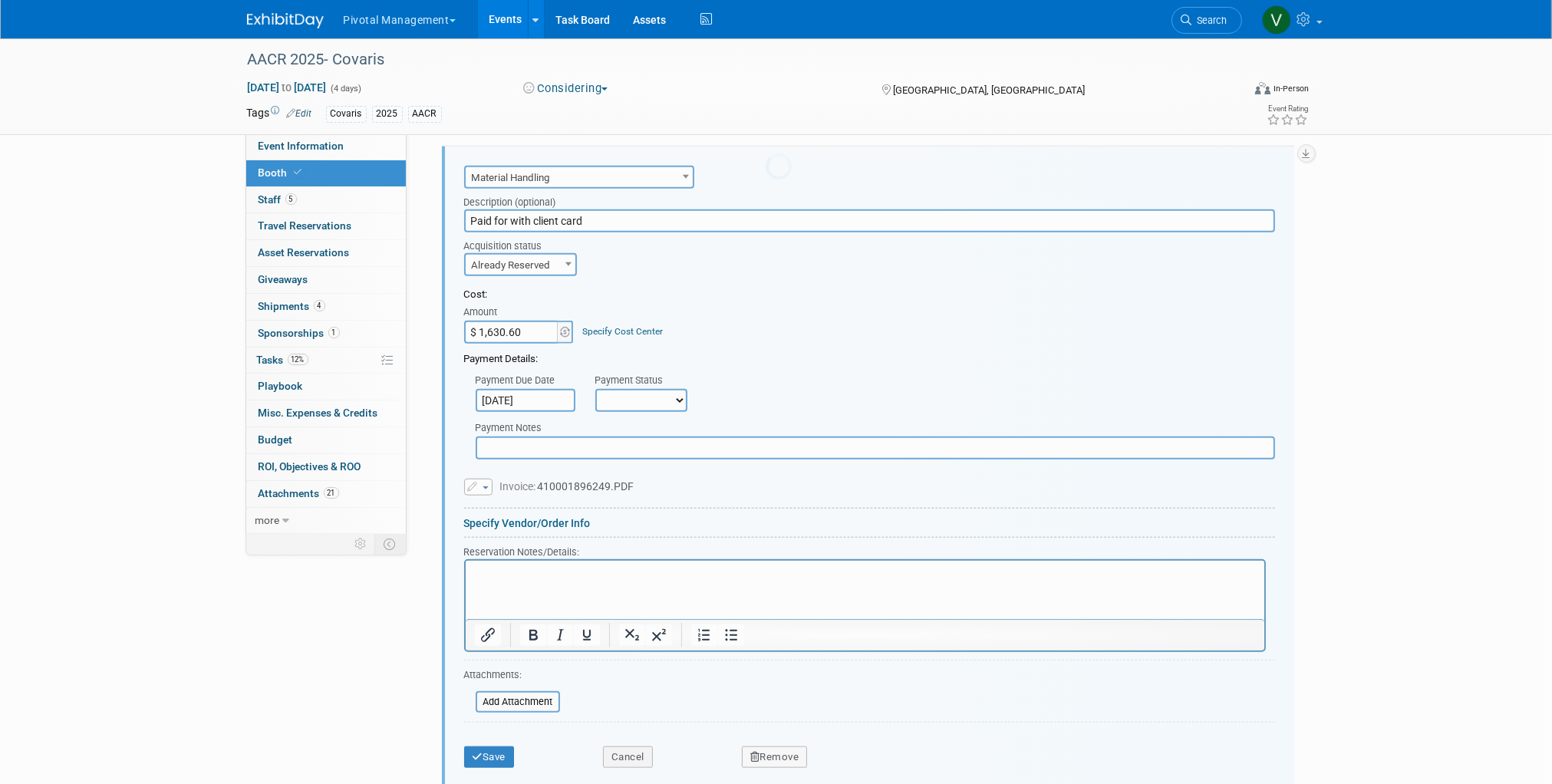
scroll to position [1943, 0]
click at [507, 575] on p "Rich Text Area. Press ALT-0 for help." at bounding box center [864, 570] width 781 height 15
click at [557, 456] on input "text" at bounding box center [875, 445] width 799 height 23
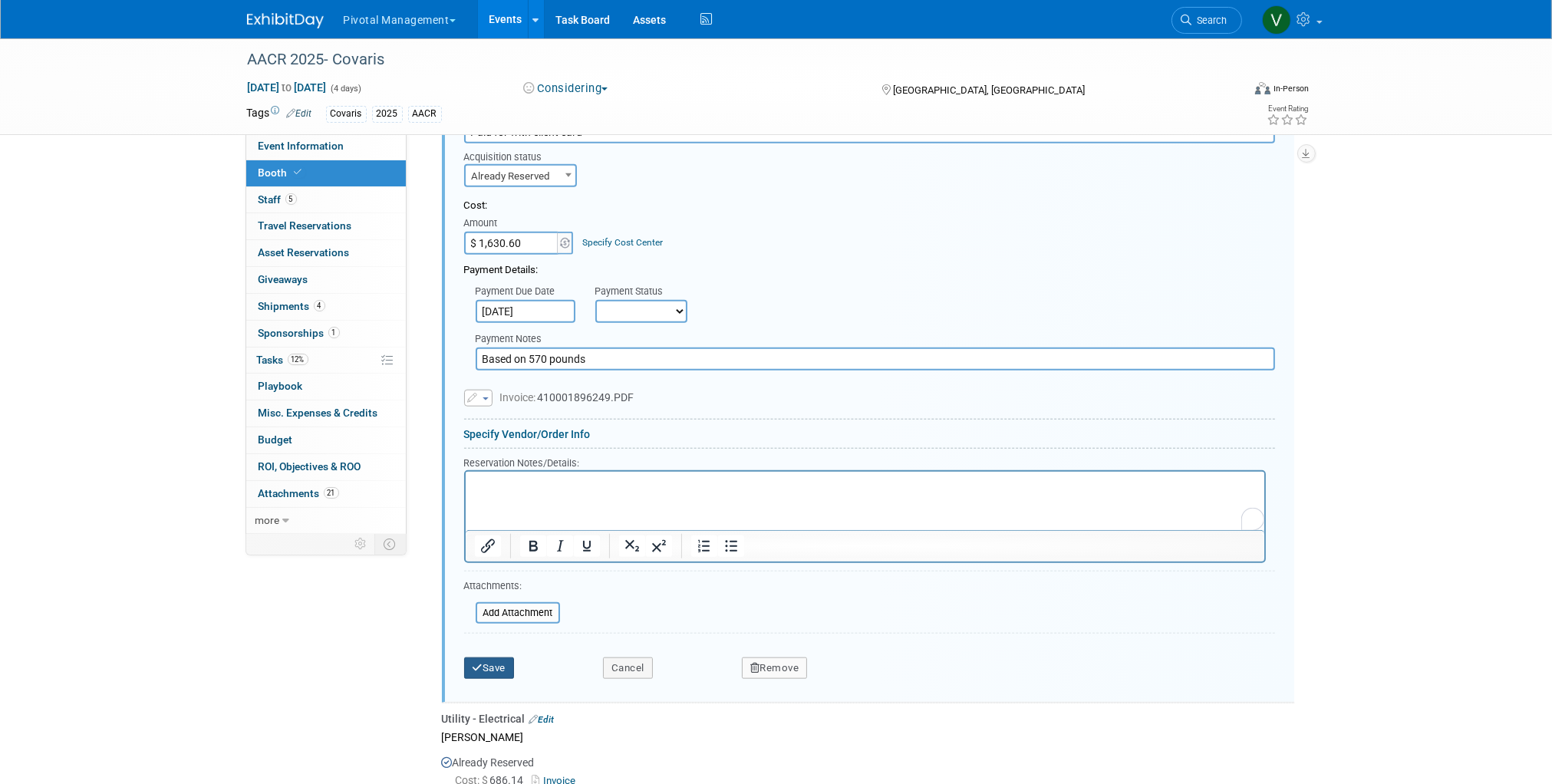
type input "Based on 570 pounds"
click at [491, 679] on button "Save" at bounding box center [489, 668] width 51 height 22
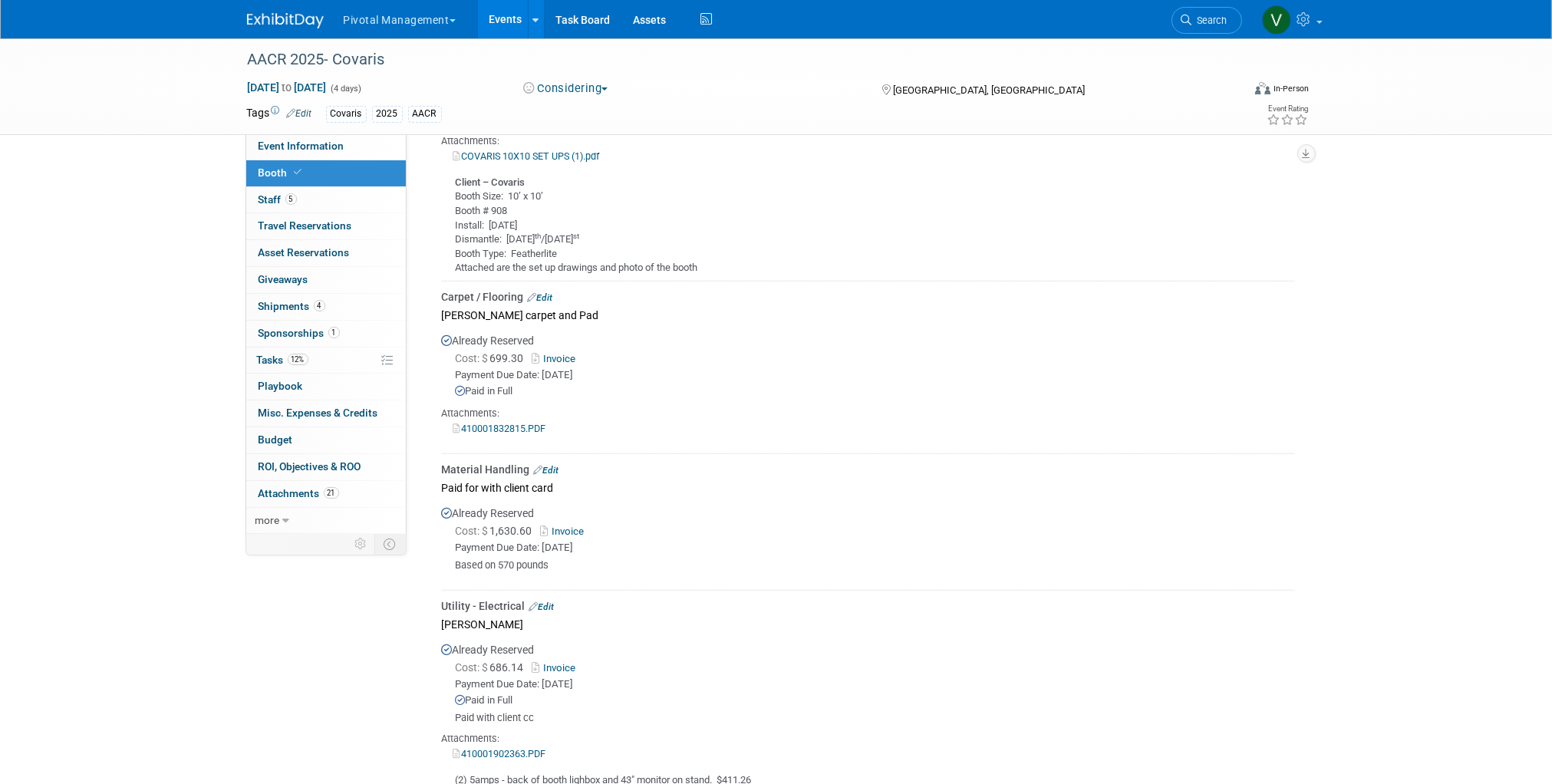
scroll to position [1631, 0]
click at [521, 435] on link "410001832815.PDF" at bounding box center [500, 429] width 93 height 11
click at [551, 304] on link "Edit" at bounding box center [540, 298] width 25 height 10
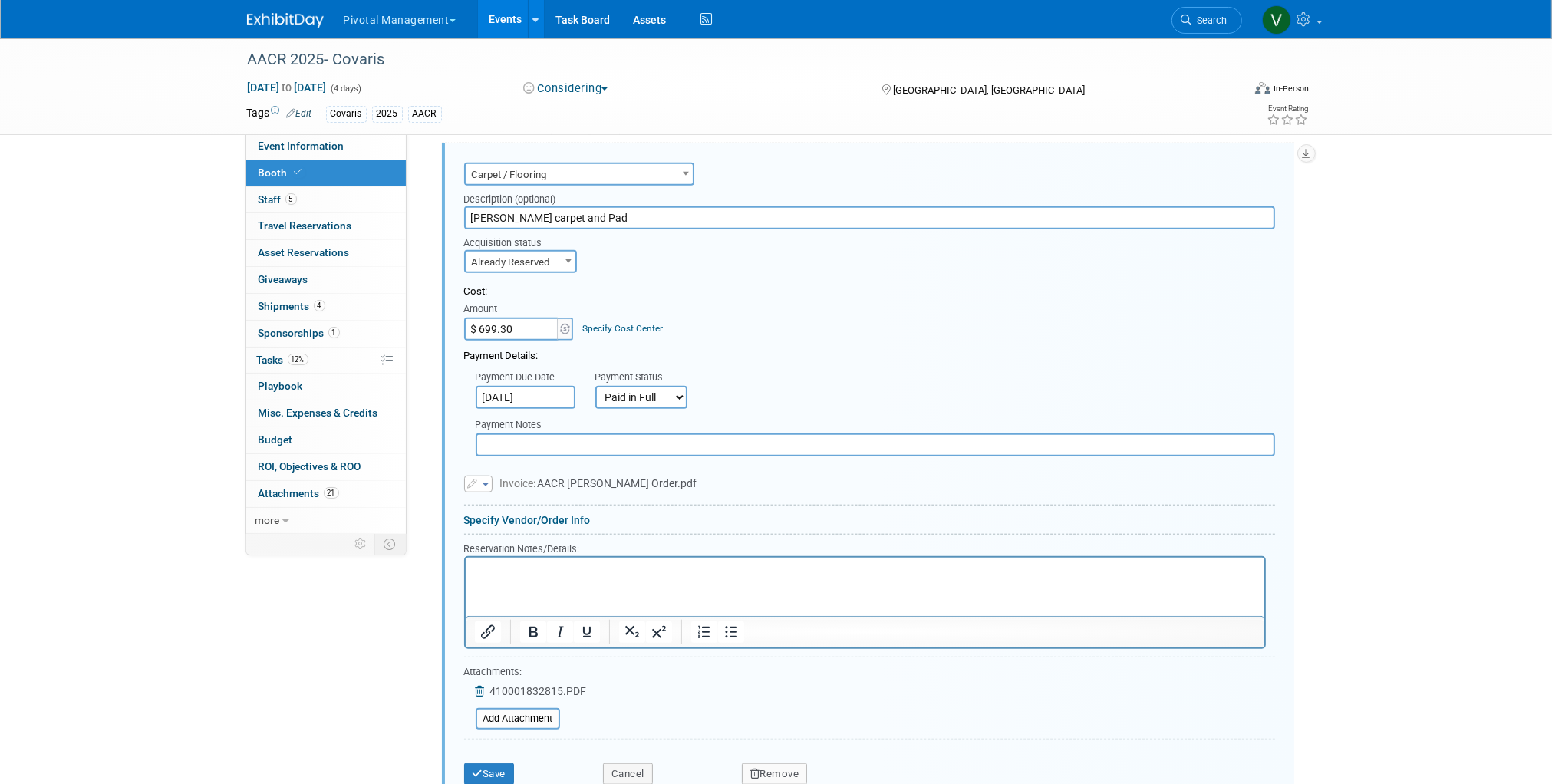
scroll to position [1770, 0]
click at [471, 229] on input "Freeman carpet and Pad" at bounding box center [869, 217] width 811 height 23
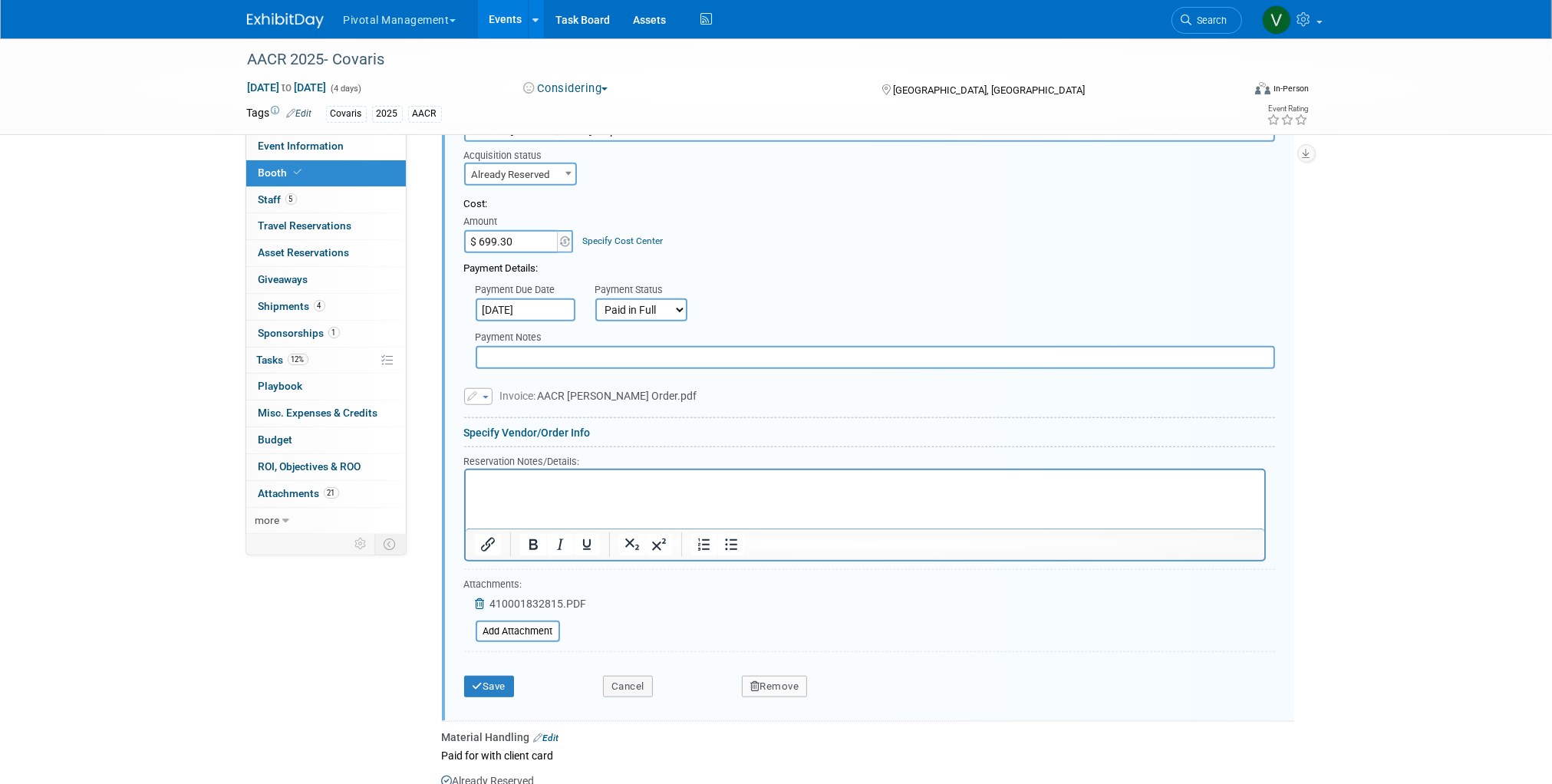
scroll to position [1877, 0]
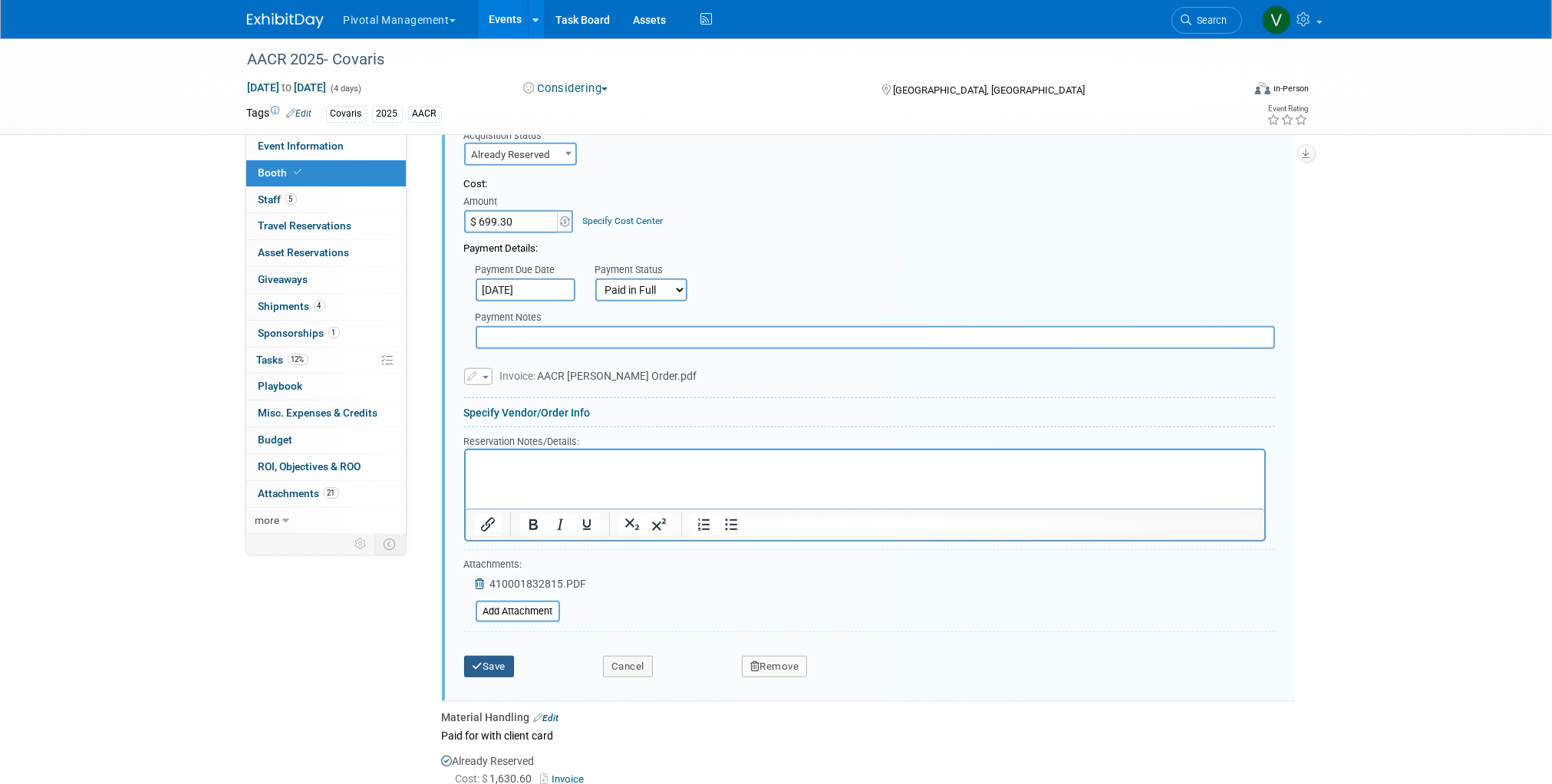
type input "10' x 10' Freeman carpet and Pad"
click at [486, 678] on button "Save" at bounding box center [489, 666] width 51 height 22
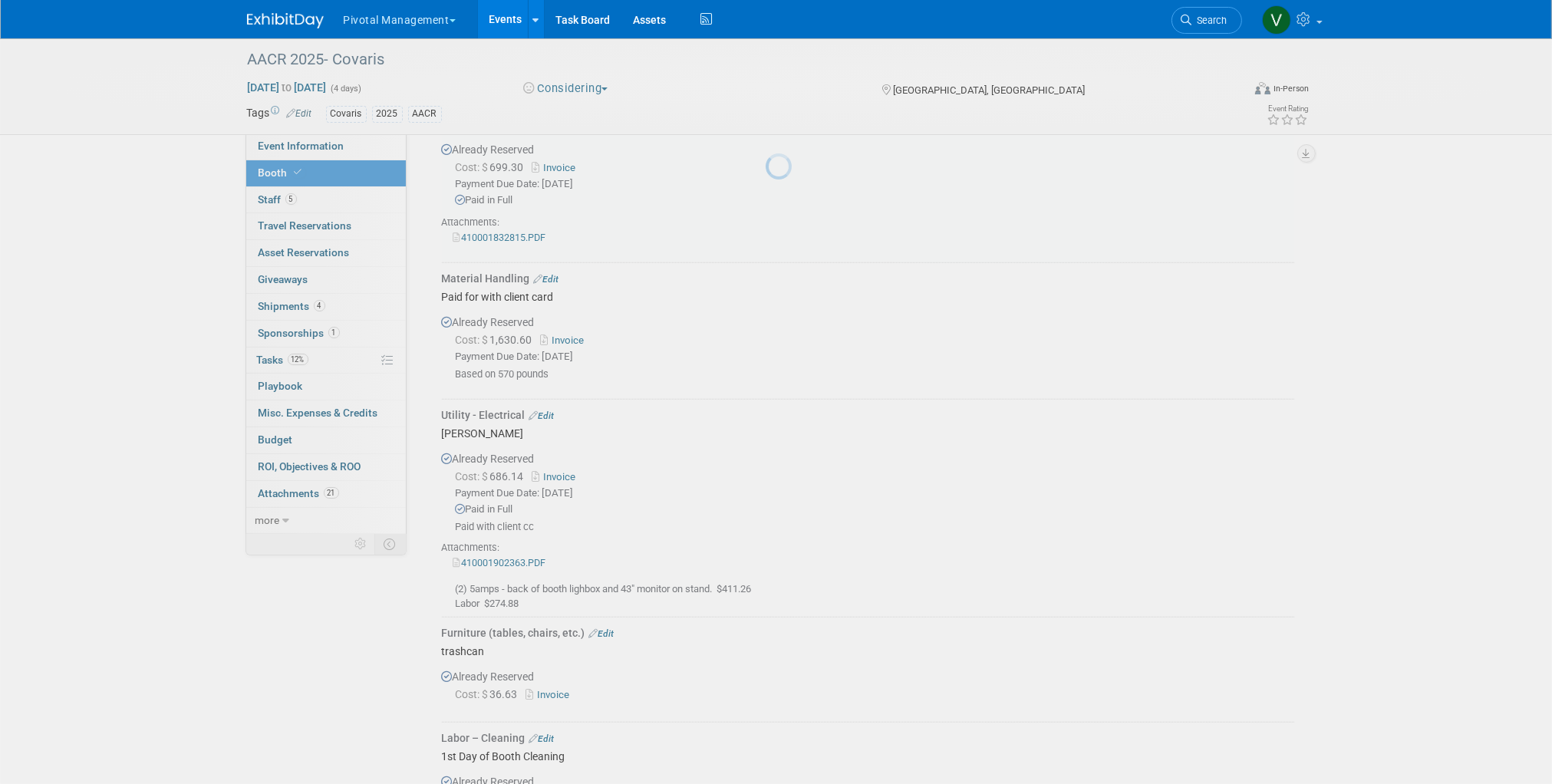
scroll to position [1770, 0]
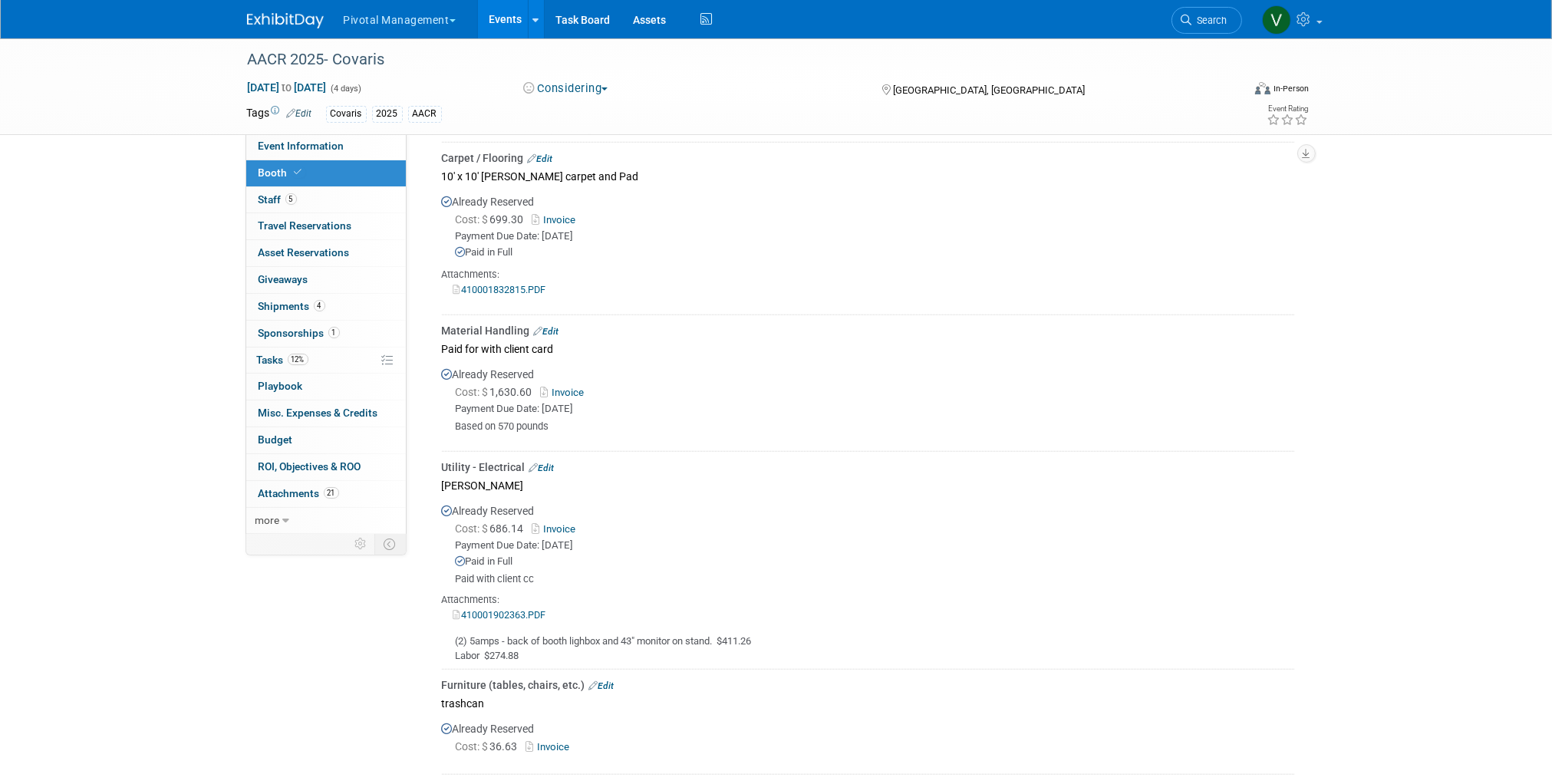
click at [500, 18] on link "Events" at bounding box center [506, 19] width 56 height 39
